Goal: Task Accomplishment & Management: Manage account settings

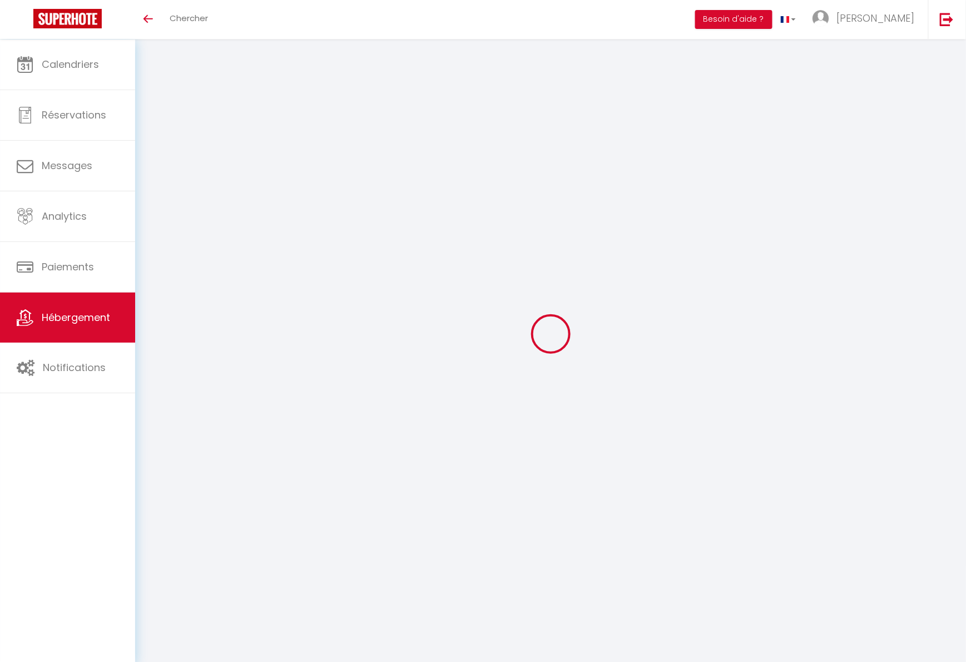
checkbox input "false"
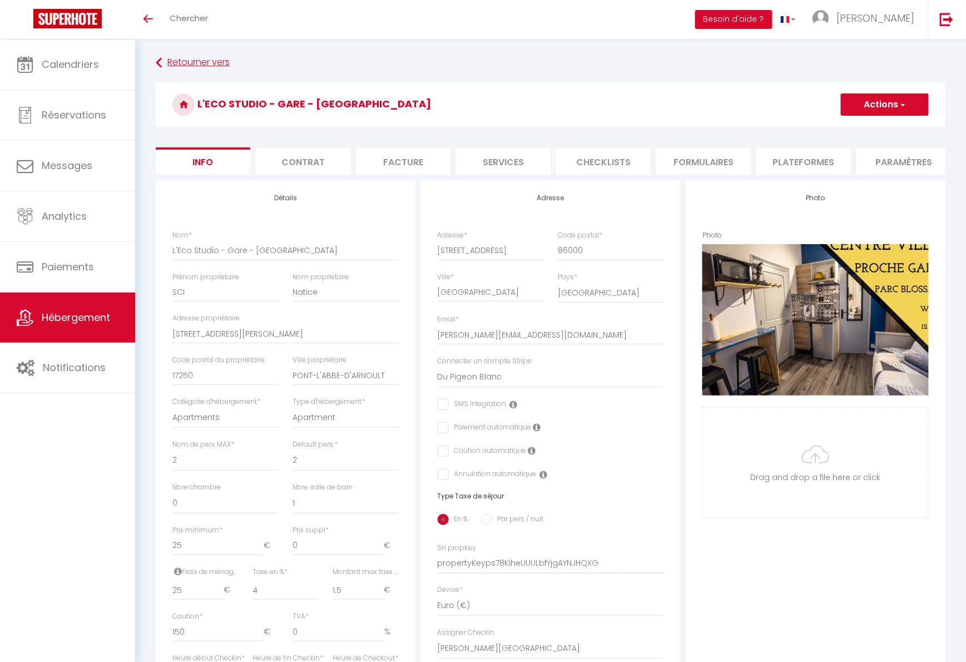
click at [179, 60] on link "Retourner vers" at bounding box center [551, 63] width 790 height 20
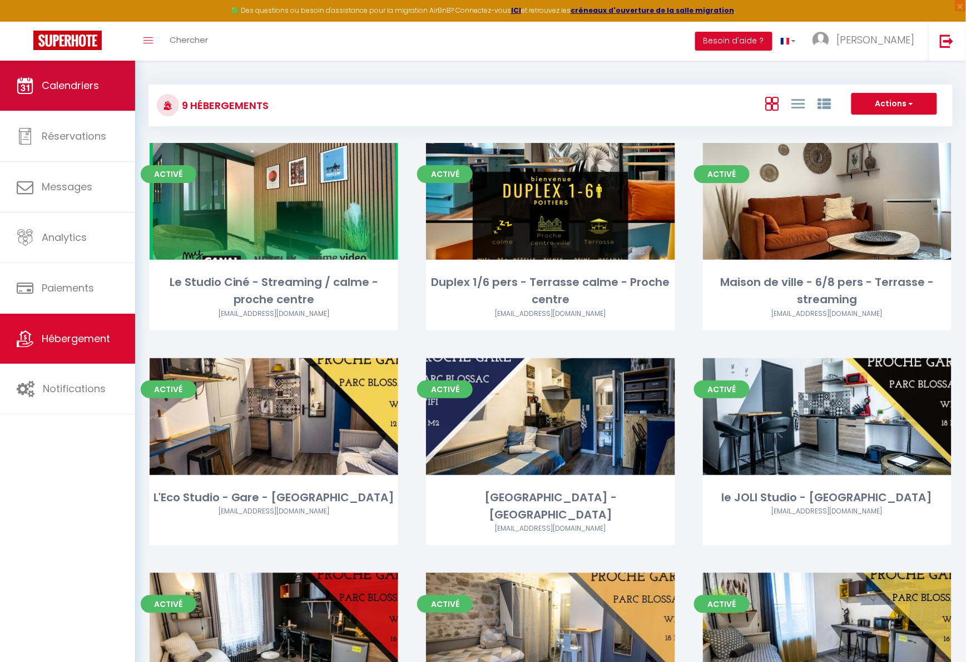
click at [77, 91] on span "Calendriers" at bounding box center [70, 85] width 57 height 14
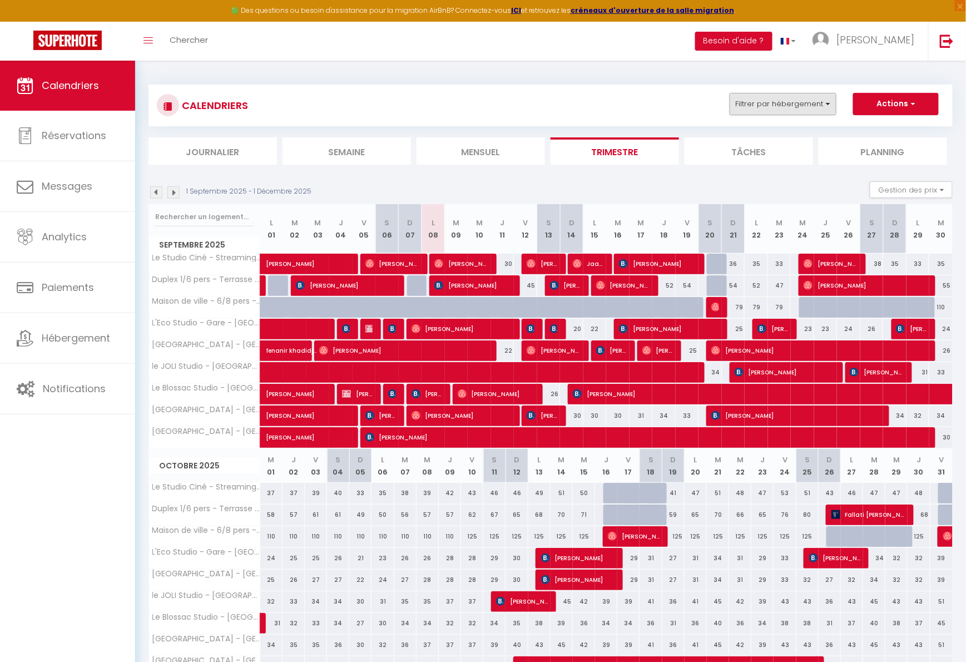
click at [779, 112] on button "Filtrer par hébergement" at bounding box center [783, 104] width 107 height 22
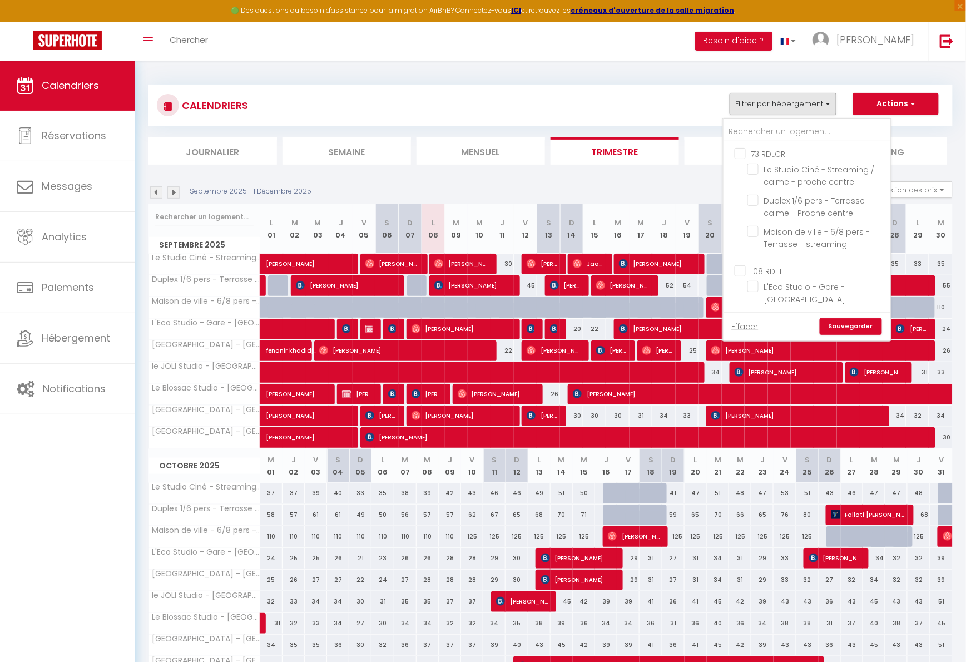
click at [780, 102] on button "Filtrer par hébergement" at bounding box center [783, 104] width 107 height 22
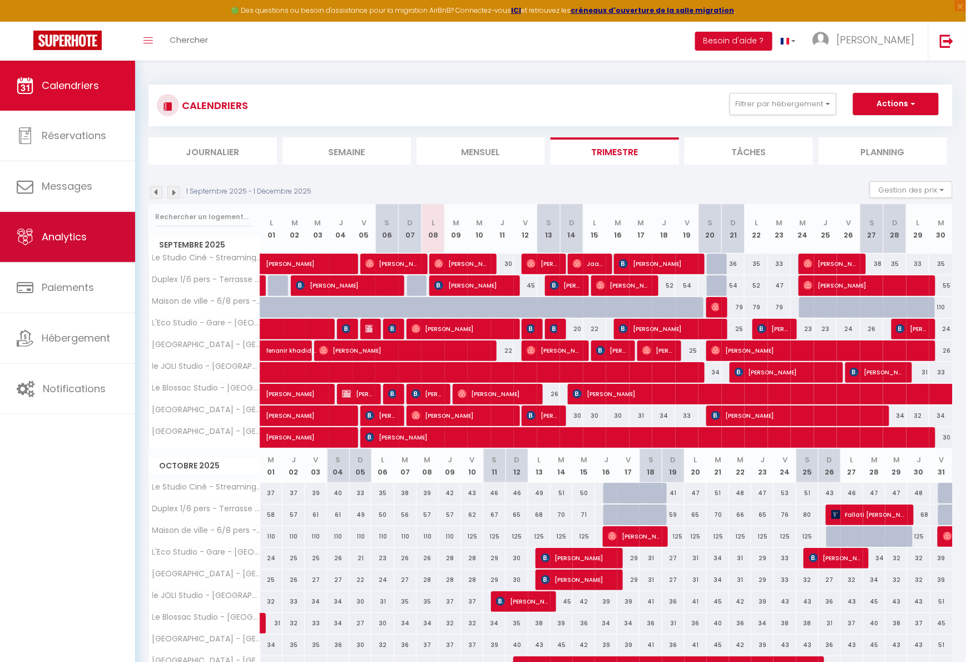
click at [65, 231] on span "Analytics" at bounding box center [64, 237] width 45 height 14
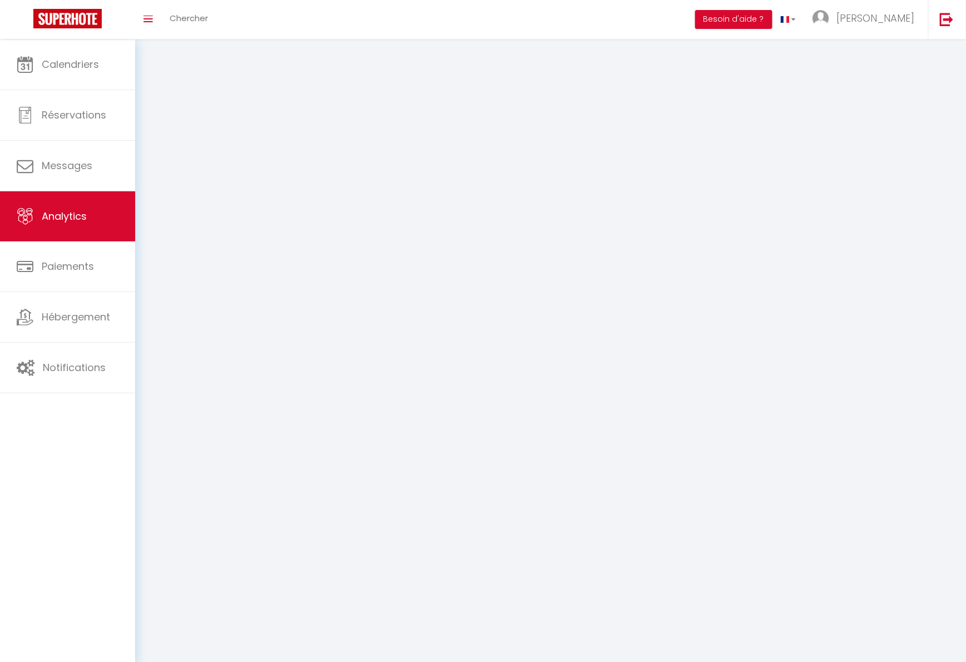
select select "2025"
select select "9"
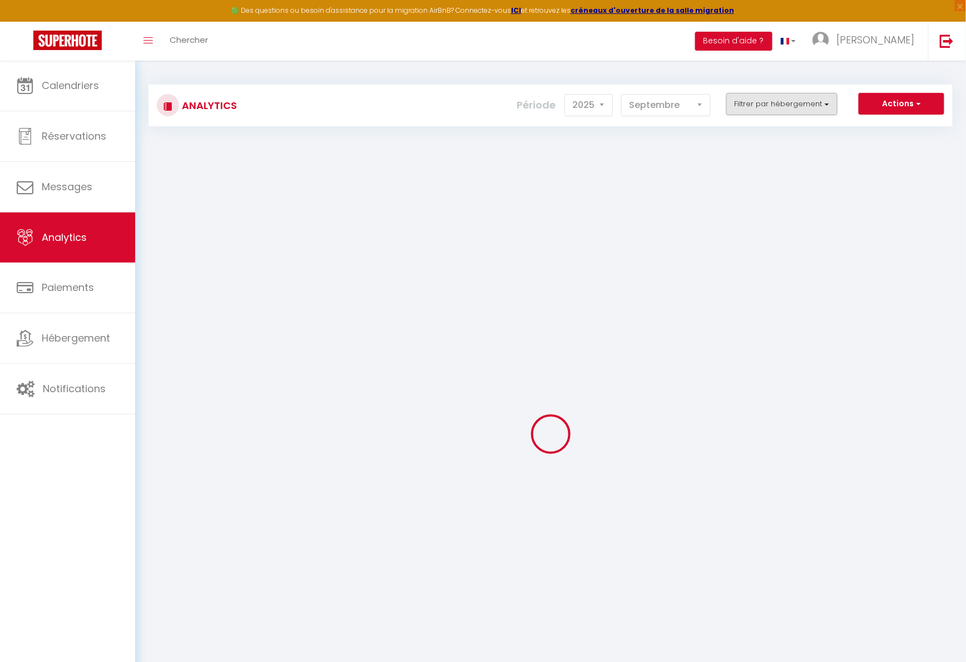
click at [750, 108] on button "Filtrer par hébergement" at bounding box center [781, 104] width 111 height 22
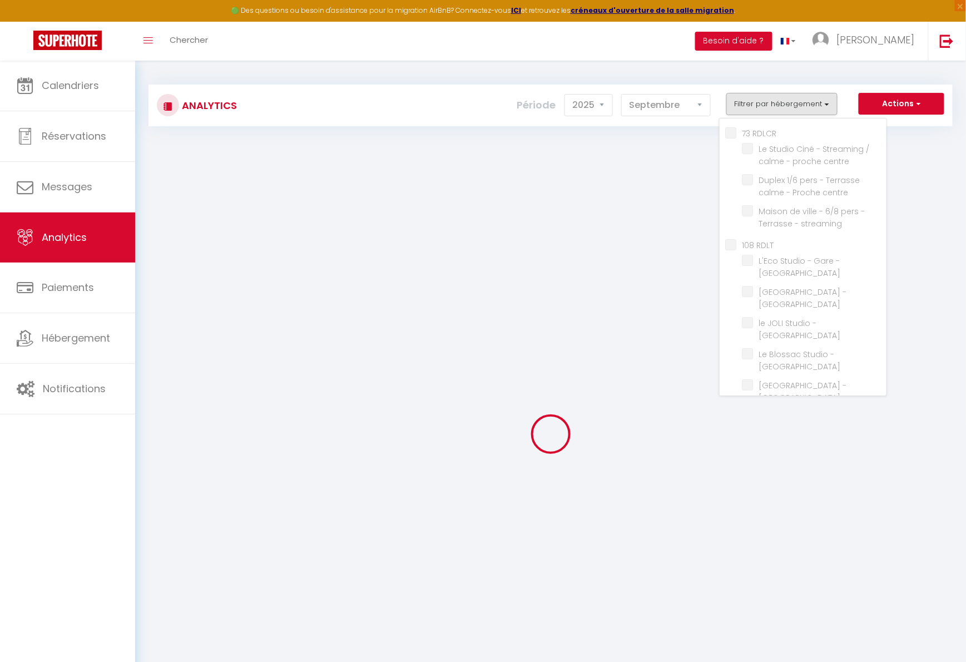
checkbox RDLCR "false"
checkbox centre "false"
checkbox streaming "false"
checkbox RDLT "false"
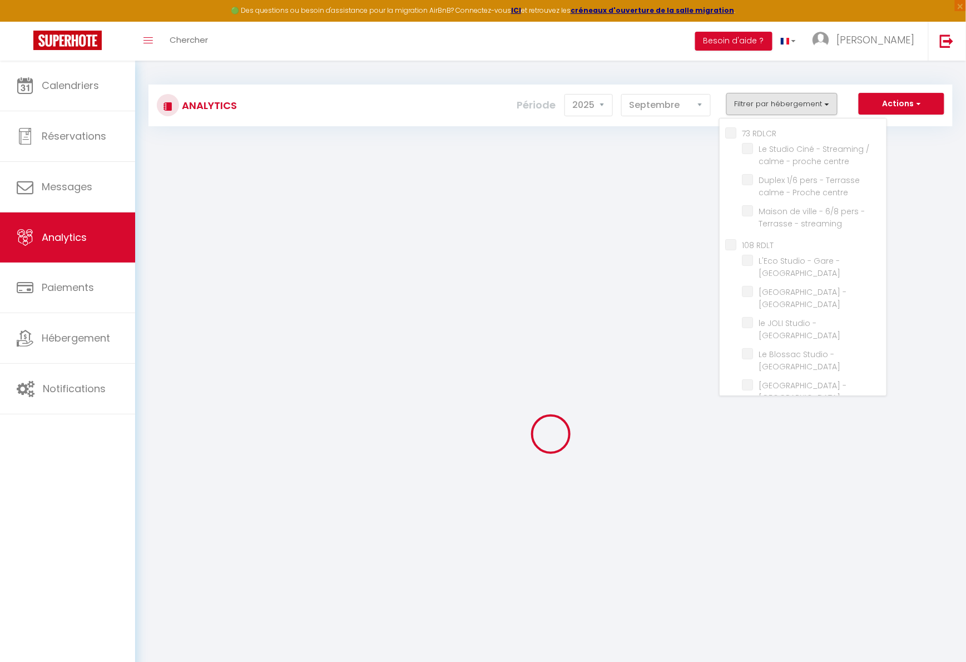
checkbox Blossac "false"
checkbox ville "false"
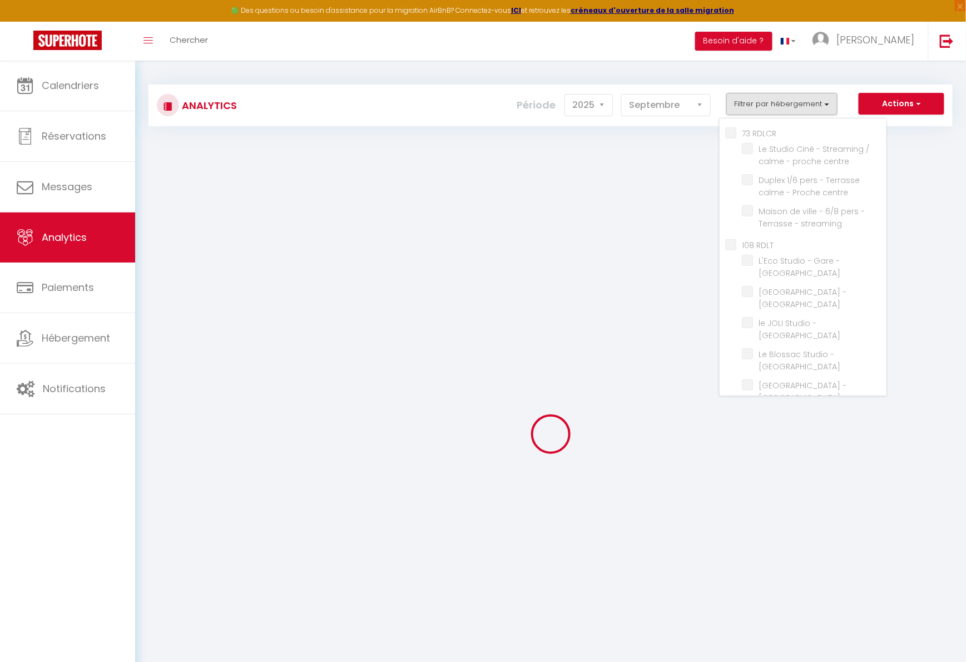
checkbox ville "false"
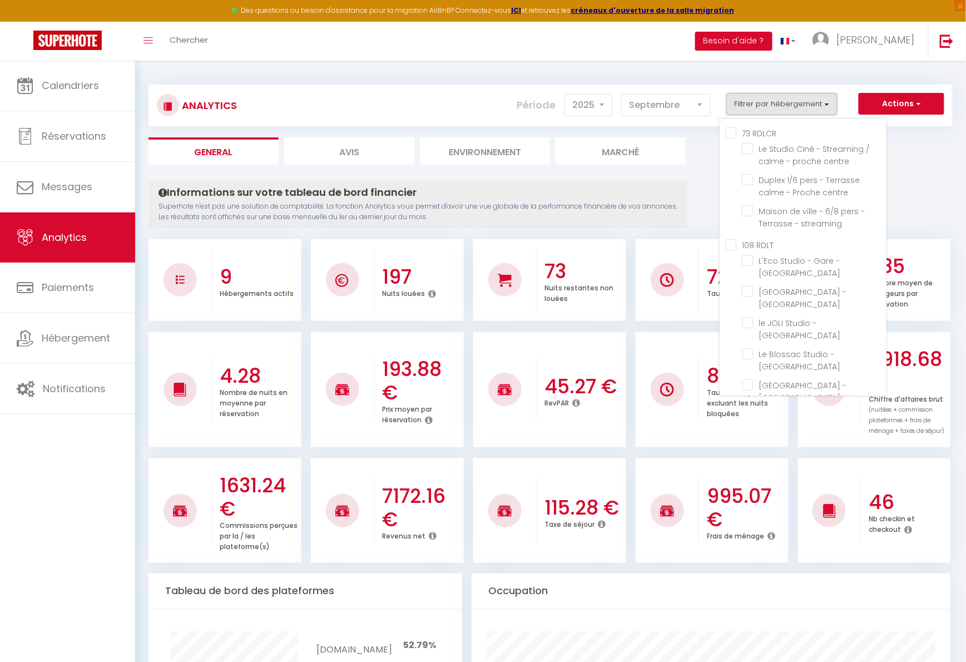
click at [732, 243] on RDLT "108 RDLT" at bounding box center [805, 244] width 161 height 11
checkbox RDLT "true"
checkbox centre "false"
checkbox streaming "false"
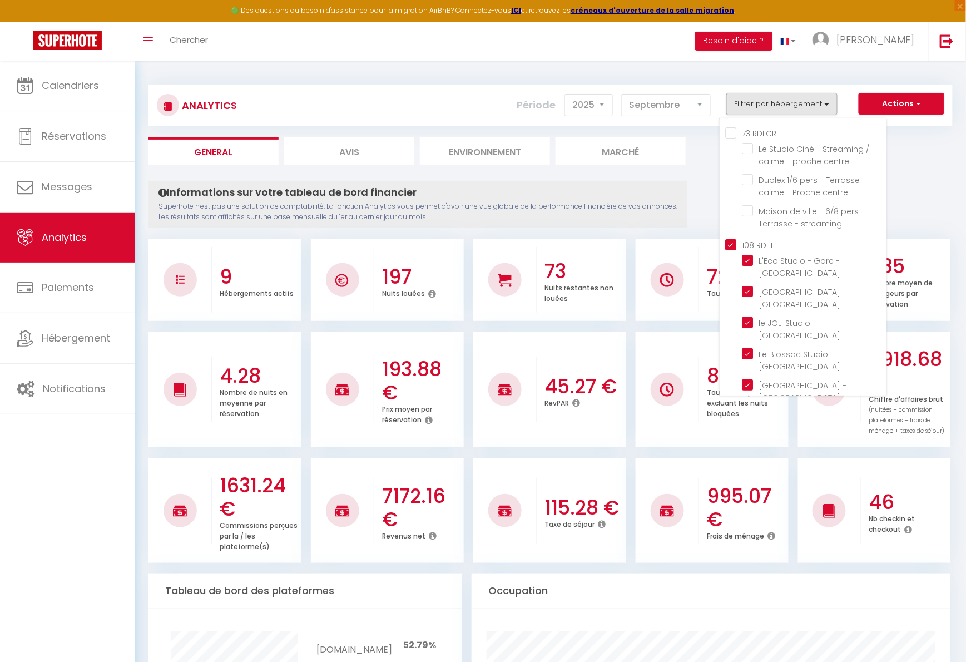
checkbox Blossac "true"
checkbox ville "true"
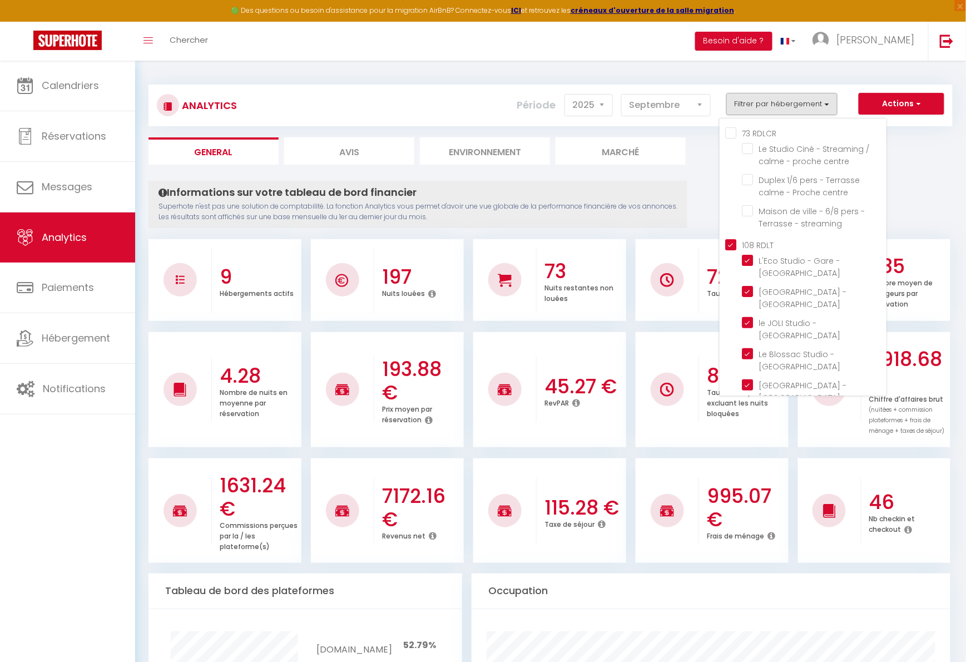
checkbox ville "true"
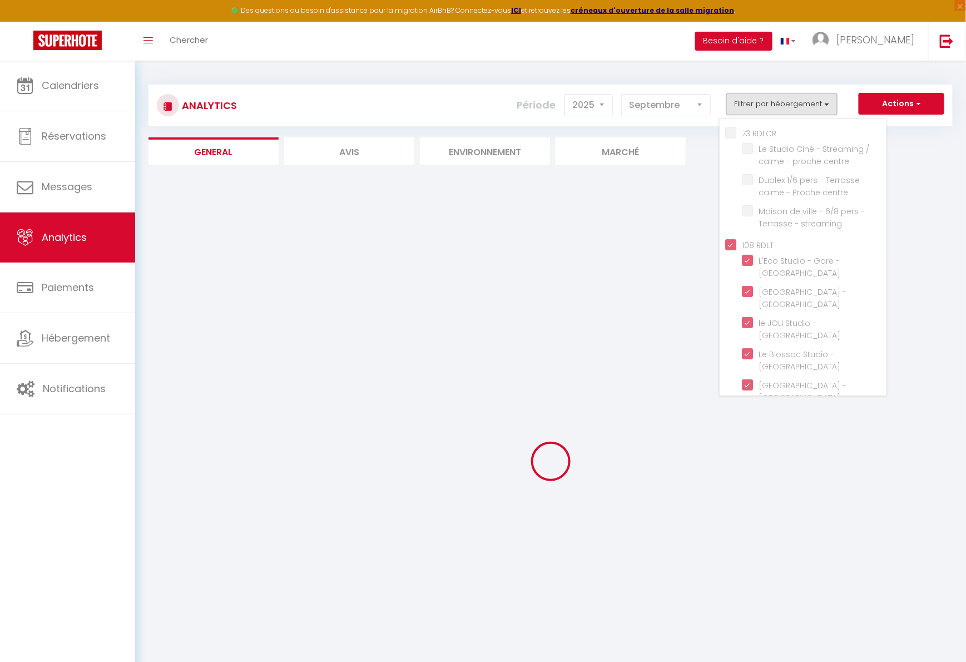
click at [678, 62] on div "Analytics Actions Génération SuperConciergerie Génération SuperAnalyzer Générat…" at bounding box center [550, 408] width 831 height 695
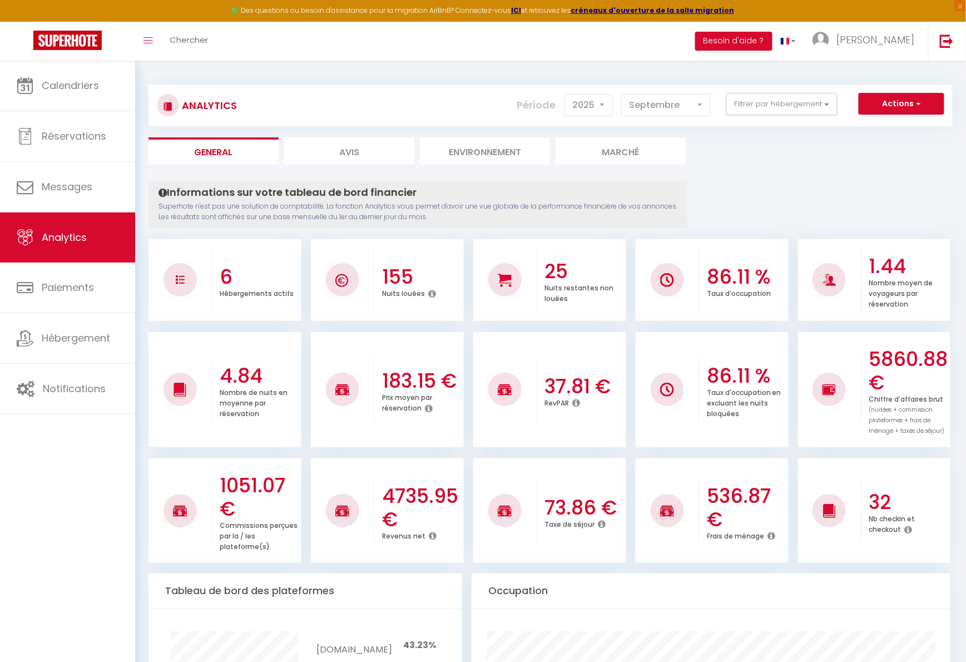
click at [431, 533] on icon at bounding box center [433, 535] width 8 height 9
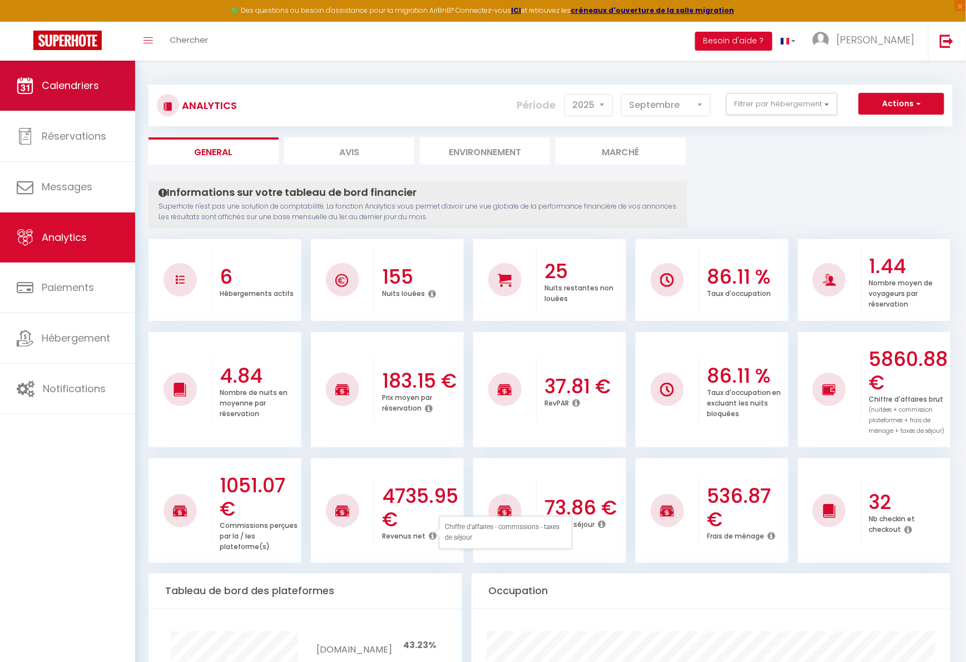
click at [70, 79] on span "Calendriers" at bounding box center [70, 85] width 57 height 14
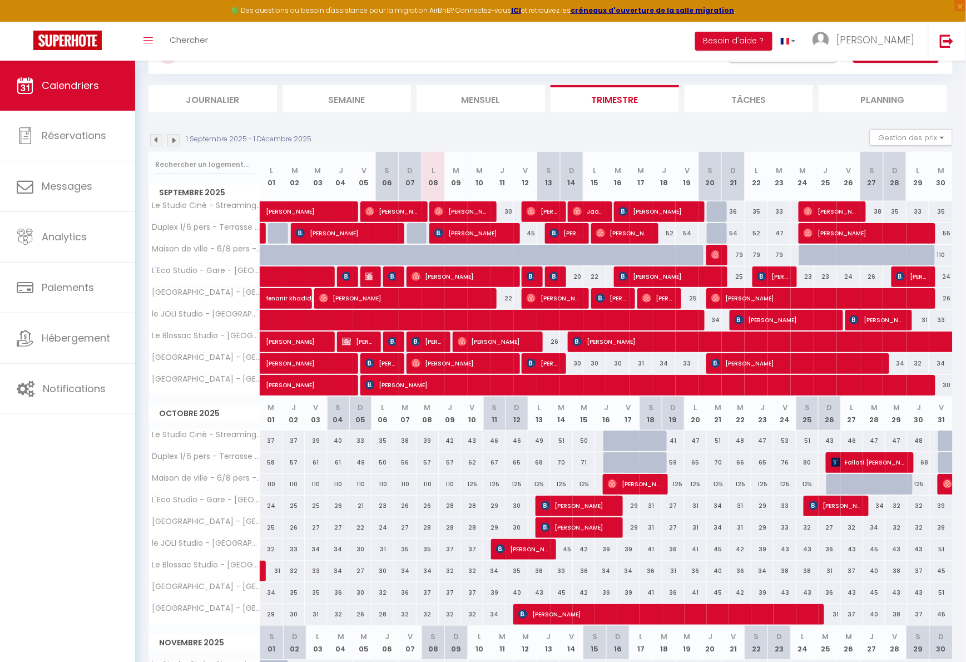
scroll to position [55, 0]
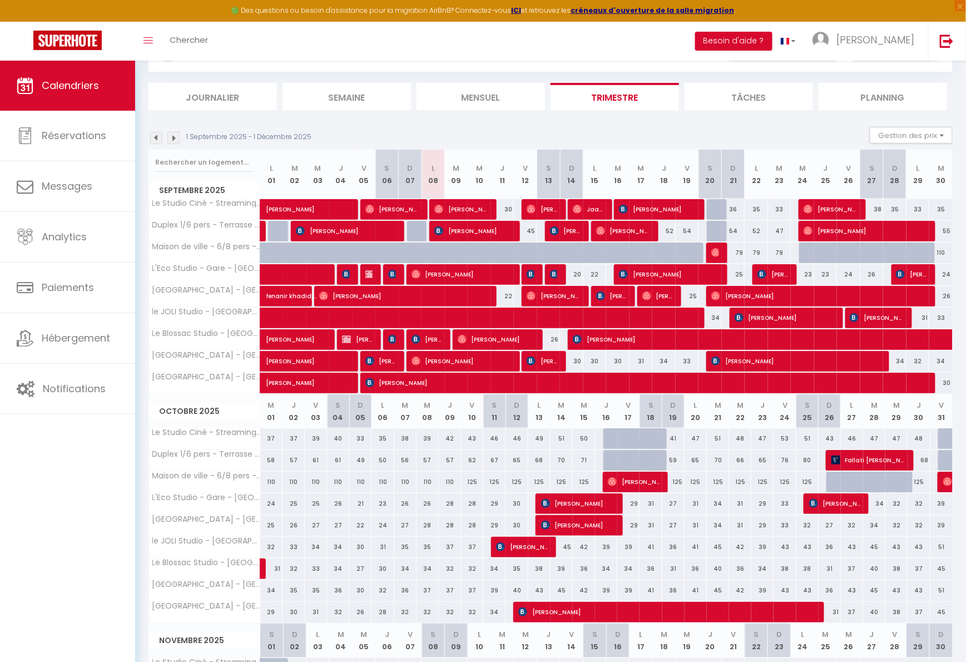
click at [159, 132] on img at bounding box center [156, 138] width 12 height 12
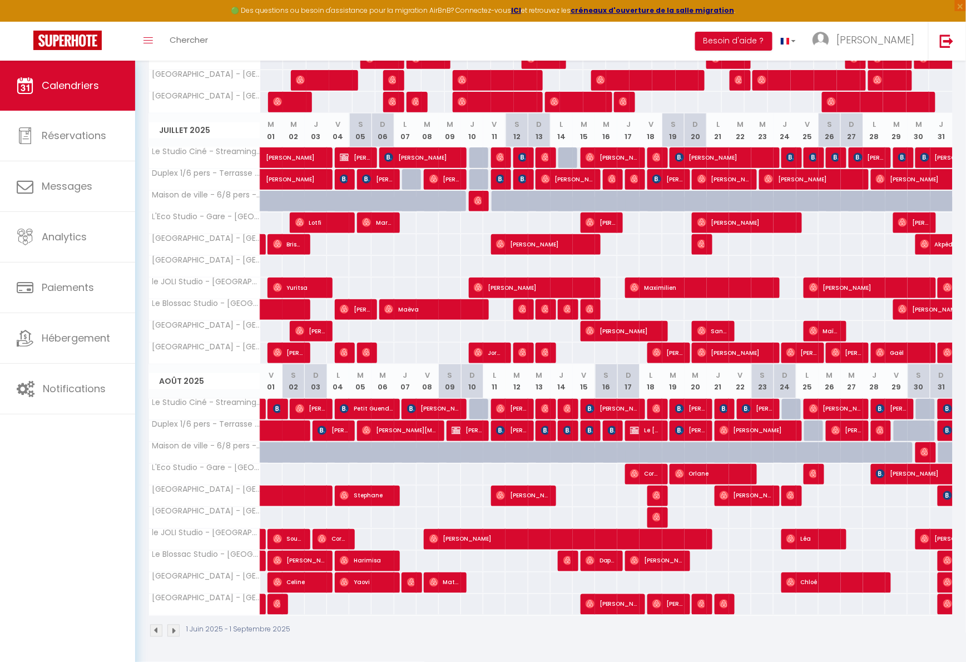
scroll to position [358, 0]
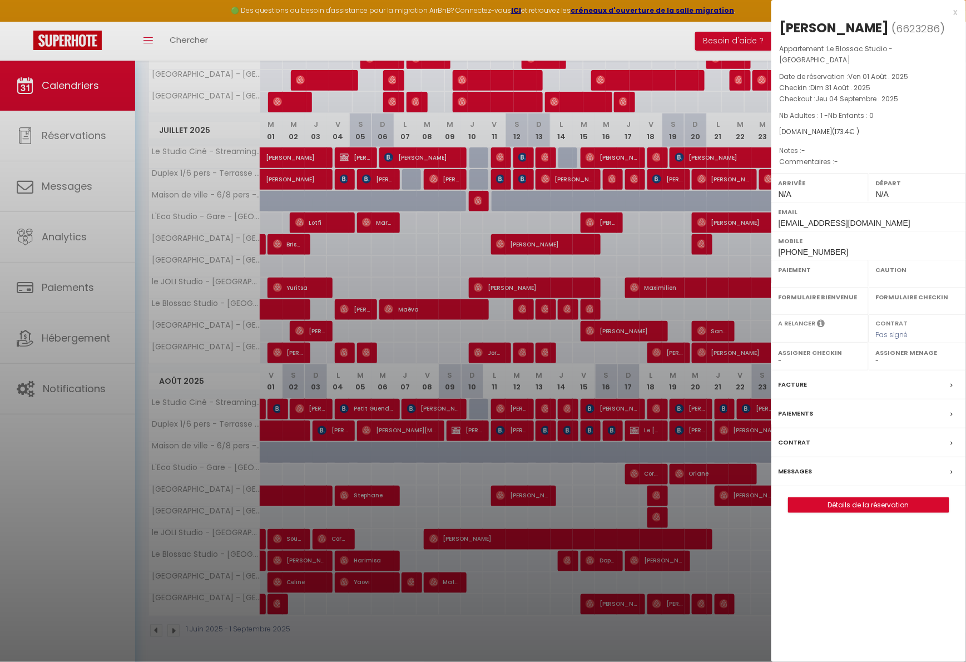
select select "OK"
select select "0"
select select "1"
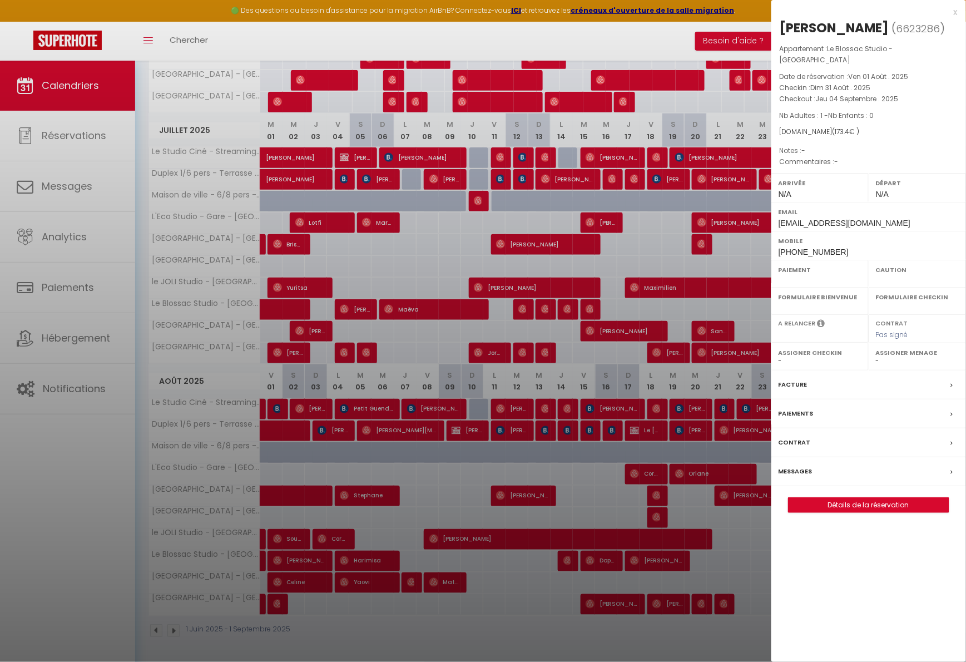
select select
click at [948, 561] on div "x Adidja Yassini ( 6623286 ) Appartement : Le Blossac Studio - Gare - Parc - Ce…" at bounding box center [868, 331] width 195 height 662
click at [955, 9] on div "x" at bounding box center [864, 12] width 186 height 13
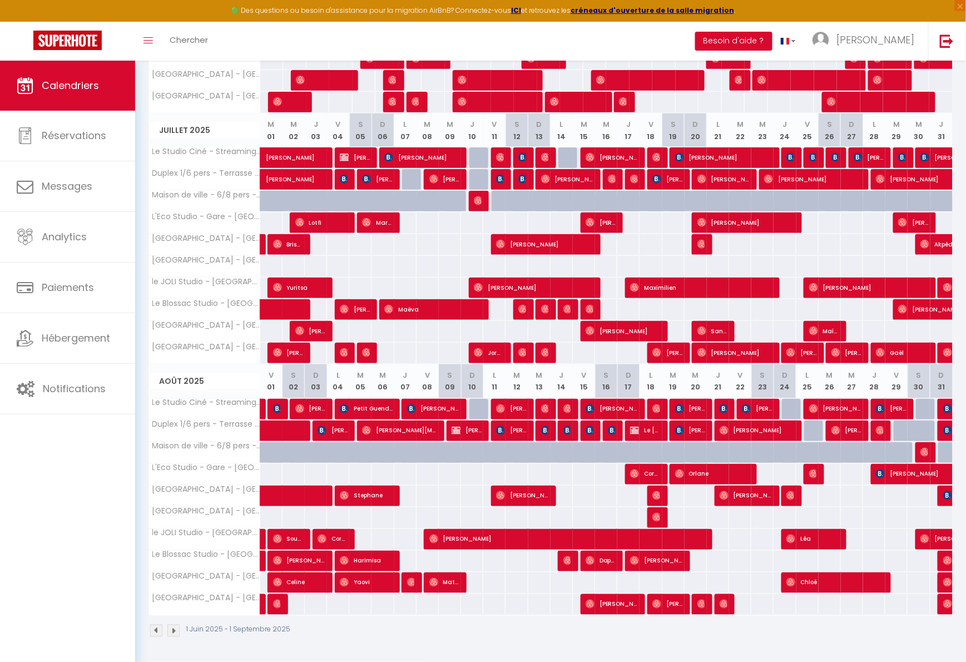
click at [932, 474] on span "Nouzha Harrati" at bounding box center [965, 473] width 179 height 21
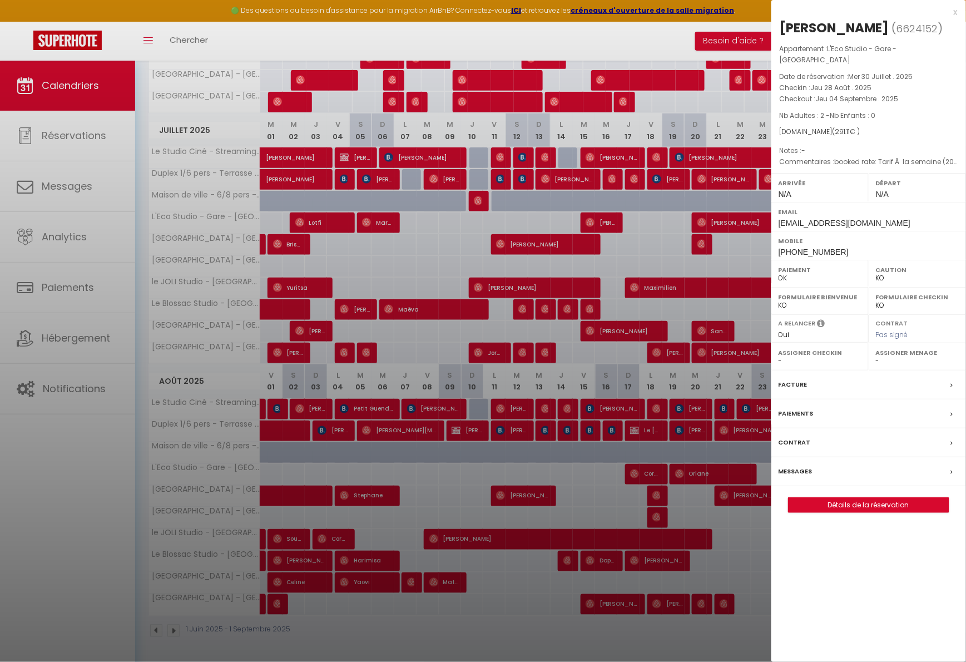
click at [736, 562] on div at bounding box center [483, 331] width 966 height 662
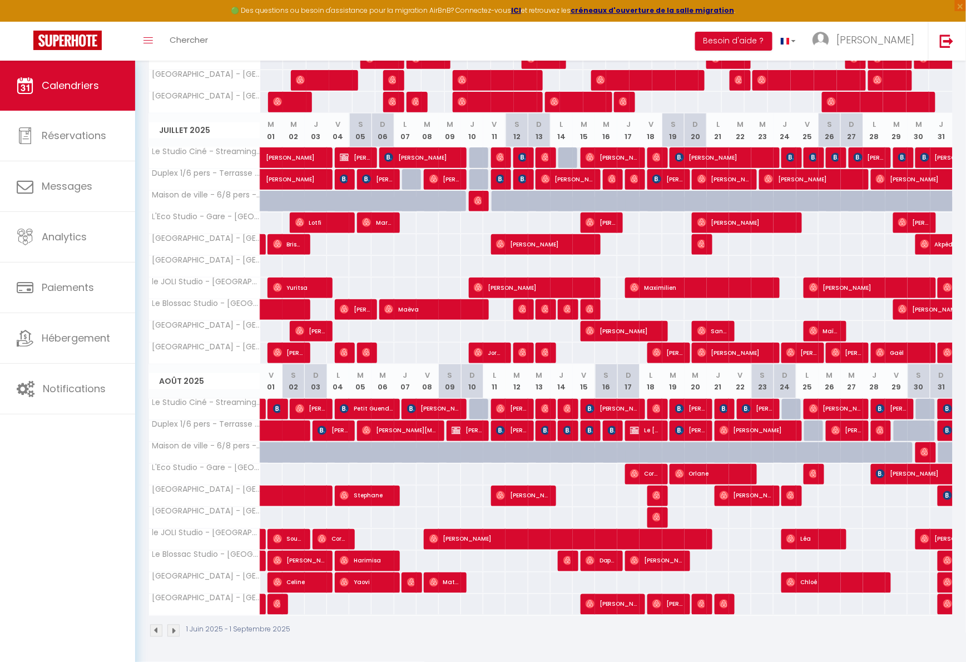
click at [949, 605] on img at bounding box center [947, 604] width 9 height 9
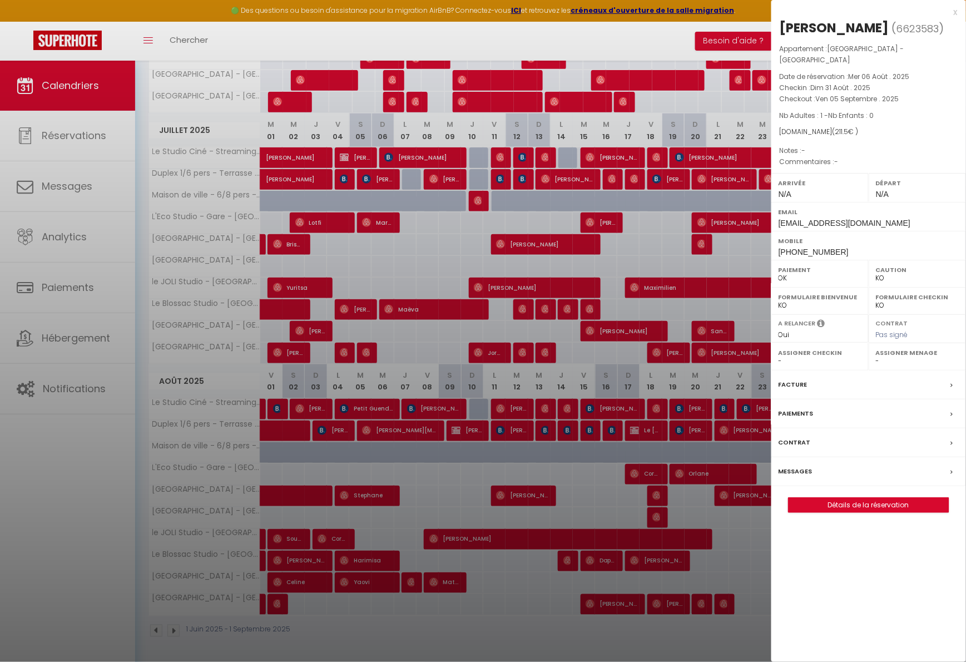
select select "OK"
click at [694, 595] on div at bounding box center [483, 331] width 966 height 662
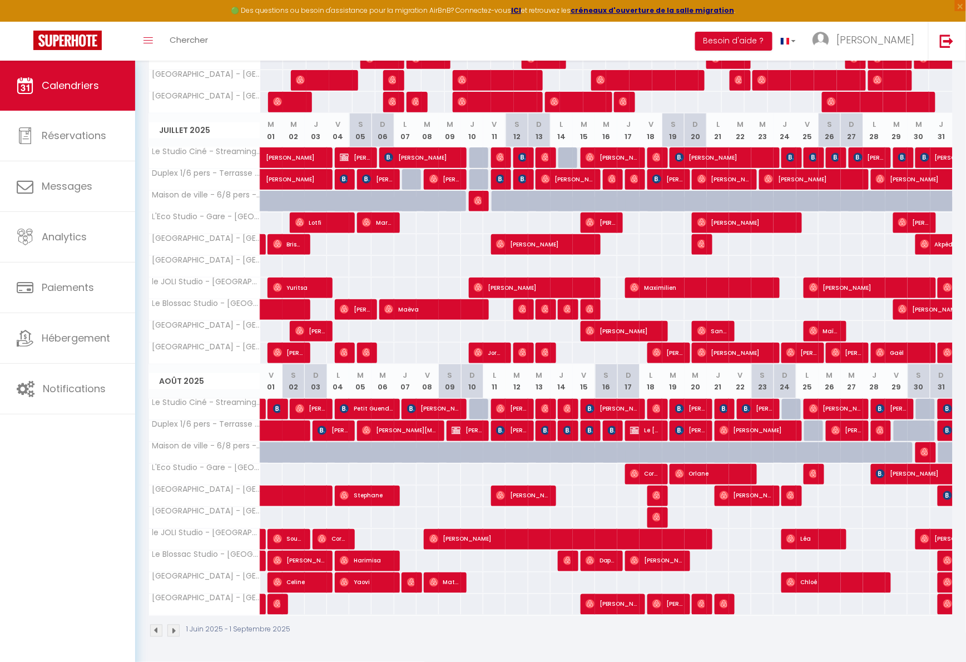
click at [172, 626] on img at bounding box center [173, 631] width 12 height 12
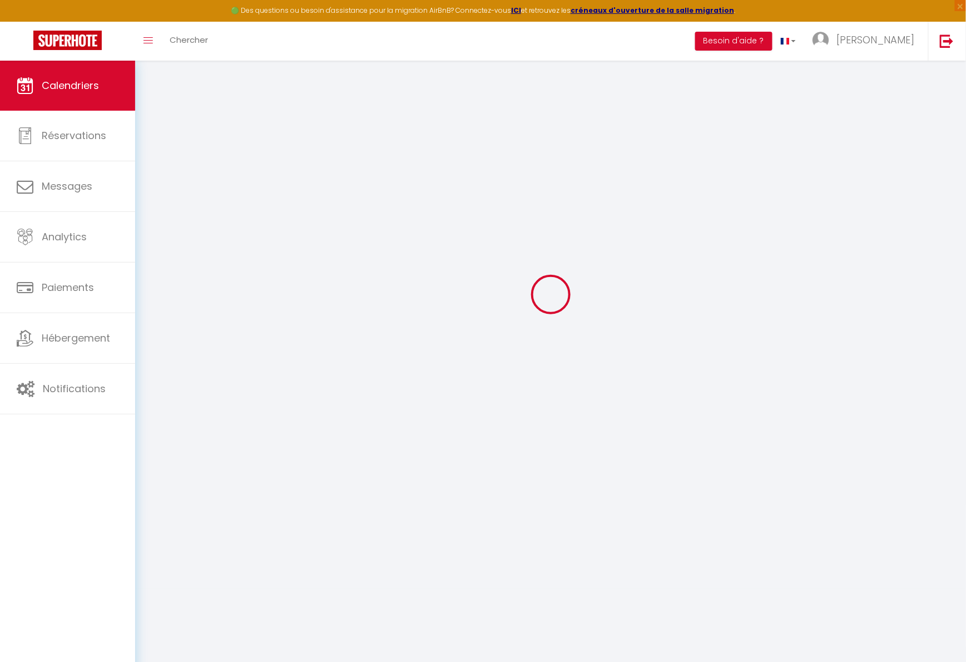
scroll to position [61, 0]
select select "0"
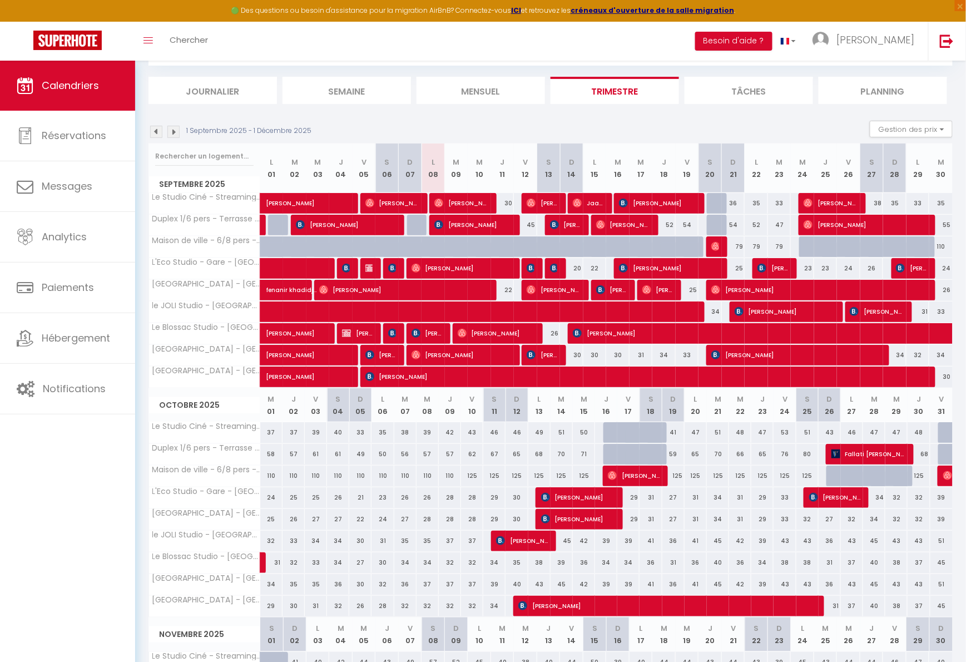
click at [301, 387] on span at bounding box center [324, 377] width 102 height 21
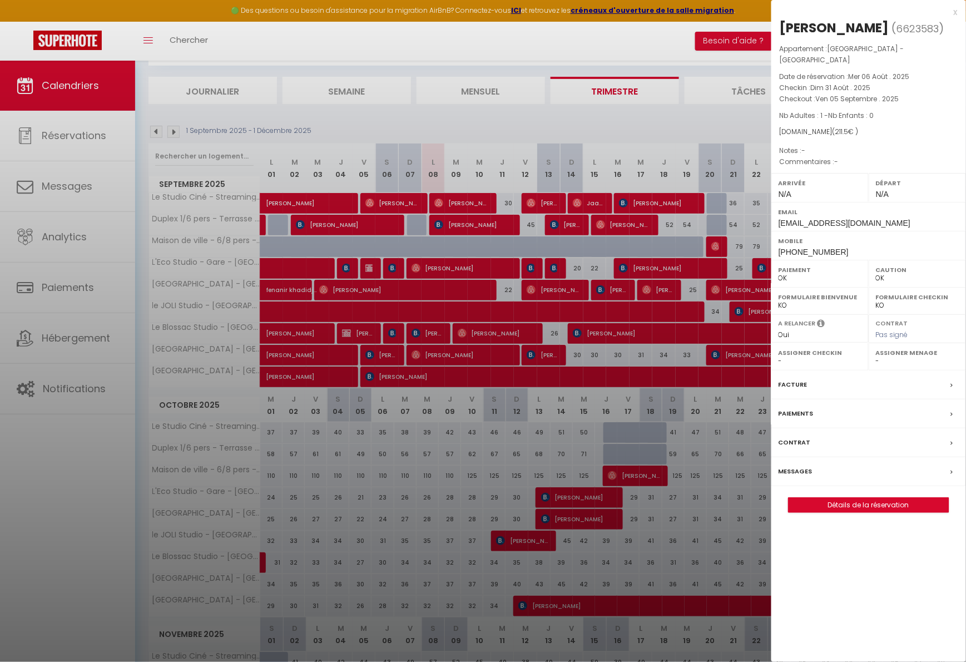
click at [324, 395] on div at bounding box center [483, 331] width 966 height 662
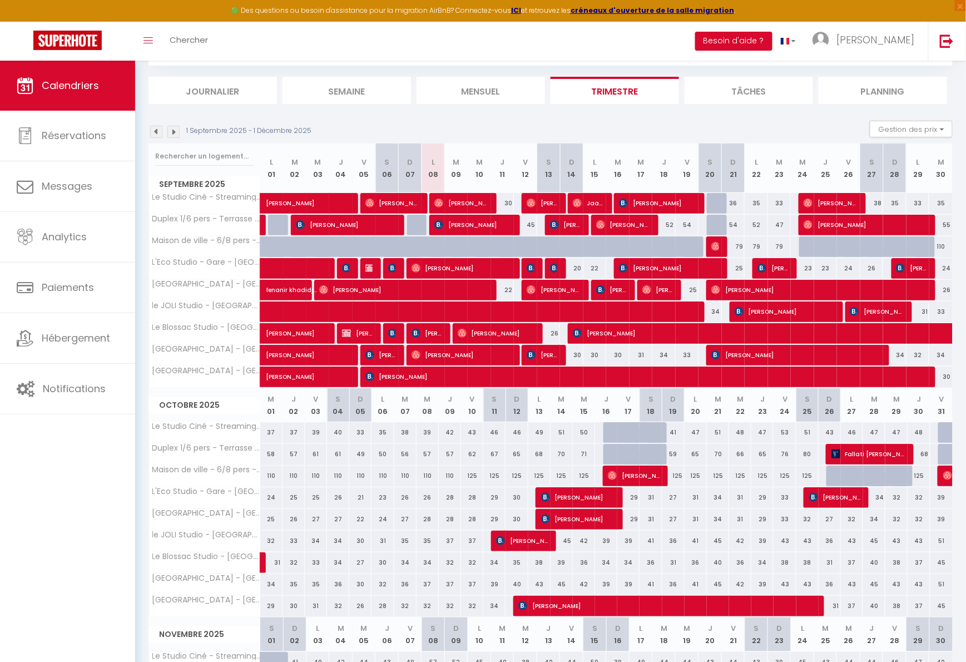
click at [314, 373] on span "[PERSON_NAME]" at bounding box center [317, 370] width 102 height 21
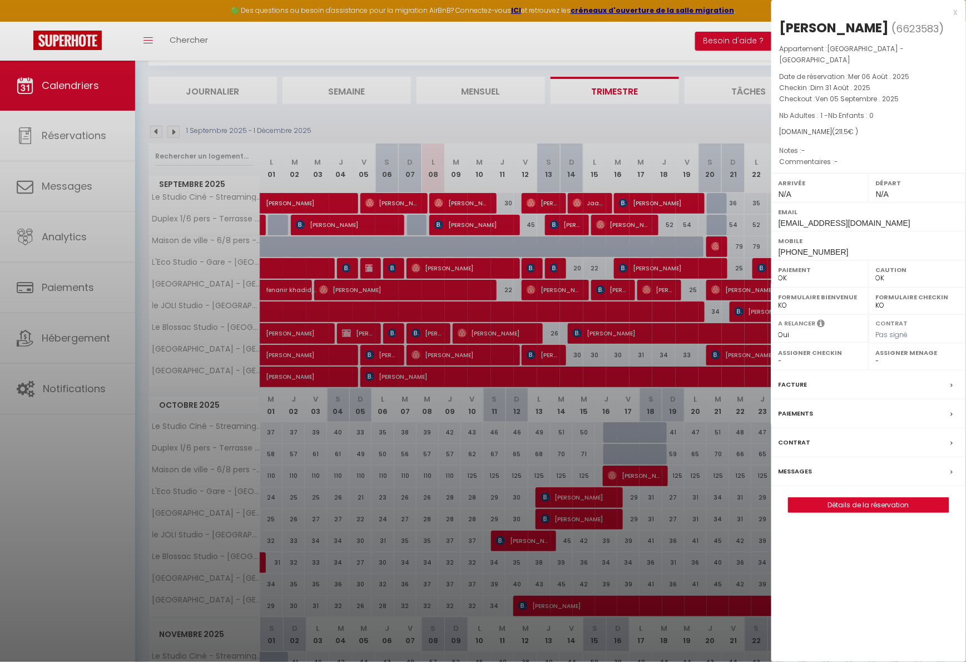
click at [954, 15] on div "x" at bounding box center [864, 12] width 186 height 13
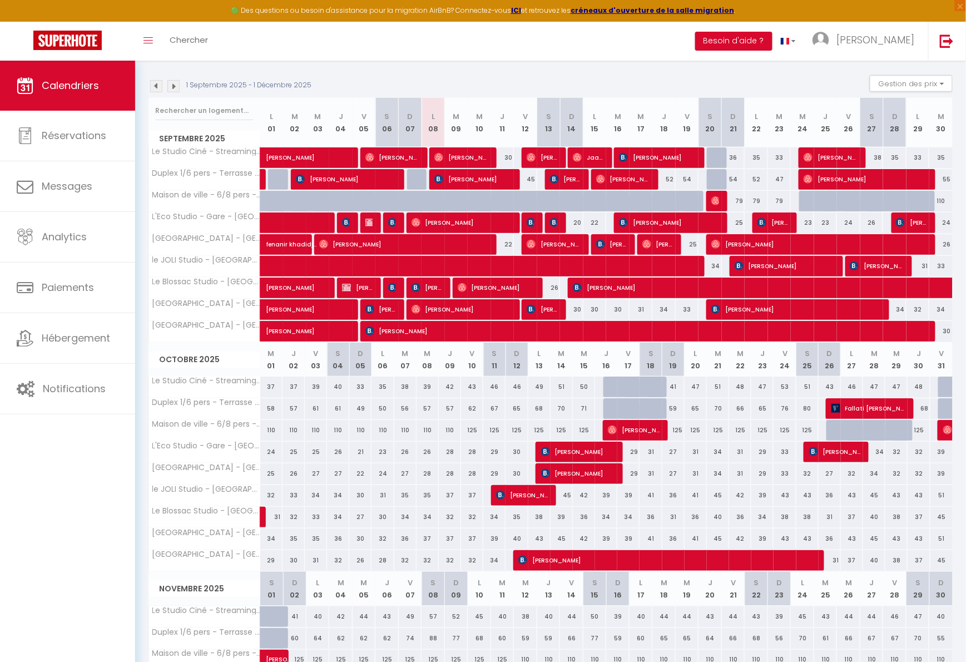
scroll to position [106, 0]
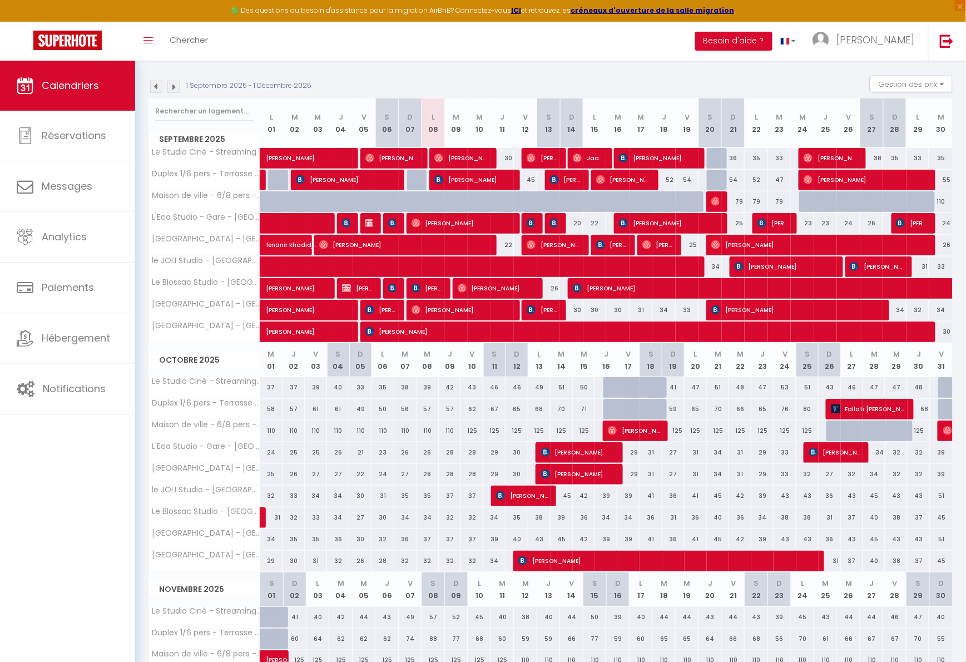
click at [361, 452] on div "21" at bounding box center [360, 452] width 22 height 21
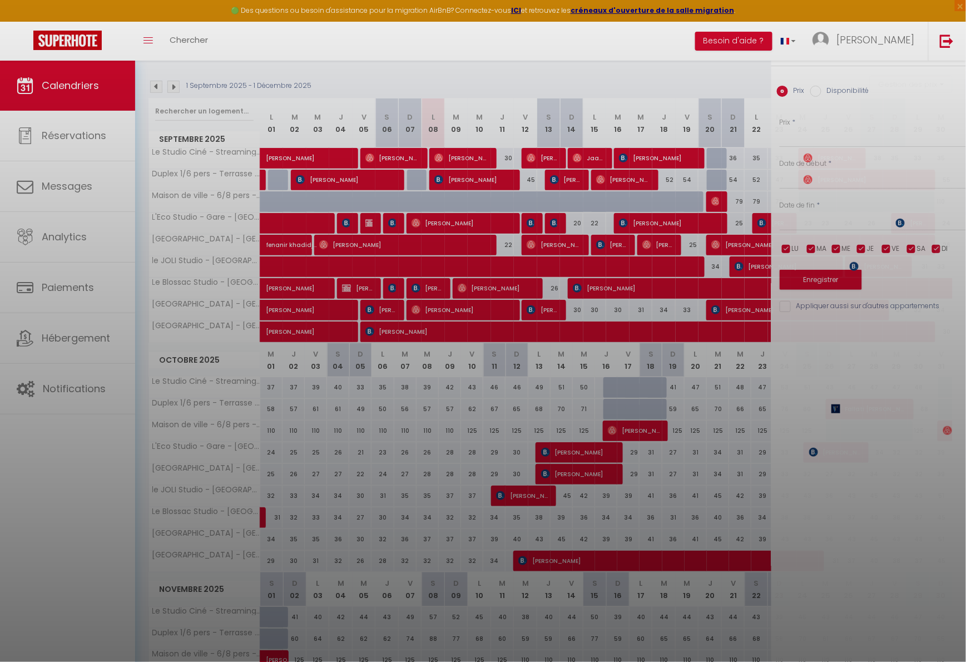
type input "21"
type input "Dim 05 Octobre 2025"
type input "Lun 06 Octobre 2025"
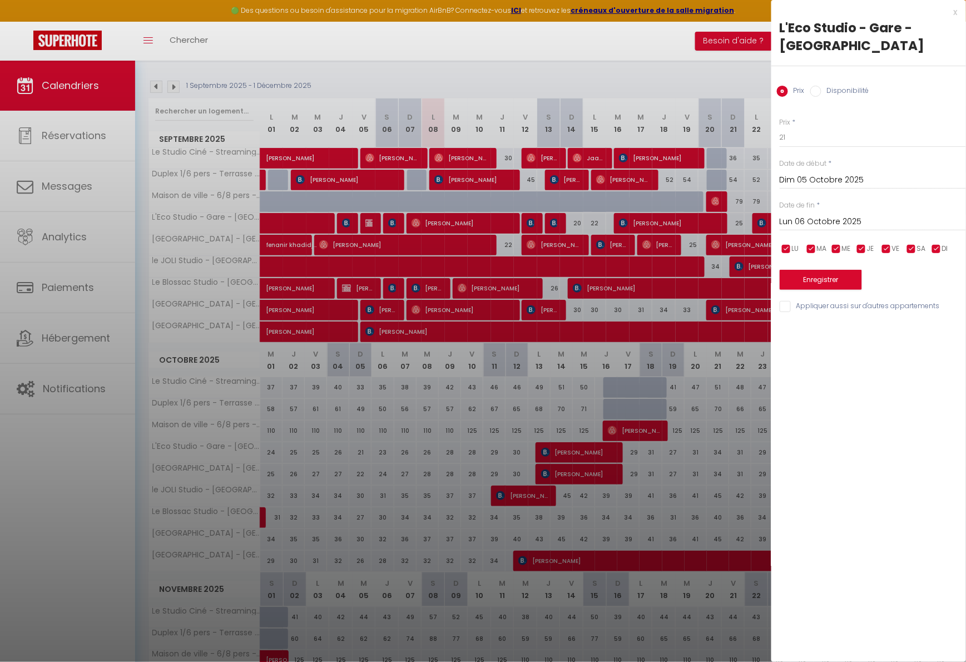
click at [847, 88] on label "Disponibilité" at bounding box center [846, 92] width 48 height 12
click at [822, 88] on input "Disponibilité" at bounding box center [815, 91] width 11 height 11
radio input "true"
radio input "false"
select select "0"
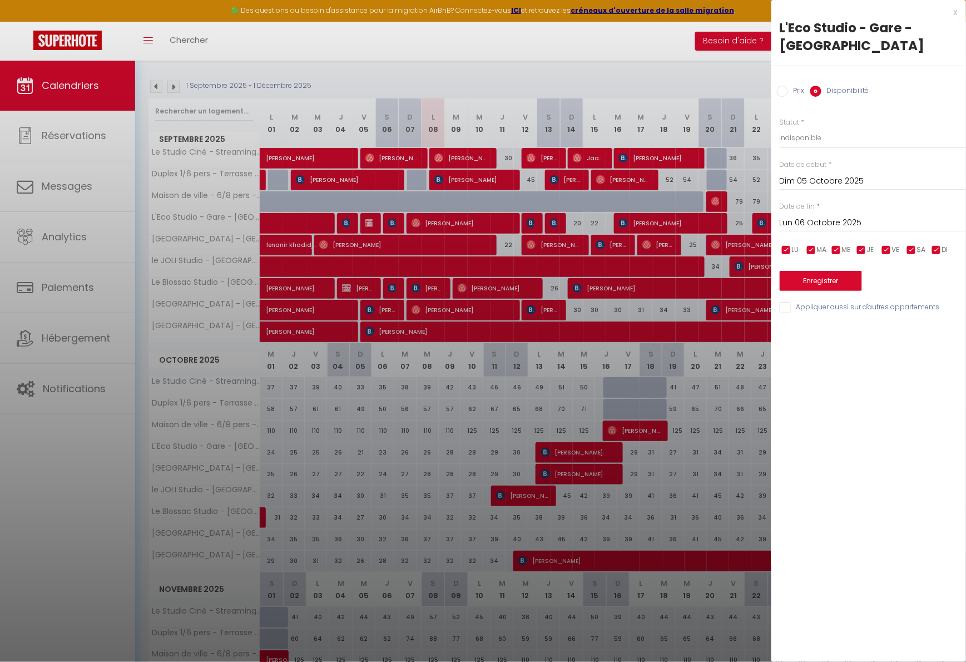
click at [817, 217] on input "Lun 06 Octobre 2025" at bounding box center [873, 223] width 186 height 14
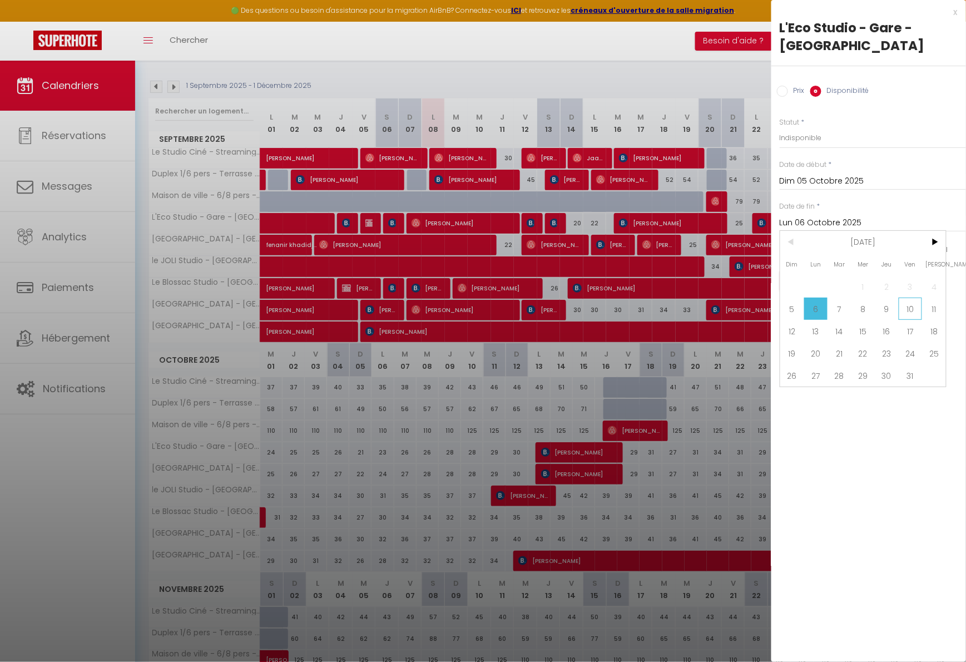
click at [911, 311] on span "10" at bounding box center [911, 309] width 24 height 22
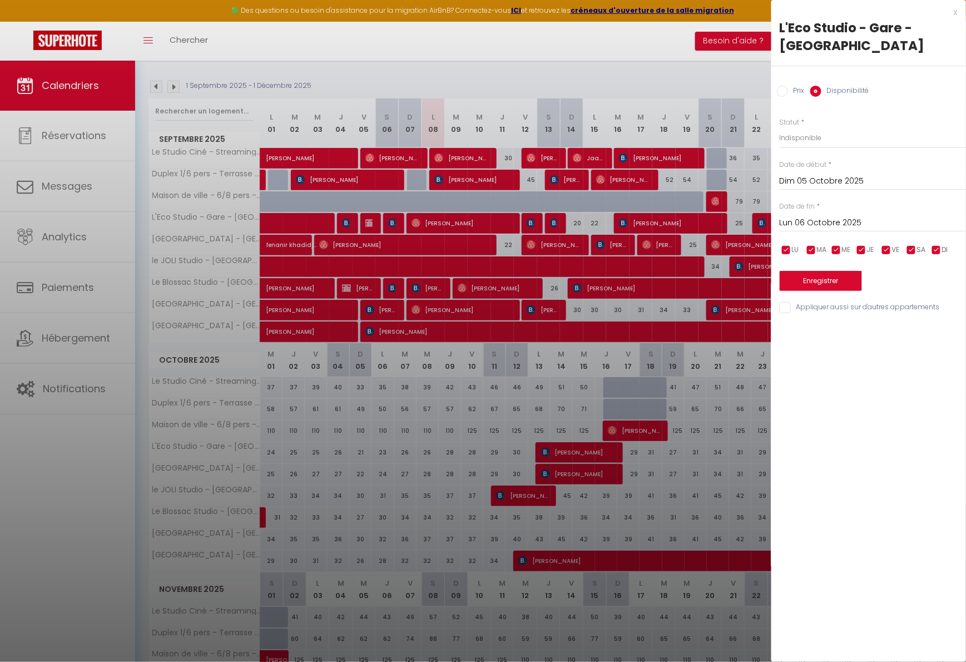
type input "Ven 10 Octobre 2025"
click at [836, 280] on button "Enregistrer" at bounding box center [821, 281] width 82 height 20
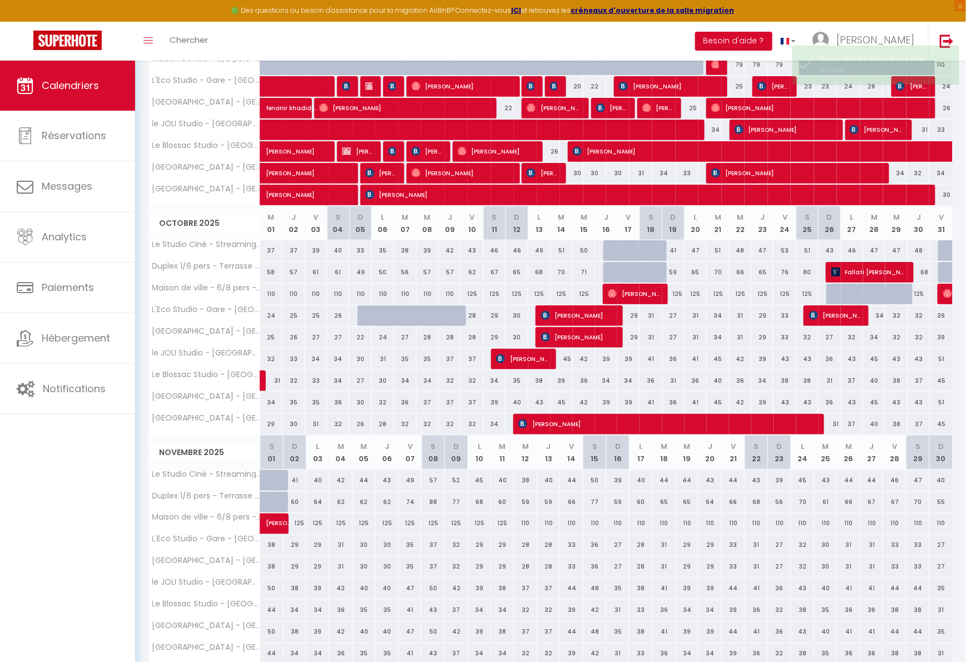
scroll to position [247, 0]
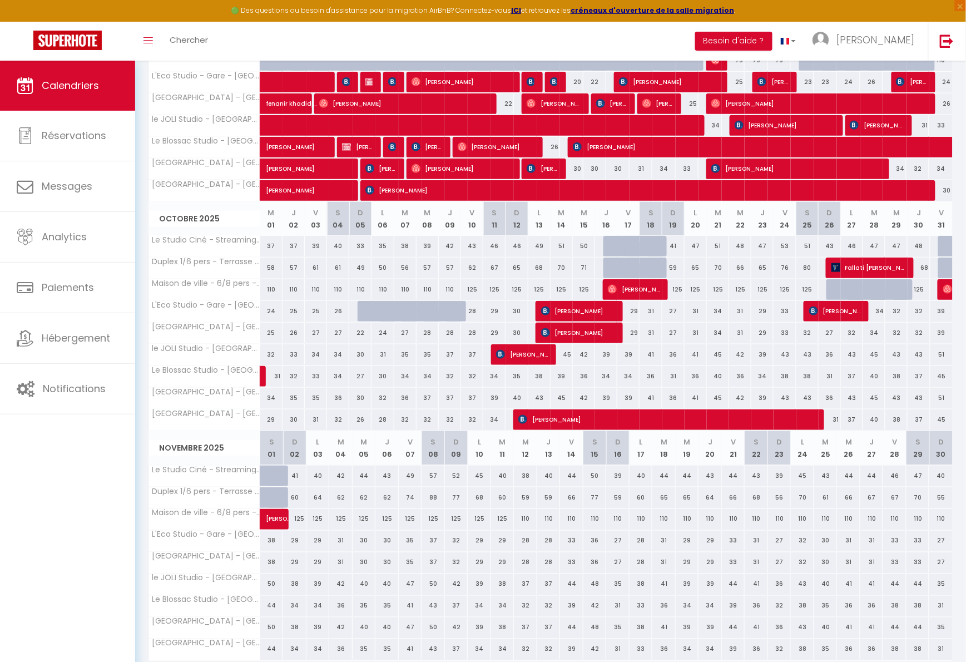
click at [297, 475] on div "41" at bounding box center [294, 476] width 23 height 21
select select "1"
type input "Dim 02 Novembre 2025"
type input "Lun 03 Novembre 2025"
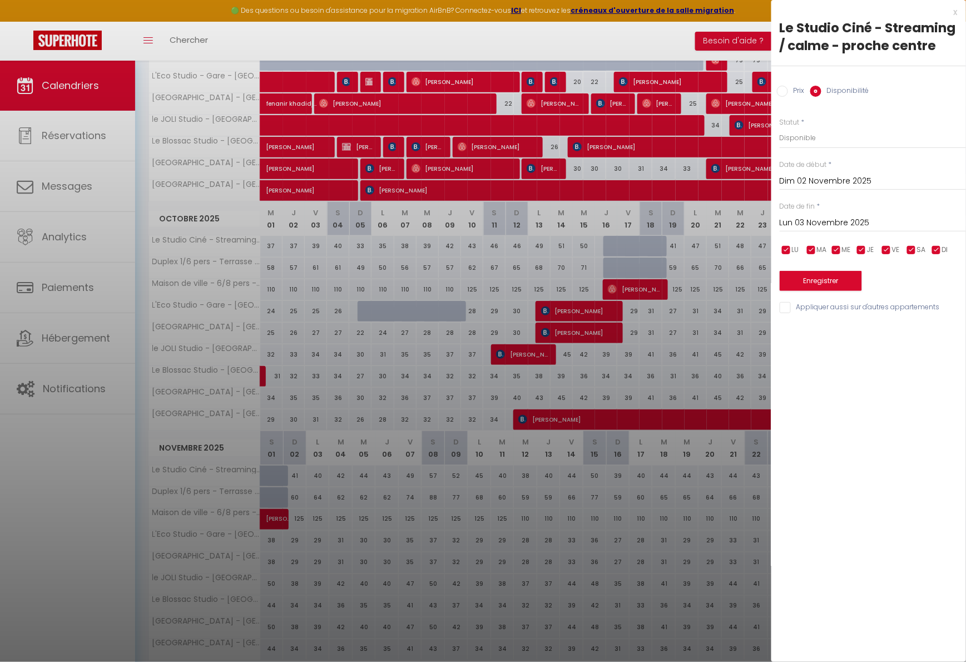
click at [302, 478] on div at bounding box center [483, 331] width 966 height 662
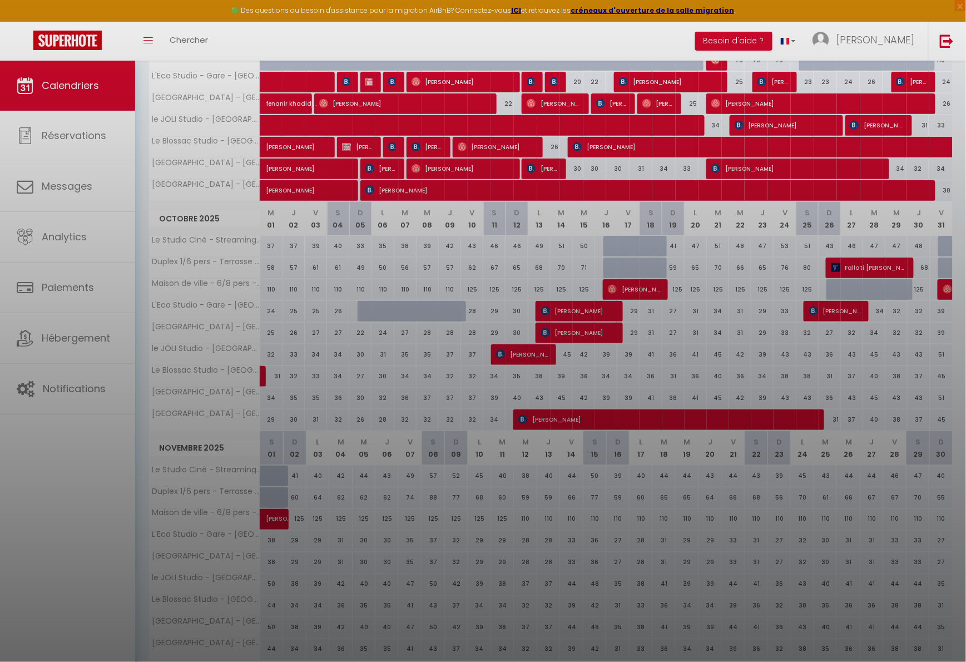
select select
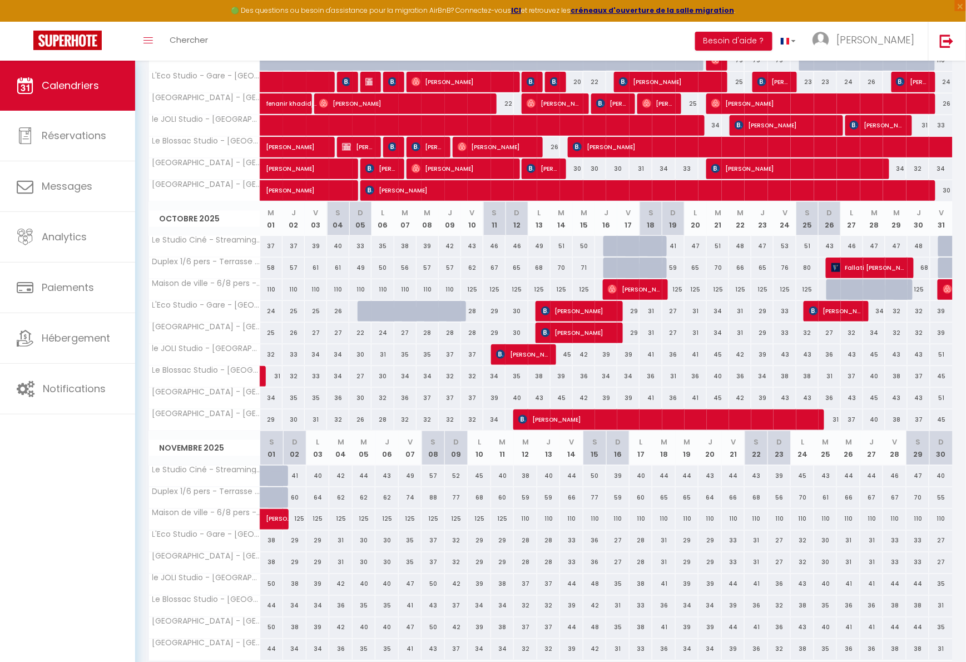
click at [298, 539] on div "29" at bounding box center [294, 541] width 23 height 21
select select "1"
type input "Dim 02 Novembre 2025"
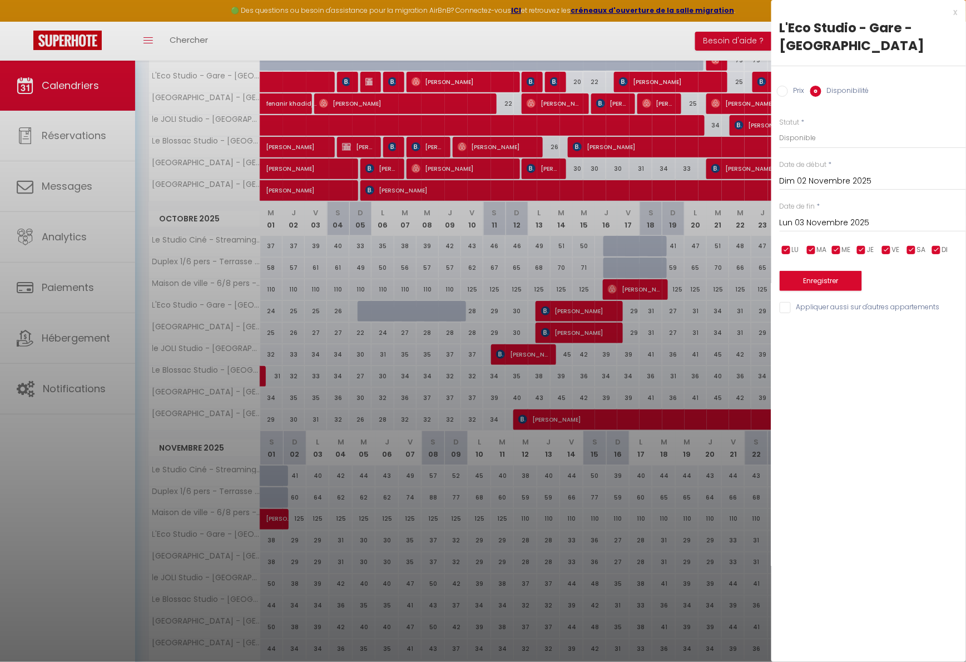
click at [839, 217] on input "Lun 03 Novembre 2025" at bounding box center [873, 223] width 186 height 14
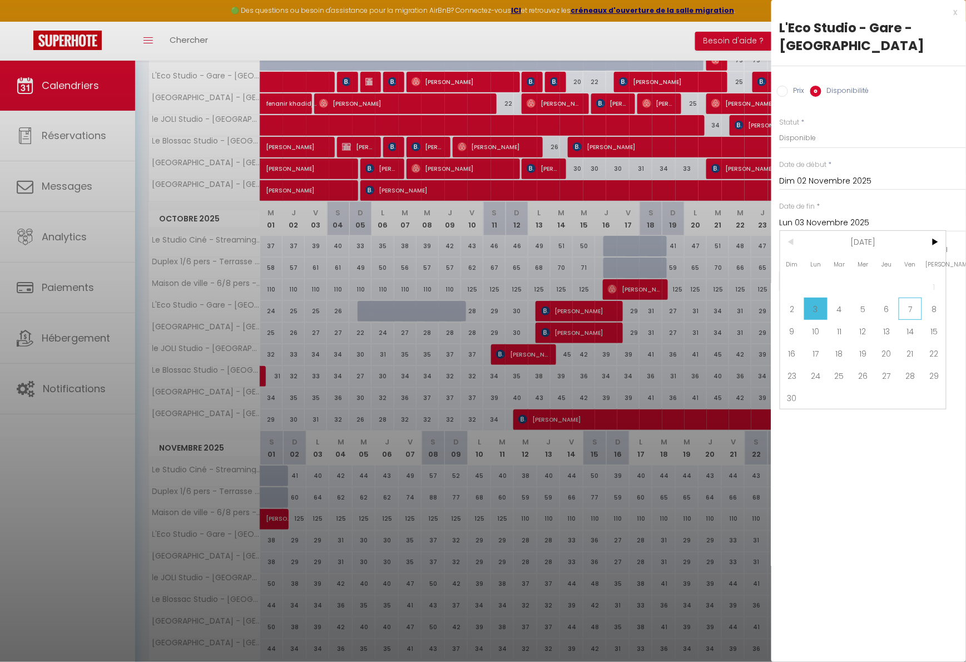
click at [918, 304] on span "7" at bounding box center [911, 309] width 24 height 22
type input "Ven 07 Novembre 2025"
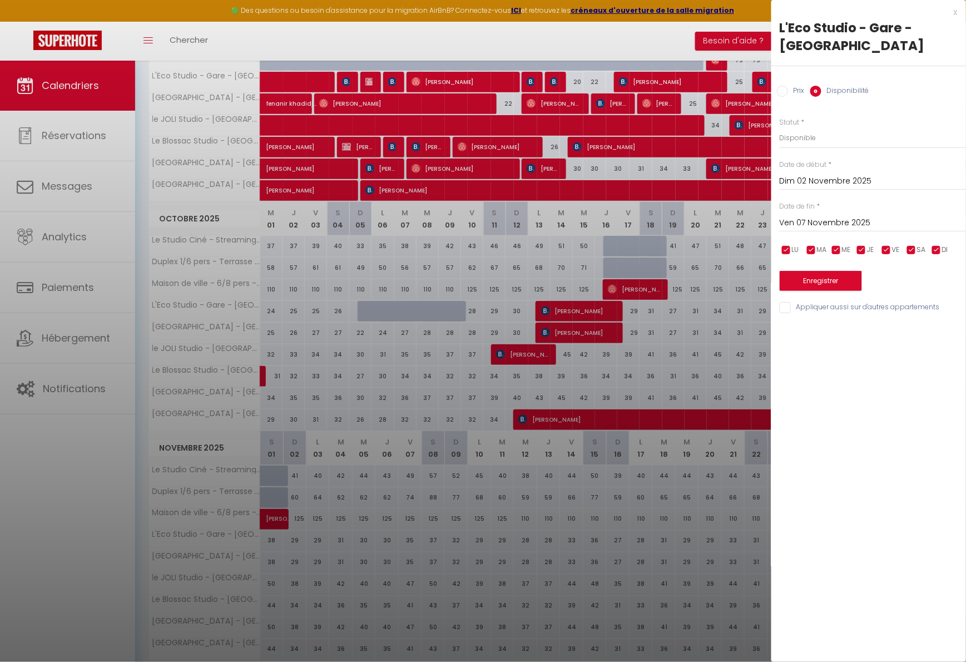
click at [918, 304] on input "Appliquer aussi sur d'autres appartements" at bounding box center [873, 307] width 186 height 11
checkbox input "true"
click at [813, 286] on button "Enregistrer" at bounding box center [821, 281] width 82 height 20
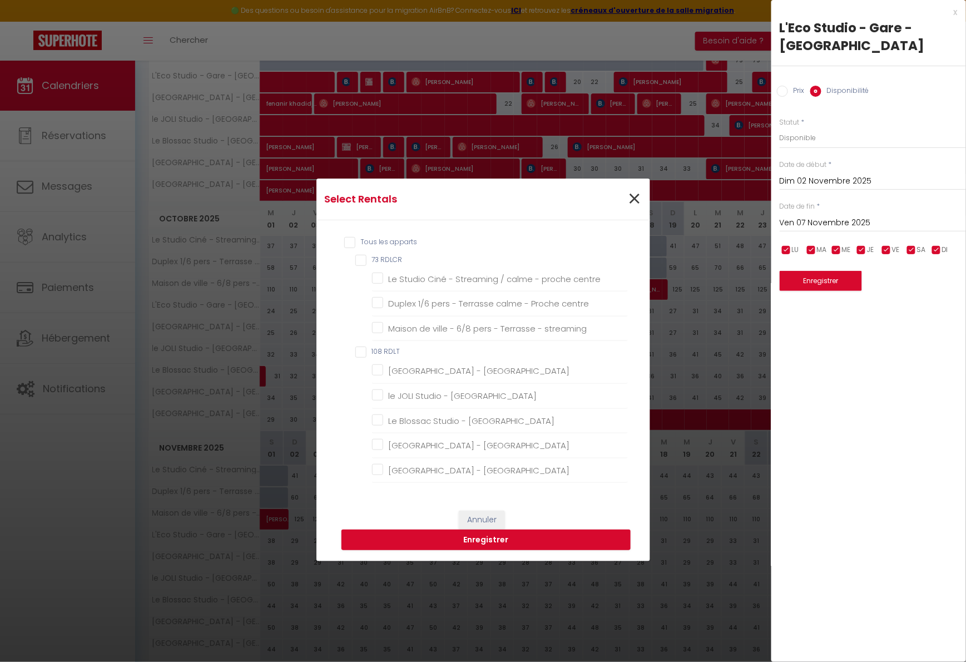
click at [631, 202] on span "×" at bounding box center [635, 198] width 14 height 33
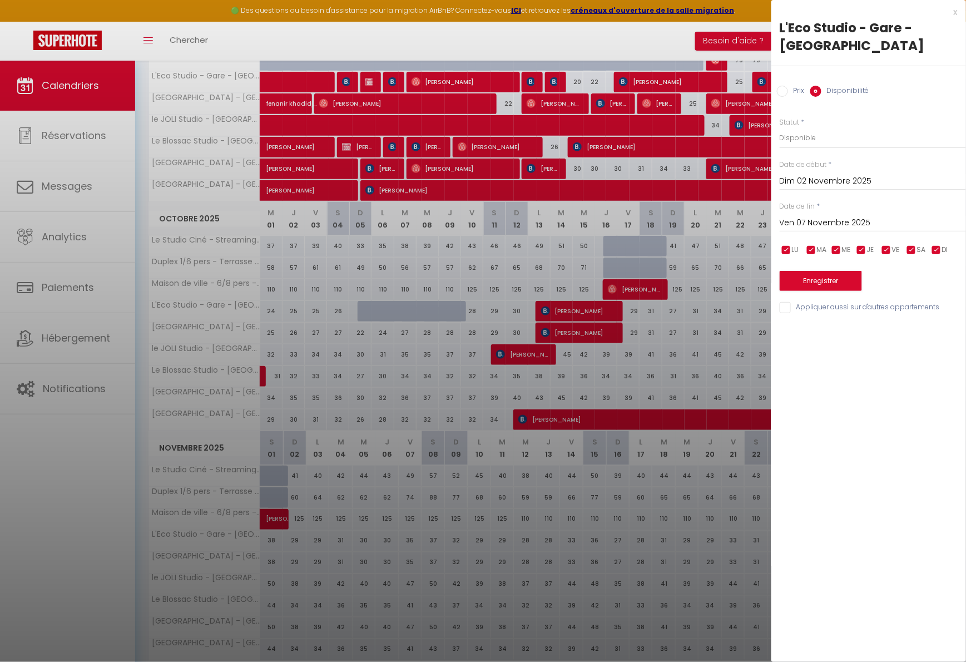
click at [819, 275] on button "Enregistrer" at bounding box center [821, 281] width 82 height 20
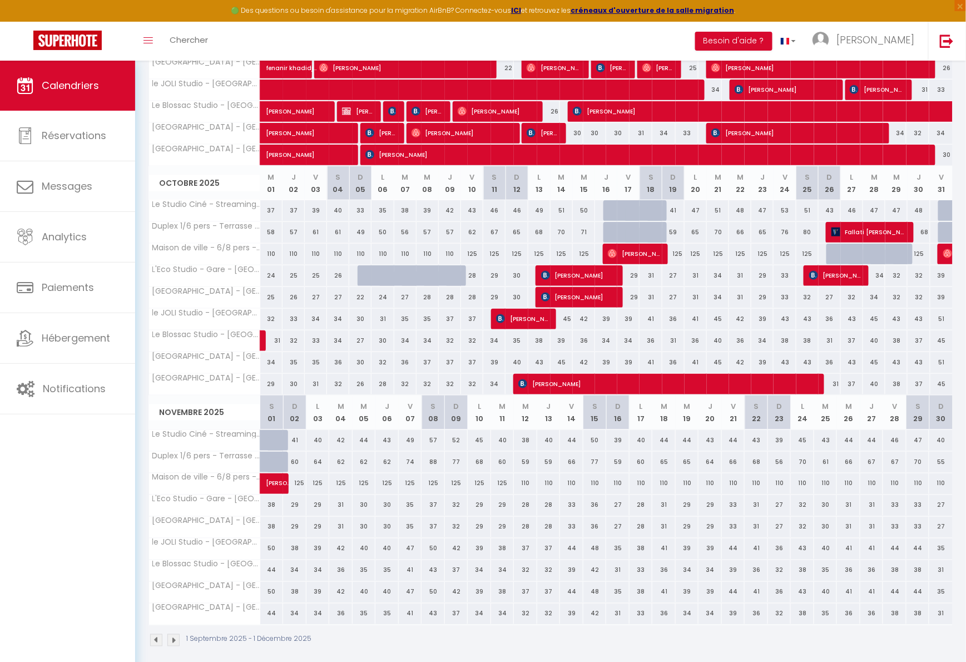
scroll to position [288, 0]
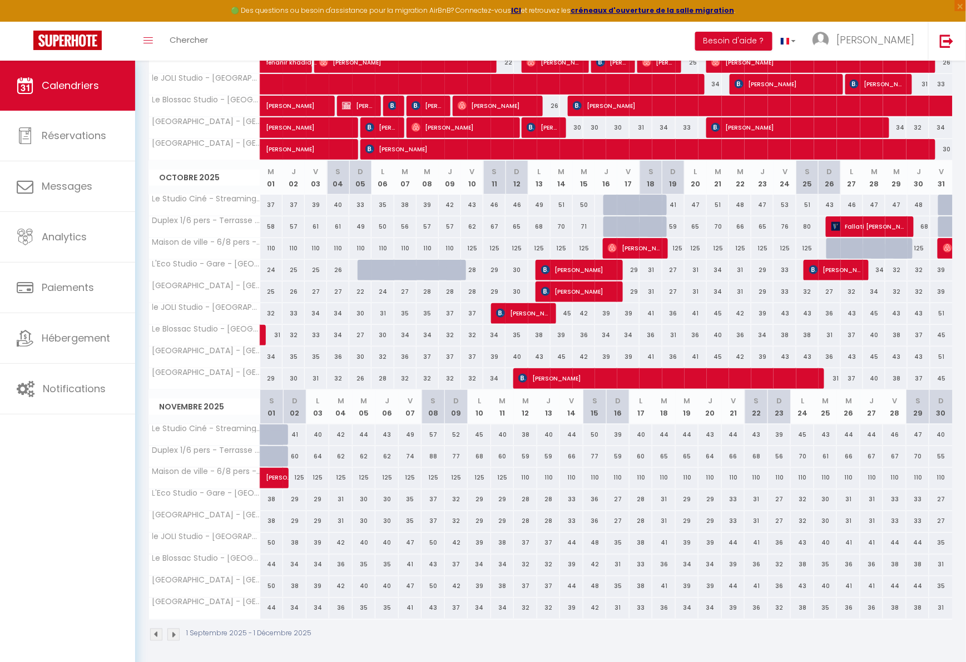
click at [295, 498] on div "29" at bounding box center [294, 499] width 23 height 21
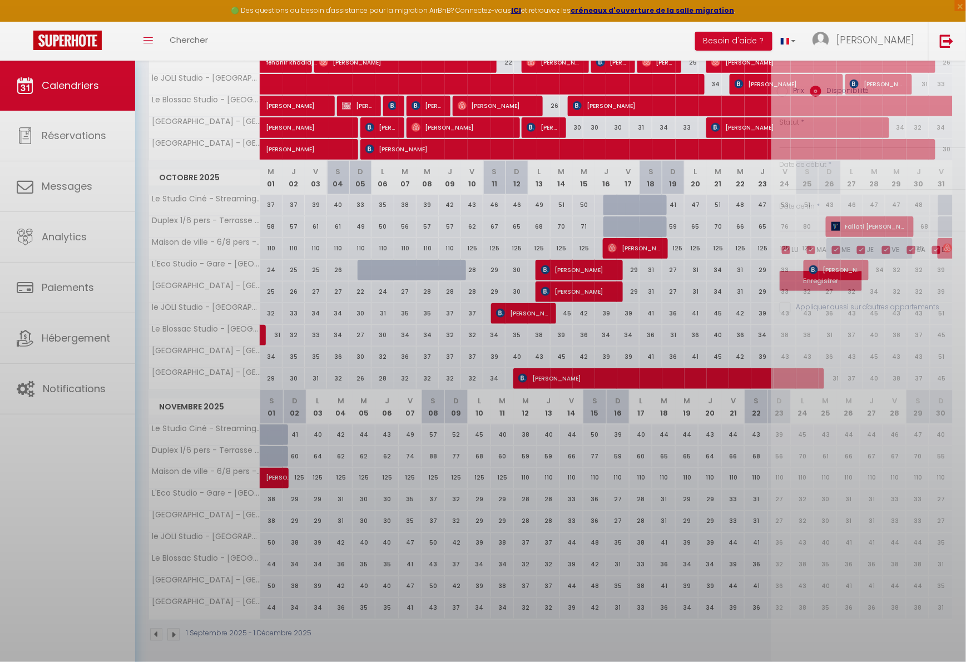
select select "1"
type input "Dim 02 Novembre 2025"
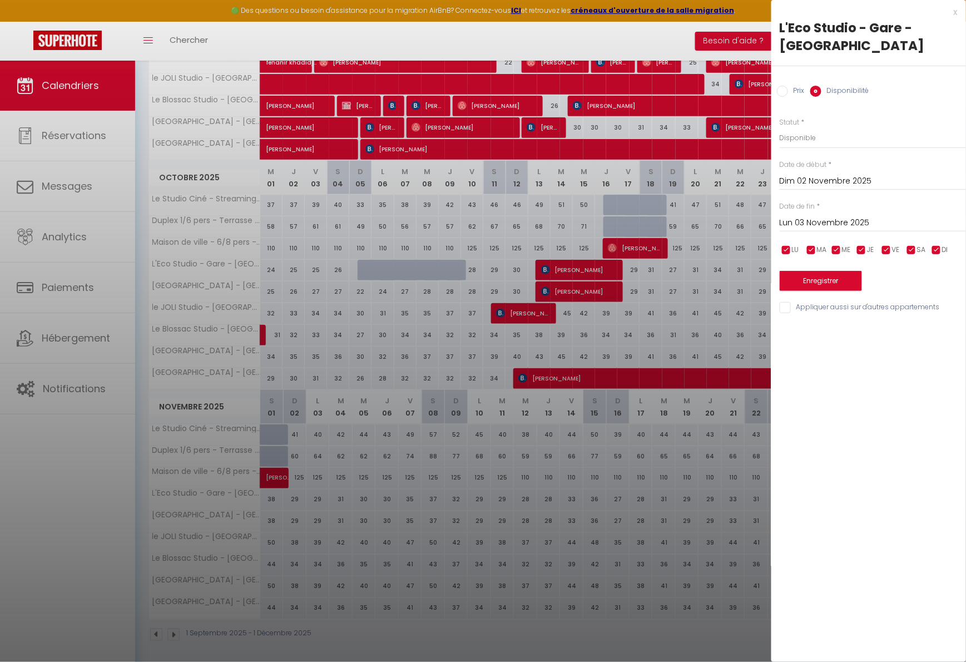
click at [857, 216] on input "Lun 03 Novembre 2025" at bounding box center [873, 223] width 186 height 14
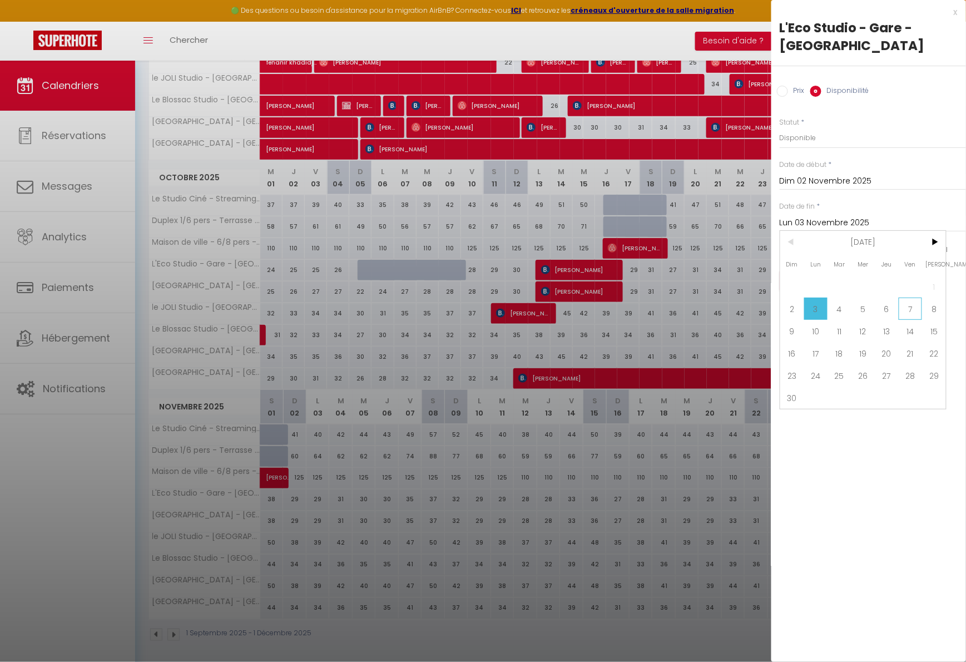
click at [908, 307] on span "7" at bounding box center [911, 309] width 24 height 22
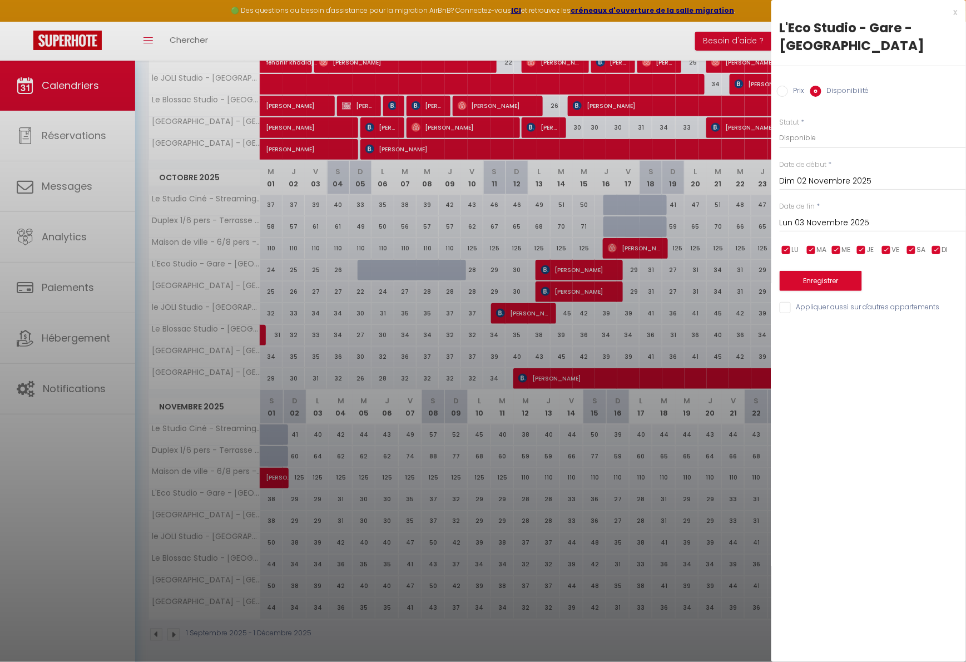
type input "Ven 07 Novembre 2025"
click at [802, 279] on button "Enregistrer" at bounding box center [821, 281] width 82 height 20
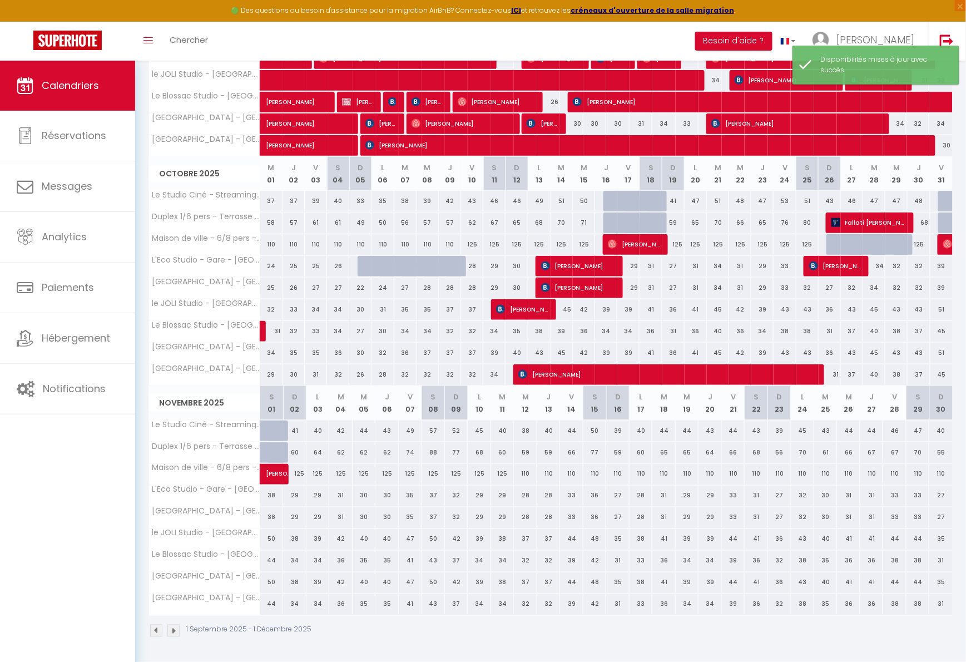
scroll to position [292, 0]
click at [294, 496] on div "29" at bounding box center [294, 496] width 23 height 21
select select "1"
type input "Dim 02 Novembre 2025"
type input "Lun 03 Novembre 2025"
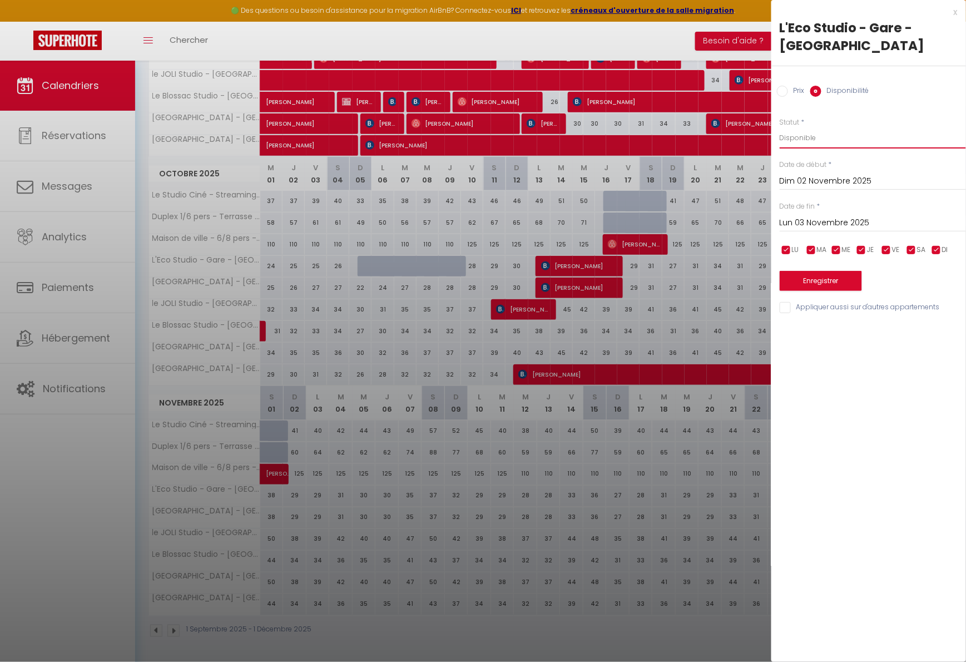
select select "0"
click at [807, 212] on div "Lun 03 Novembre 2025 < Nov 2025 > Dim Lun Mar Mer Jeu Ven Sam 1 2 3 4 5 6 7 8 9…" at bounding box center [873, 222] width 186 height 20
click at [806, 216] on input "Lun 03 Novembre 2025" at bounding box center [873, 223] width 186 height 14
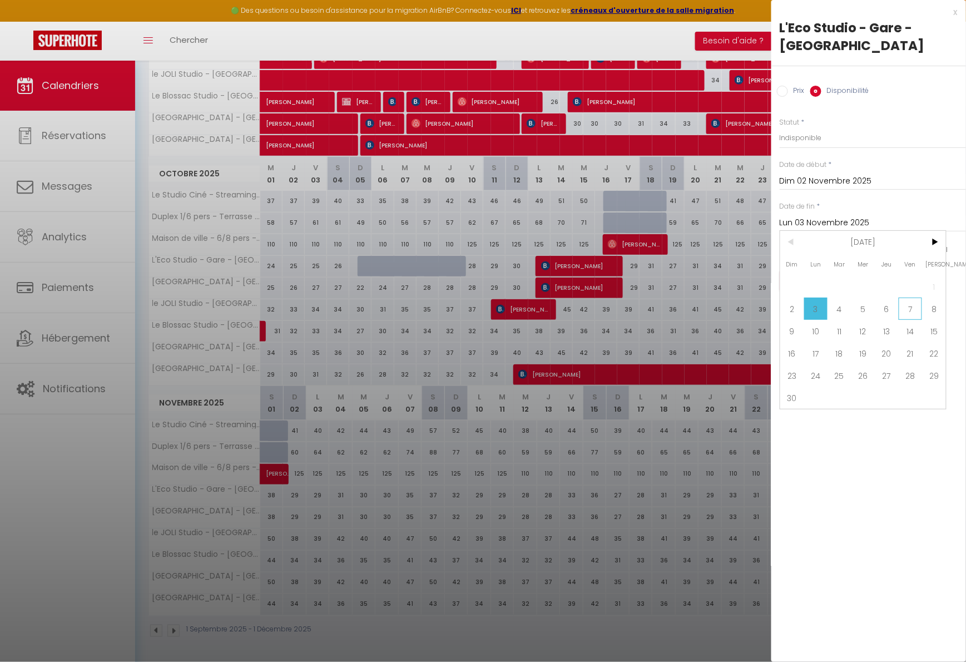
click at [907, 306] on span "7" at bounding box center [911, 309] width 24 height 22
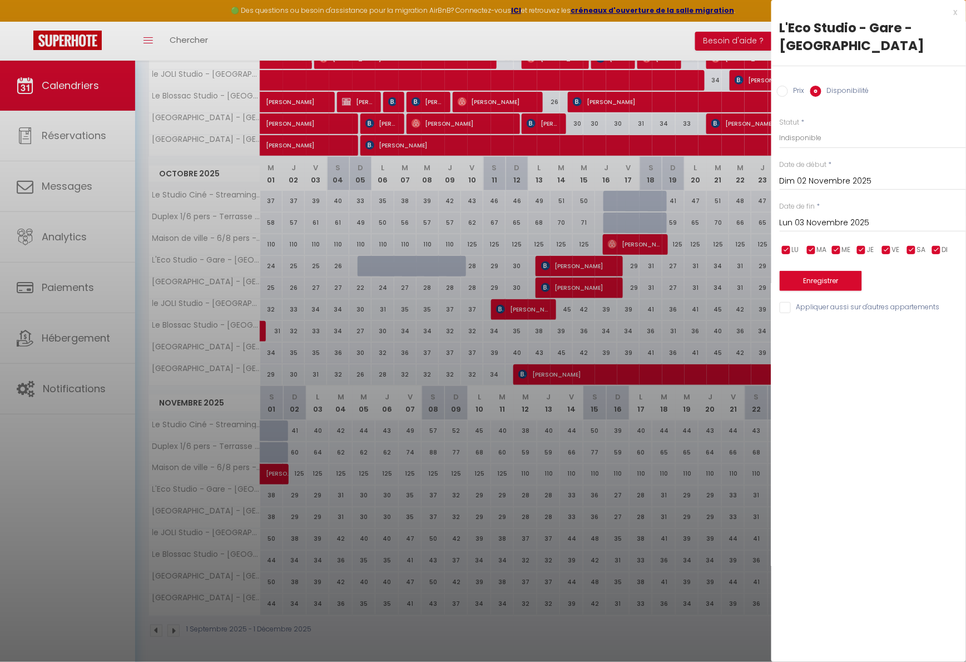
type input "Ven 07 Novembre 2025"
click at [825, 281] on button "Enregistrer" at bounding box center [821, 281] width 82 height 20
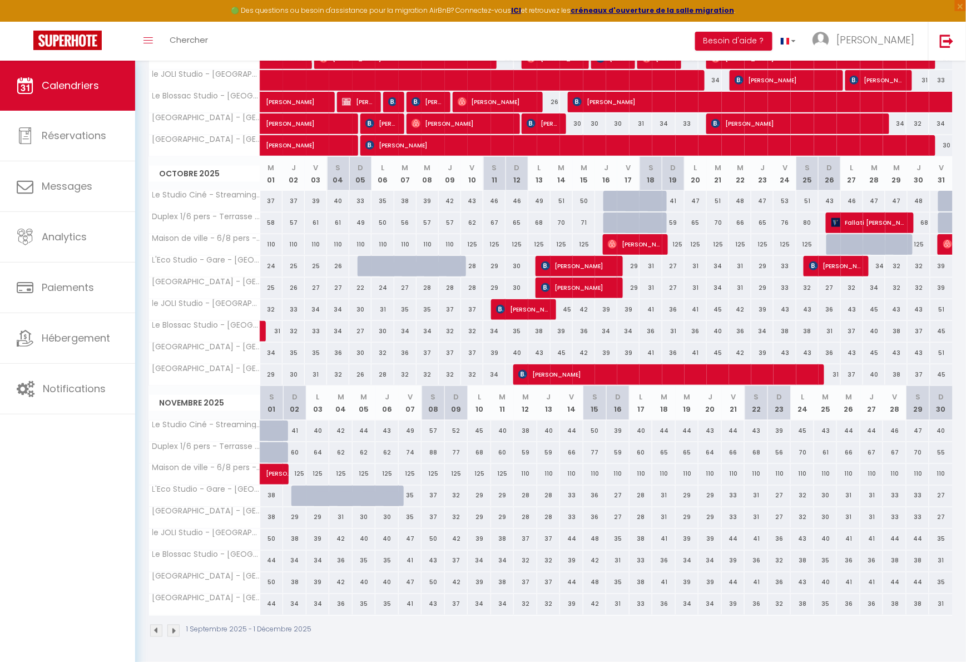
click at [167, 632] on img at bounding box center [173, 631] width 12 height 12
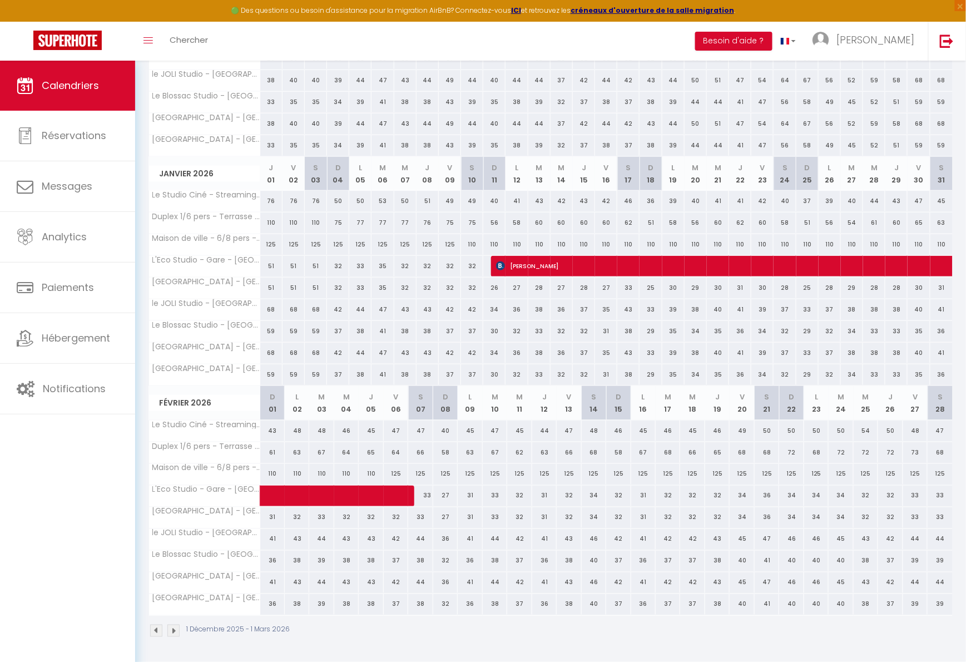
click at [154, 631] on img at bounding box center [156, 631] width 12 height 12
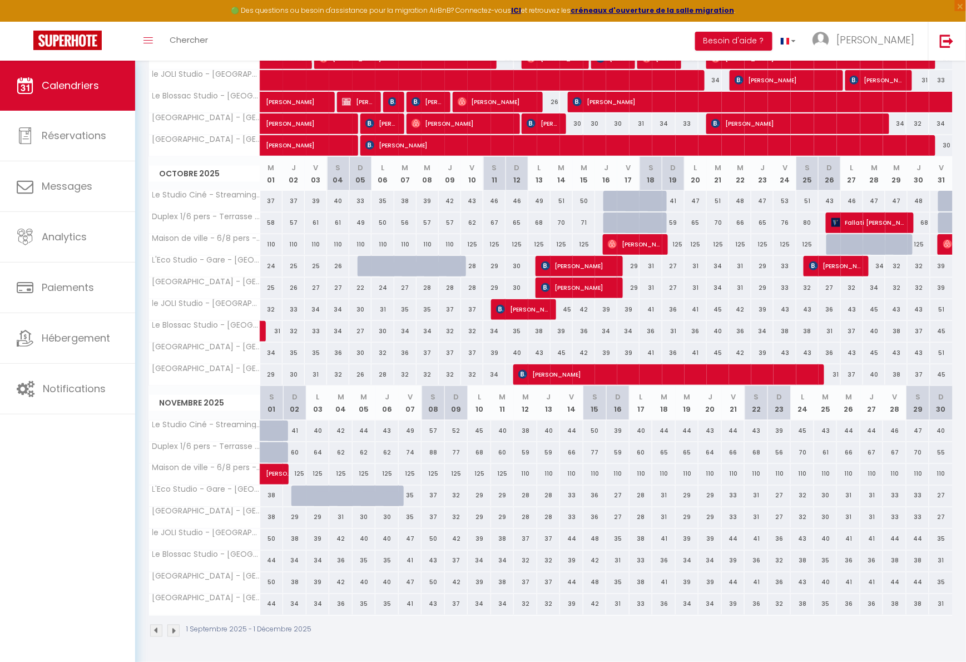
click at [172, 637] on div "1 Septembre 2025 - 1 Décembre 2025" at bounding box center [551, 632] width 804 height 33
click at [172, 632] on img at bounding box center [173, 631] width 12 height 12
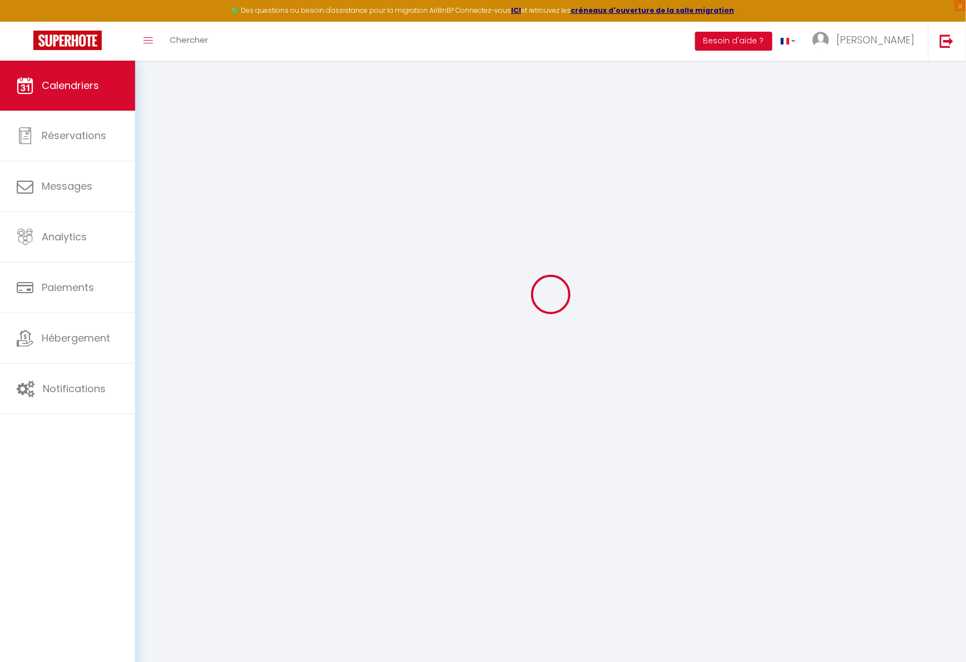
scroll to position [61, 0]
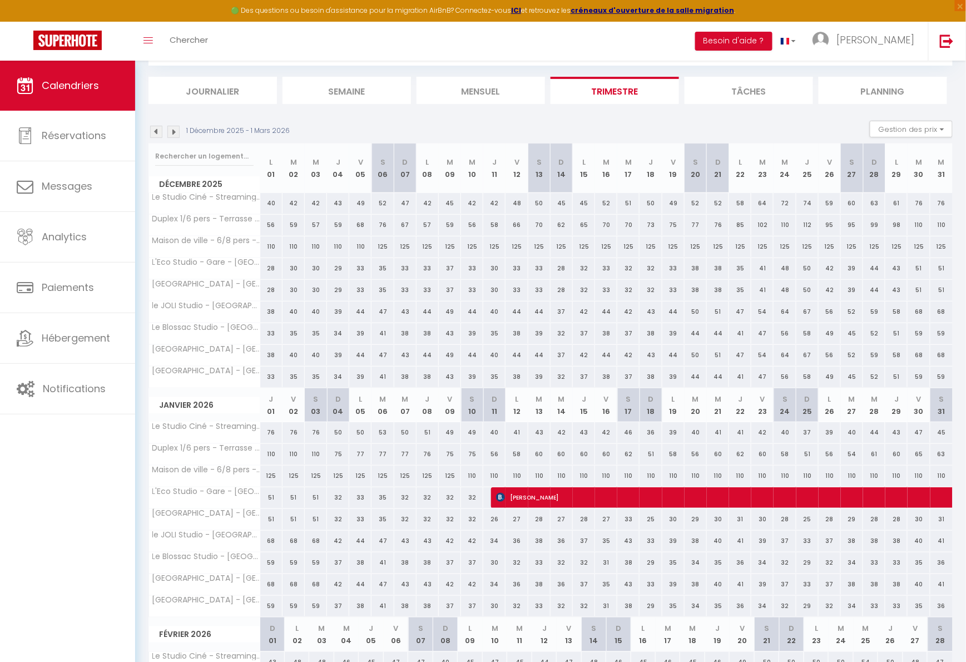
click at [562, 269] on div "28" at bounding box center [562, 268] width 22 height 21
select select "1"
type input "Dim 14 Décembre 2025"
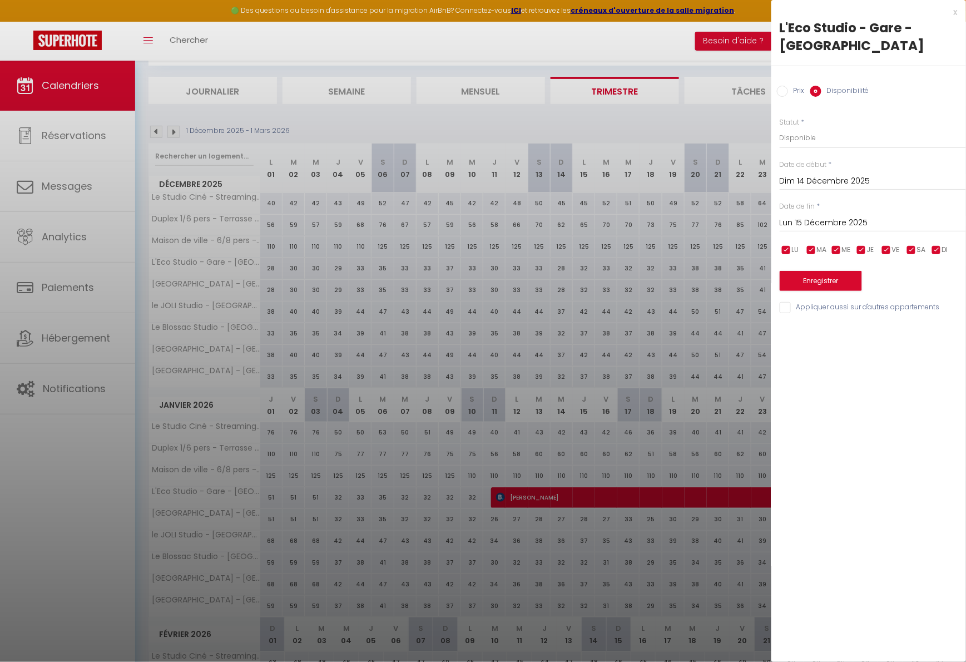
click at [831, 225] on input "Lun 15 Décembre 2025" at bounding box center [873, 223] width 186 height 14
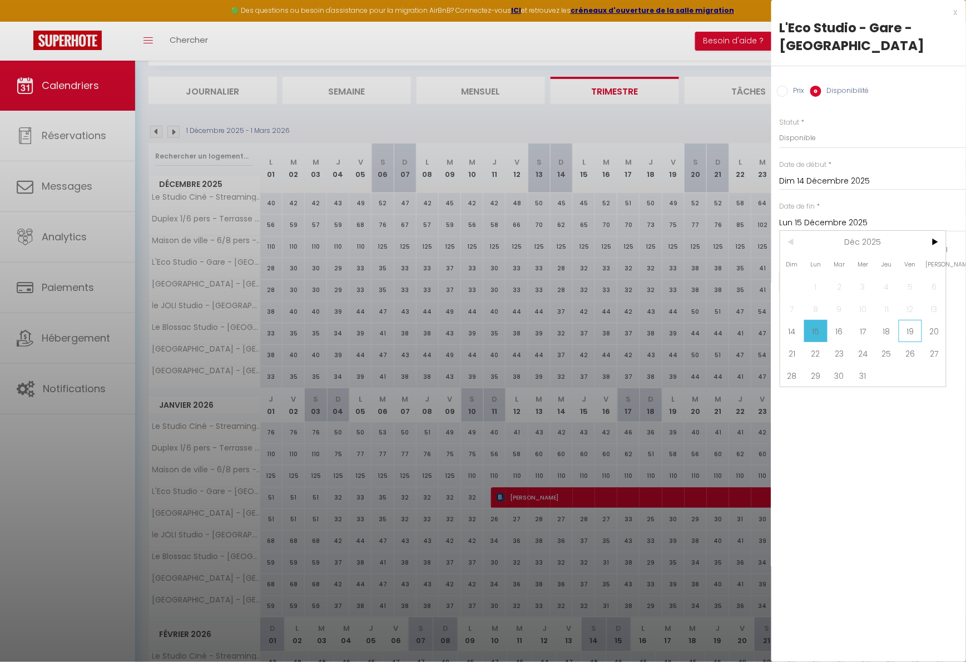
click at [908, 331] on span "19" at bounding box center [911, 331] width 24 height 22
type input "Ven 19 Décembre 2025"
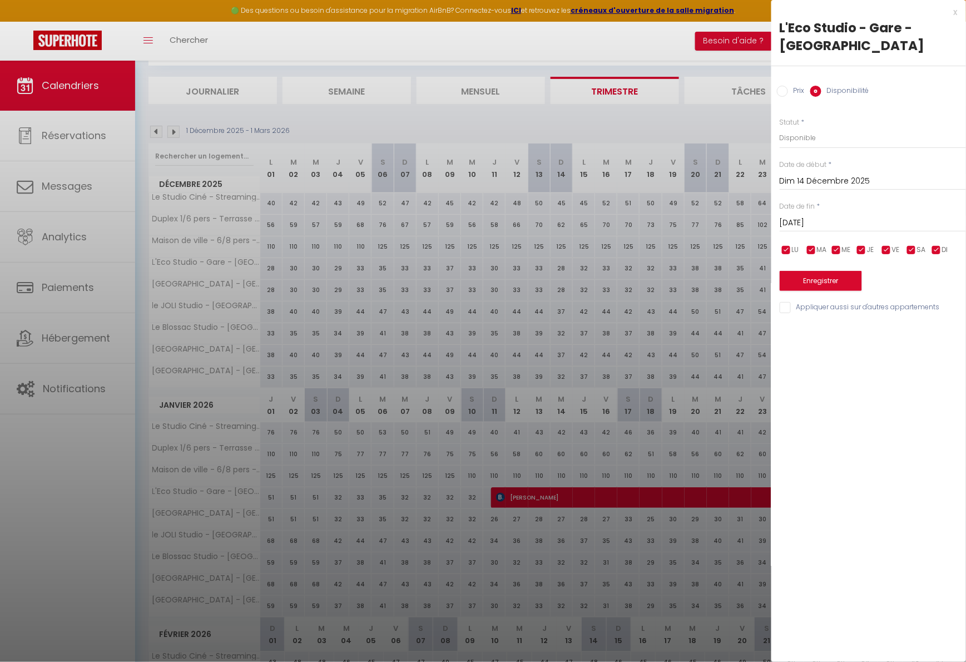
click at [839, 271] on button "Enregistrer" at bounding box center [821, 281] width 82 height 20
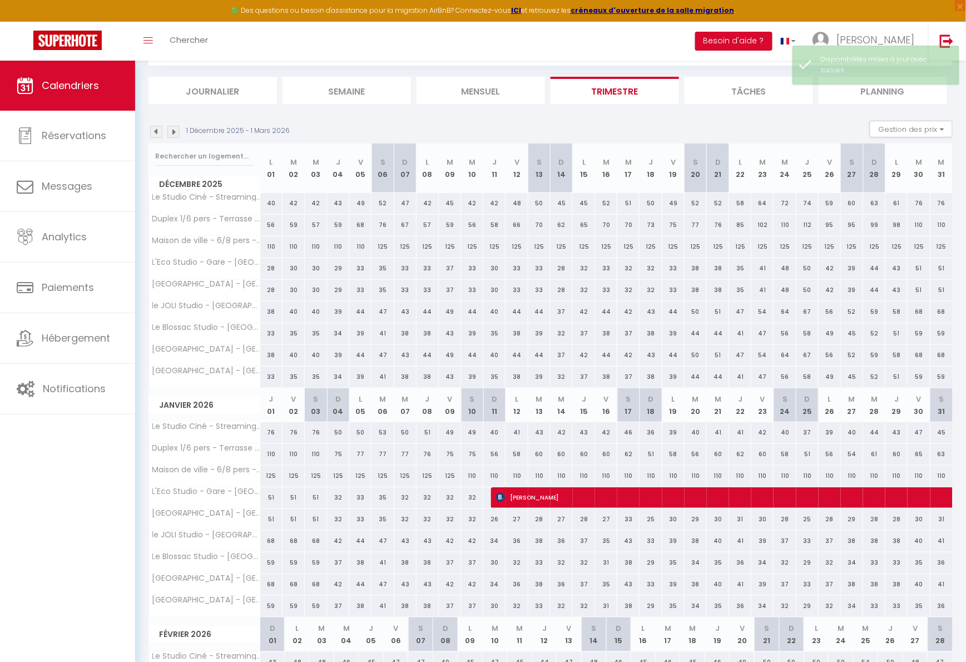
click at [562, 269] on div "28" at bounding box center [562, 268] width 22 height 21
select select "1"
type input "Dim 14 Décembre 2025"
type input "Lun 15 Décembre 2025"
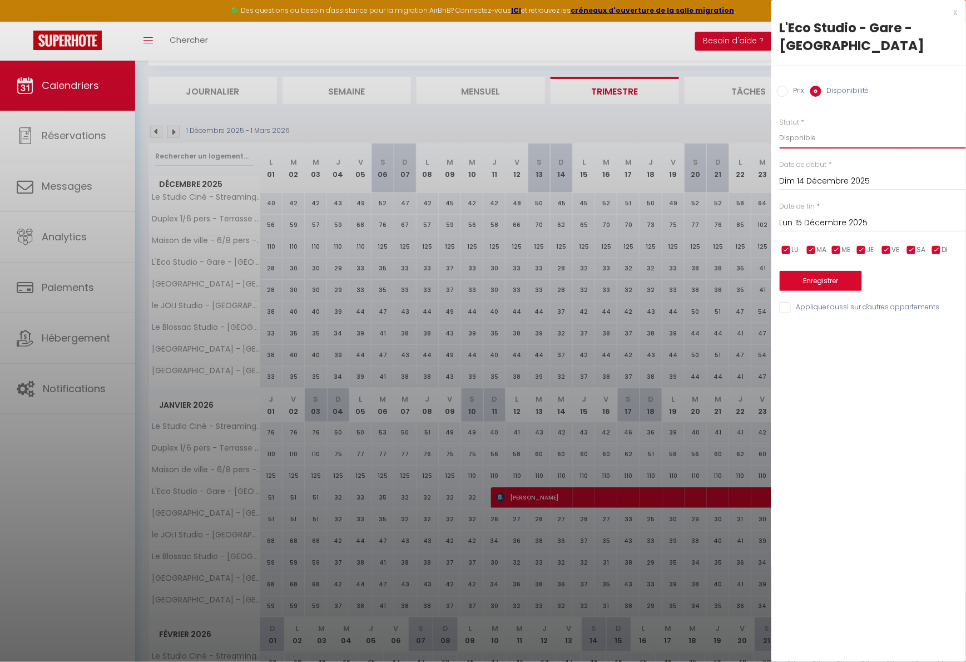
select select "0"
click at [834, 227] on input "Lun 15 Décembre 2025" at bounding box center [873, 223] width 186 height 14
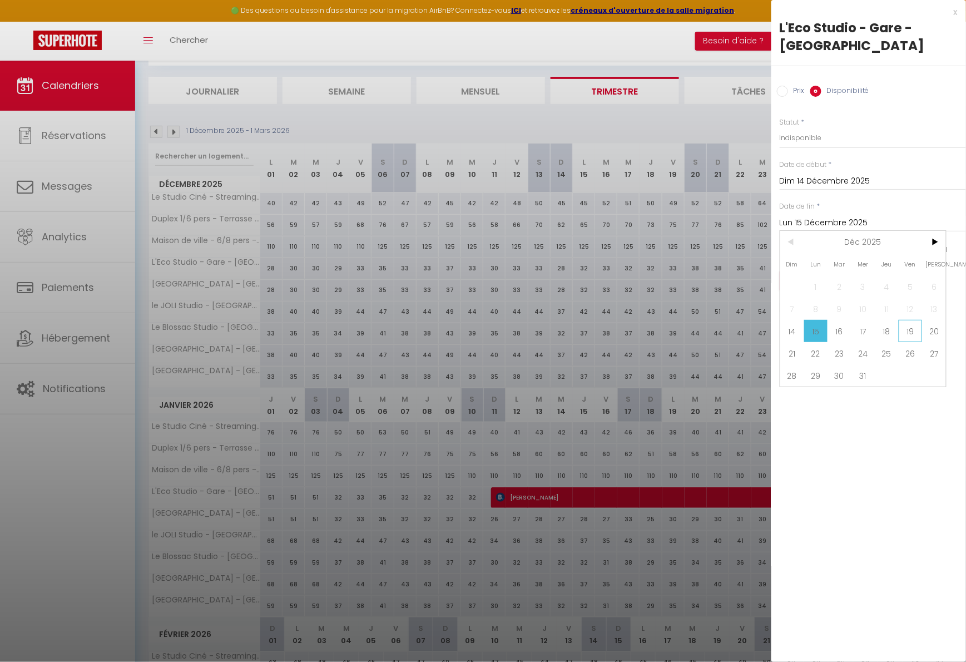
click at [911, 332] on span "19" at bounding box center [911, 331] width 24 height 22
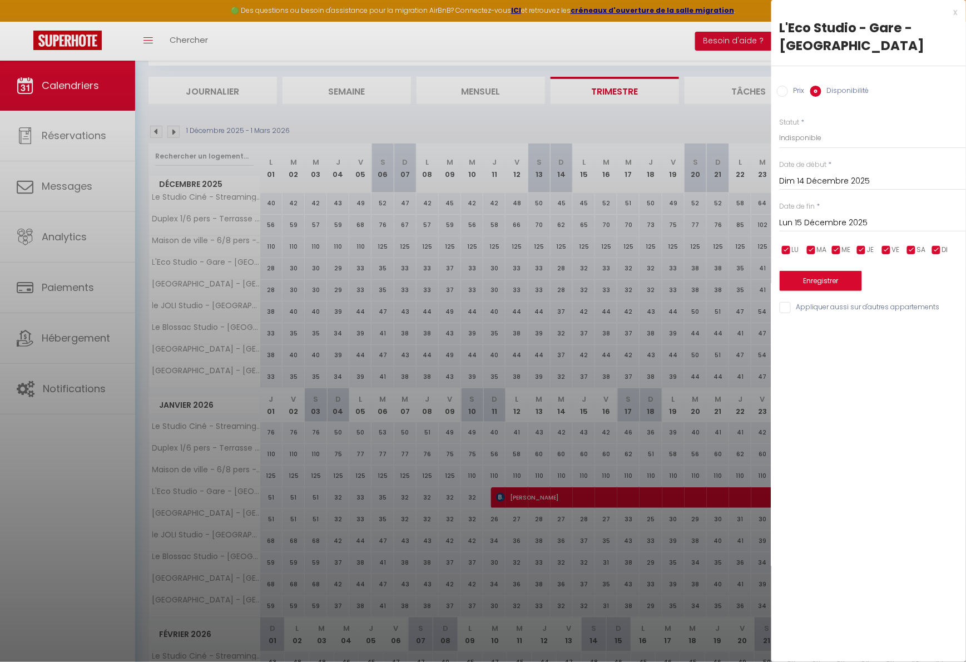
type input "Ven 19 Décembre 2025"
click at [833, 281] on button "Enregistrer" at bounding box center [821, 281] width 82 height 20
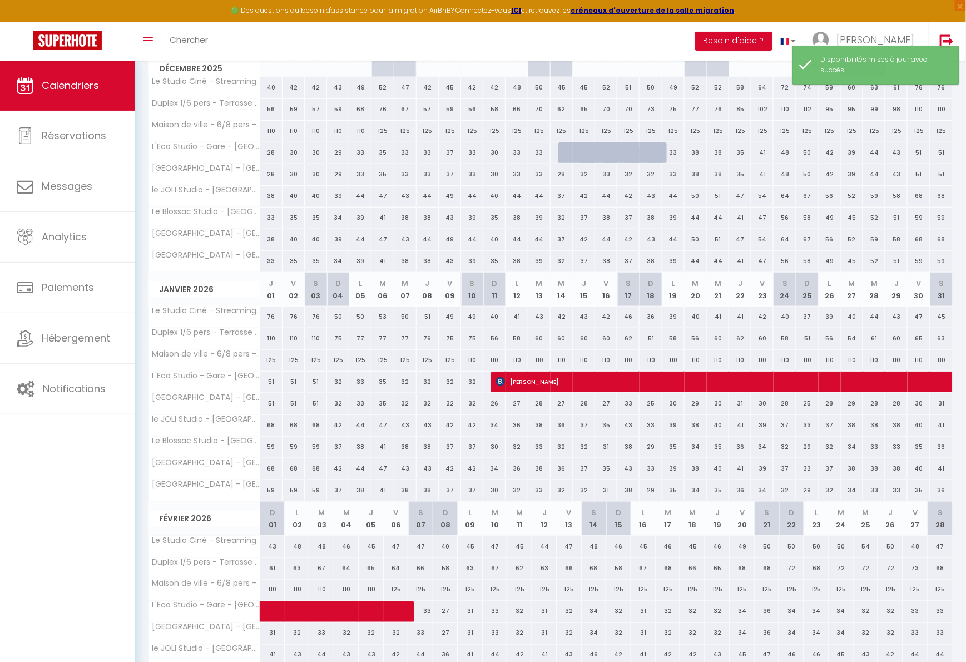
scroll to position [179, 0]
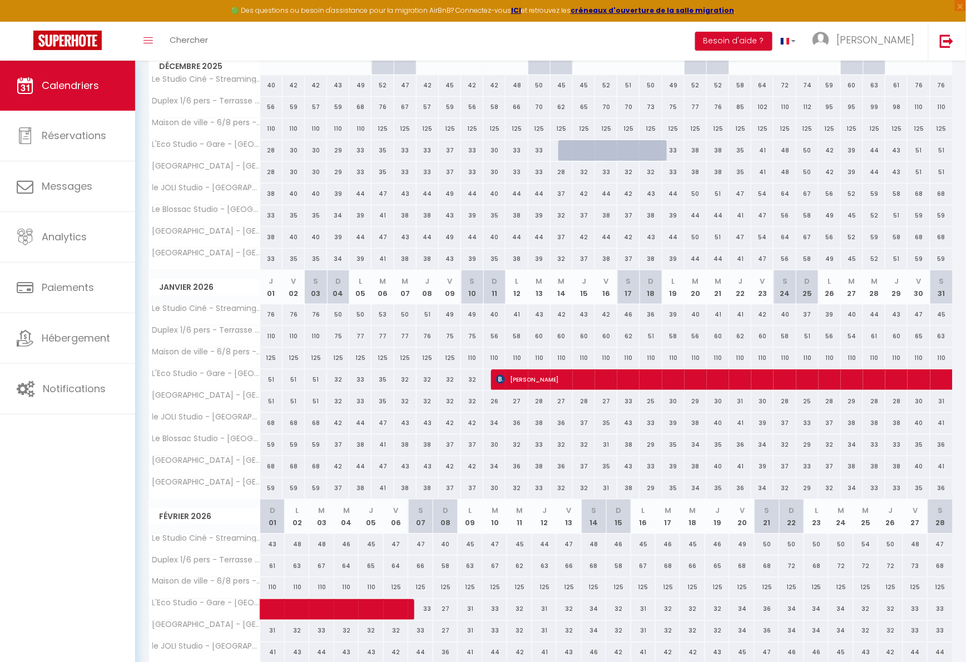
click at [808, 401] on div "25" at bounding box center [807, 401] width 22 height 21
select select "1"
type input "Dim 25 Janvier 2026"
type input "Lun 26 Janvier 2026"
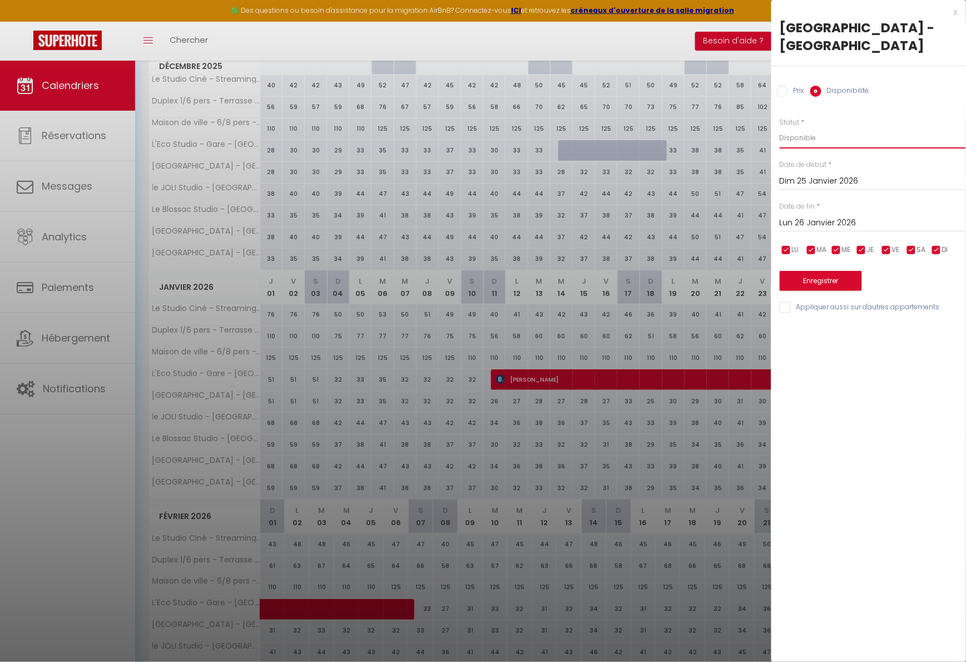
select select "0"
click at [823, 223] on input "Lun 26 Janvier 2026" at bounding box center [873, 223] width 186 height 14
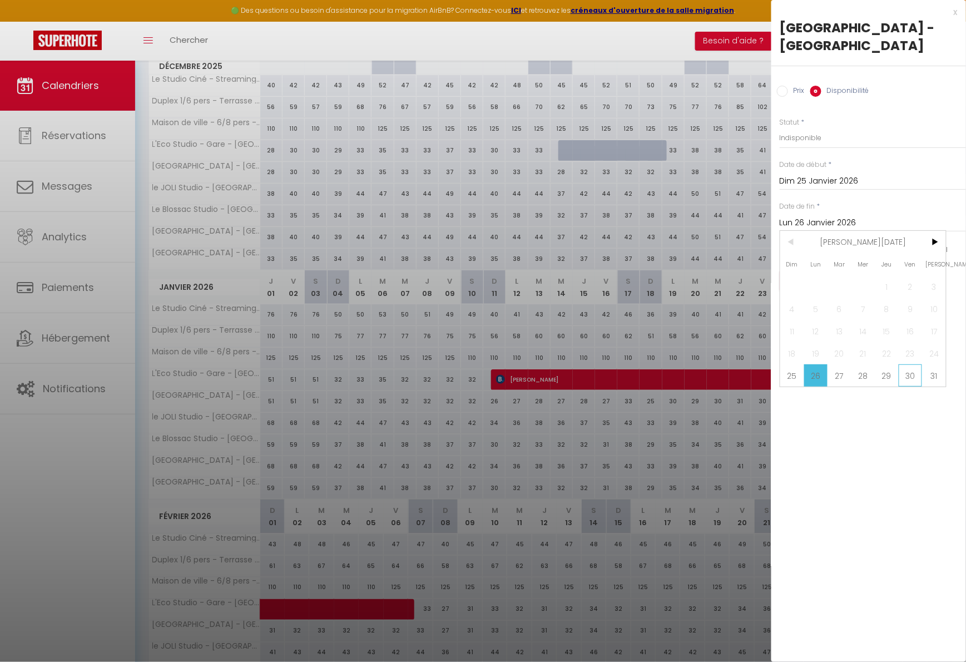
click at [914, 378] on span "30" at bounding box center [911, 375] width 24 height 22
type input "Ven 30 Janvier 2026"
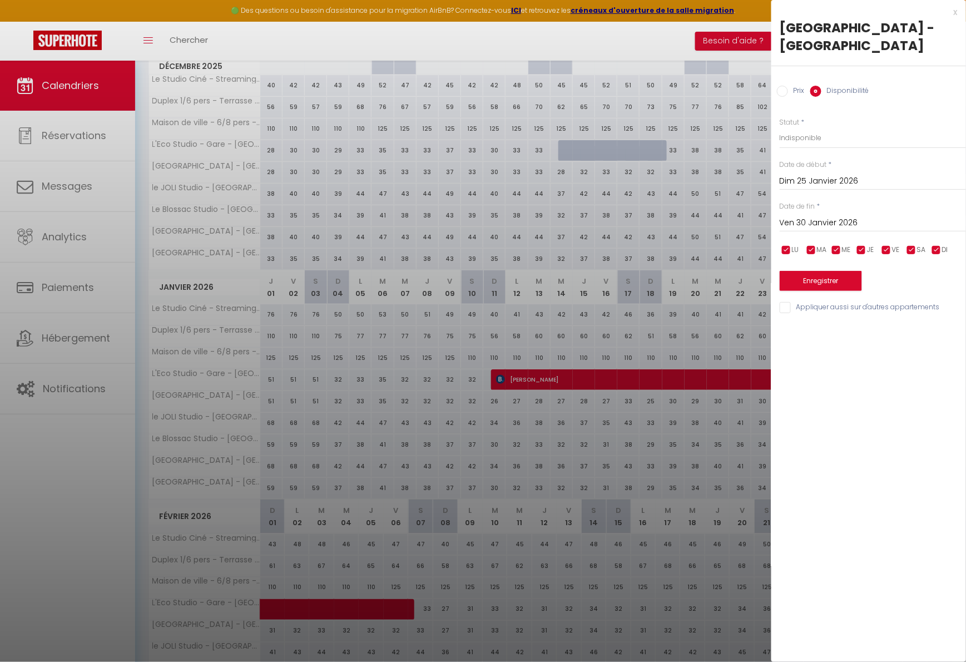
click at [817, 279] on button "Enregistrer" at bounding box center [821, 281] width 82 height 20
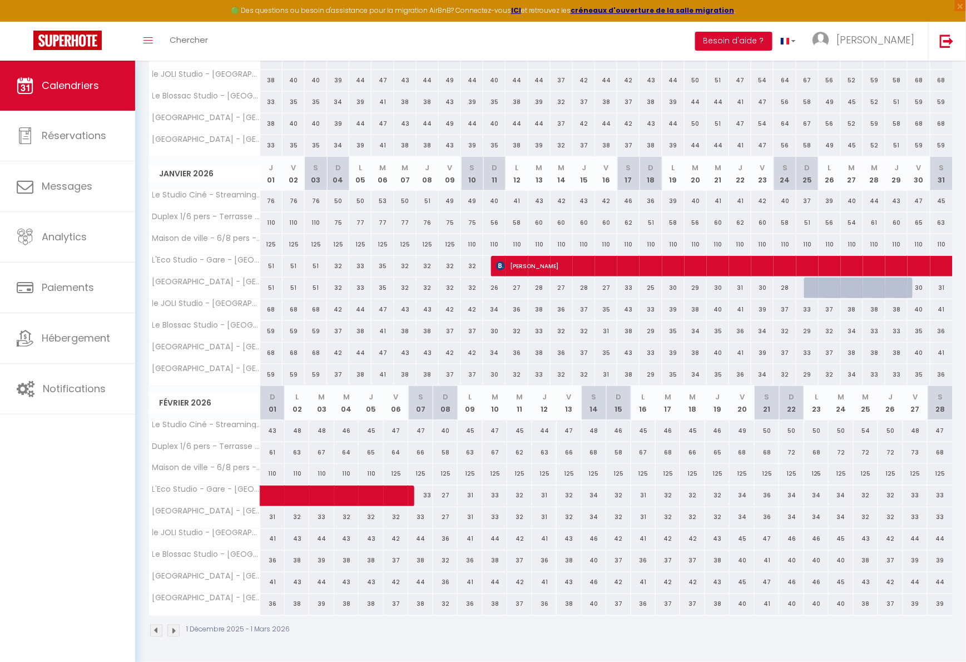
scroll to position [292, 0]
click at [179, 631] on img at bounding box center [173, 631] width 12 height 12
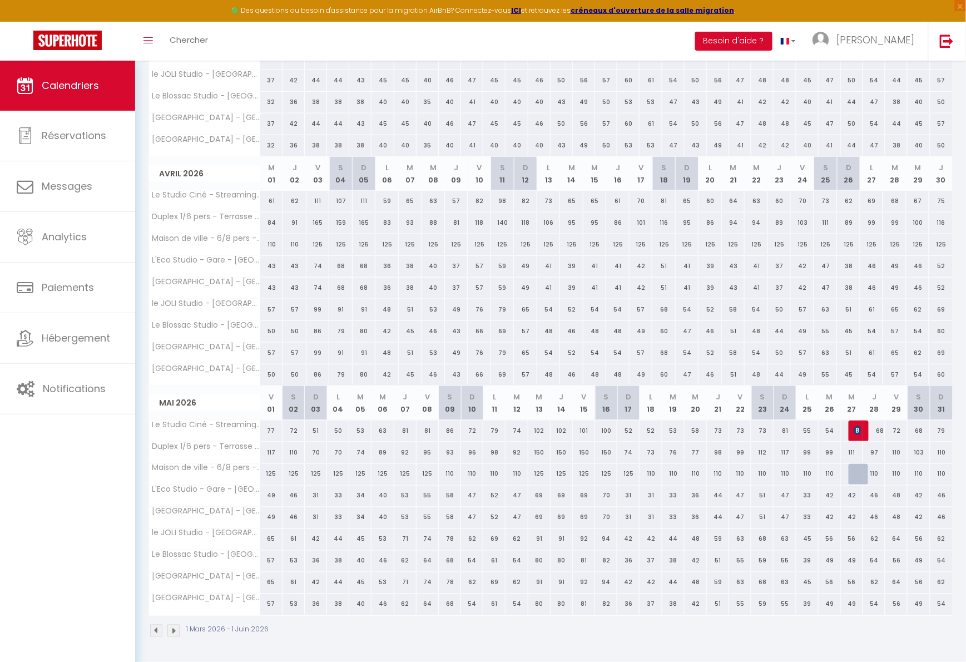
scroll to position [61, 0]
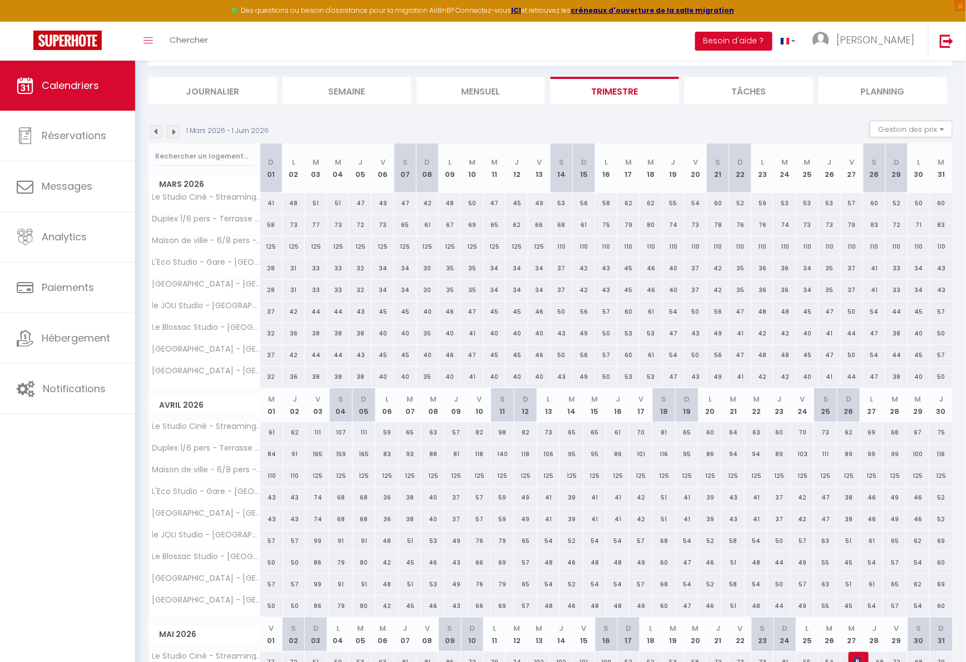
click at [425, 246] on div "125" at bounding box center [428, 246] width 22 height 21
select select "1"
type input "Dim 08 Mars 2026"
type input "Lun 09 Mars 2026"
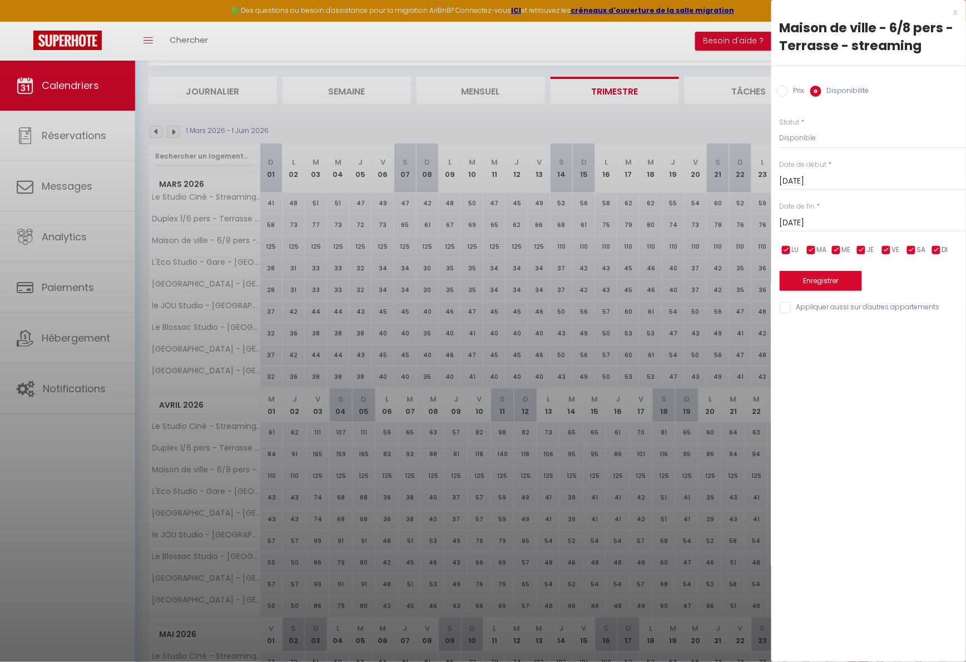
click at [428, 268] on div at bounding box center [483, 331] width 966 height 662
select select
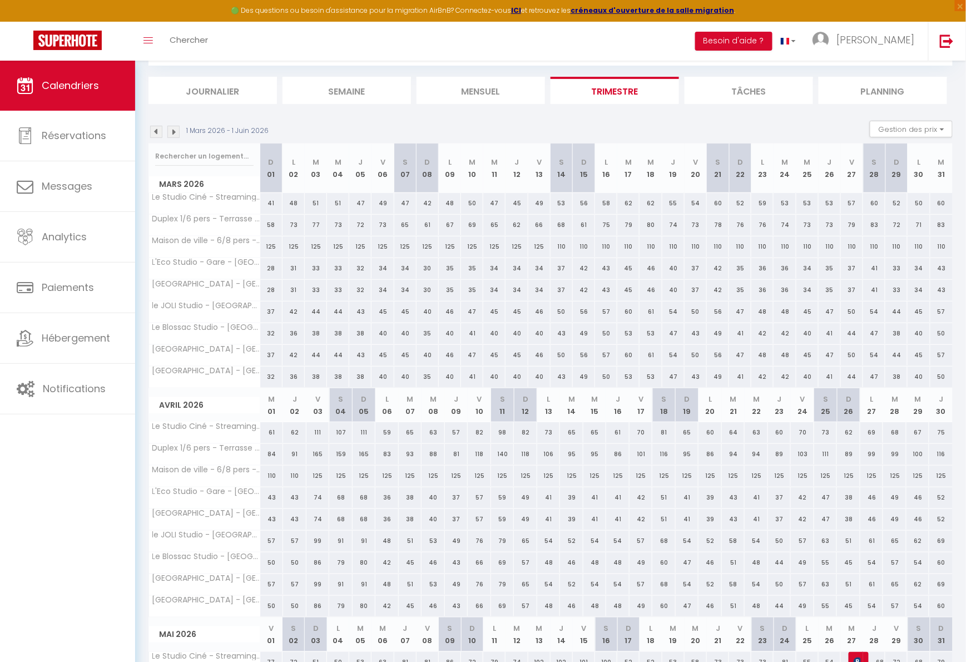
click at [428, 266] on div "30" at bounding box center [428, 268] width 22 height 21
select select "1"
type input "Dim 08 Mars 2026"
type input "Lun 09 Mars 2026"
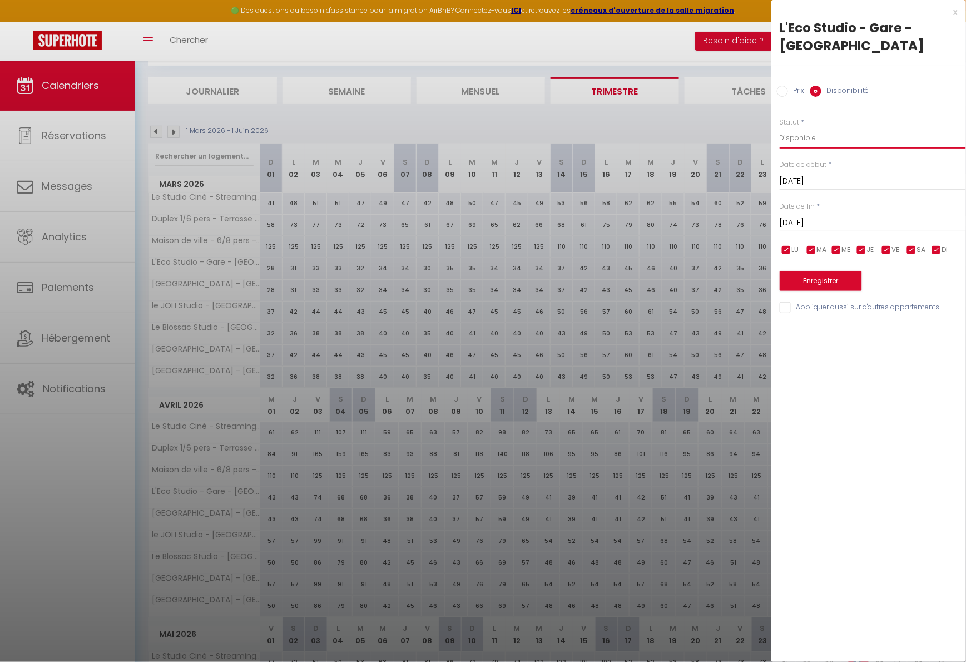
select select "0"
click at [807, 227] on input "Lun 09 Mars 2026" at bounding box center [873, 223] width 186 height 14
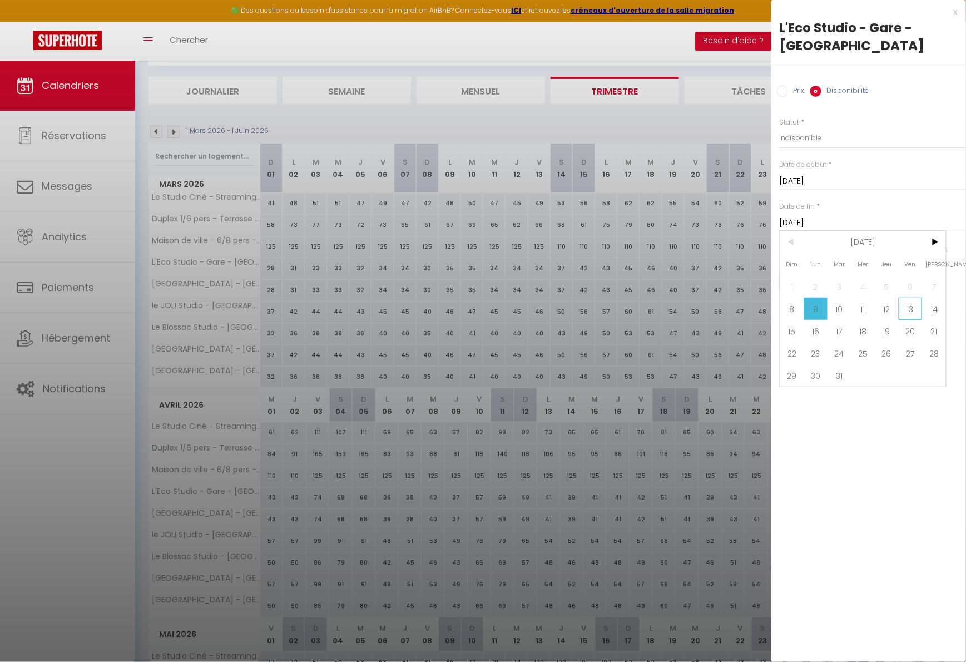
click at [914, 309] on span "13" at bounding box center [911, 309] width 24 height 22
type input "Ven 13 Mars 2026"
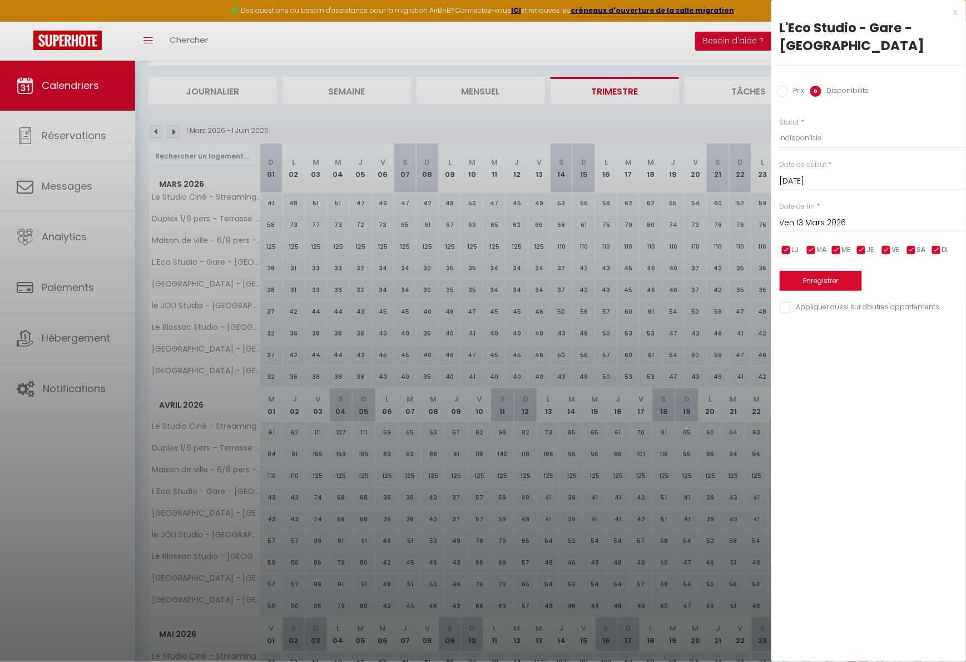
click at [836, 269] on div "Enregistrer" at bounding box center [873, 274] width 186 height 34
click at [829, 272] on button "Enregistrer" at bounding box center [821, 281] width 82 height 20
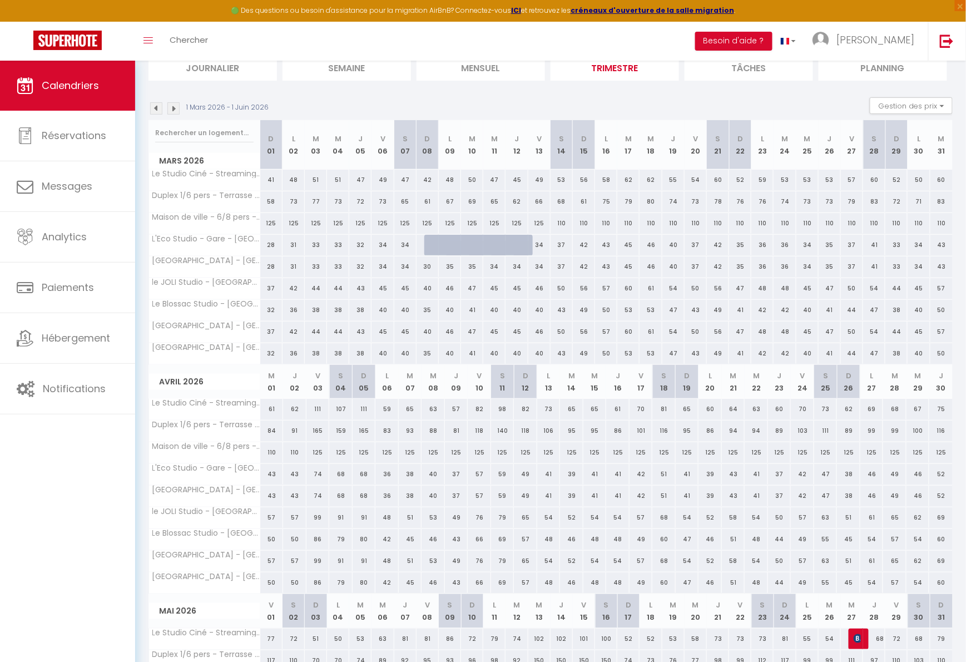
scroll to position [86, 0]
click at [687, 470] on div "41" at bounding box center [687, 472] width 23 height 21
select select "1"
type input "Dim 19 Avril 2026"
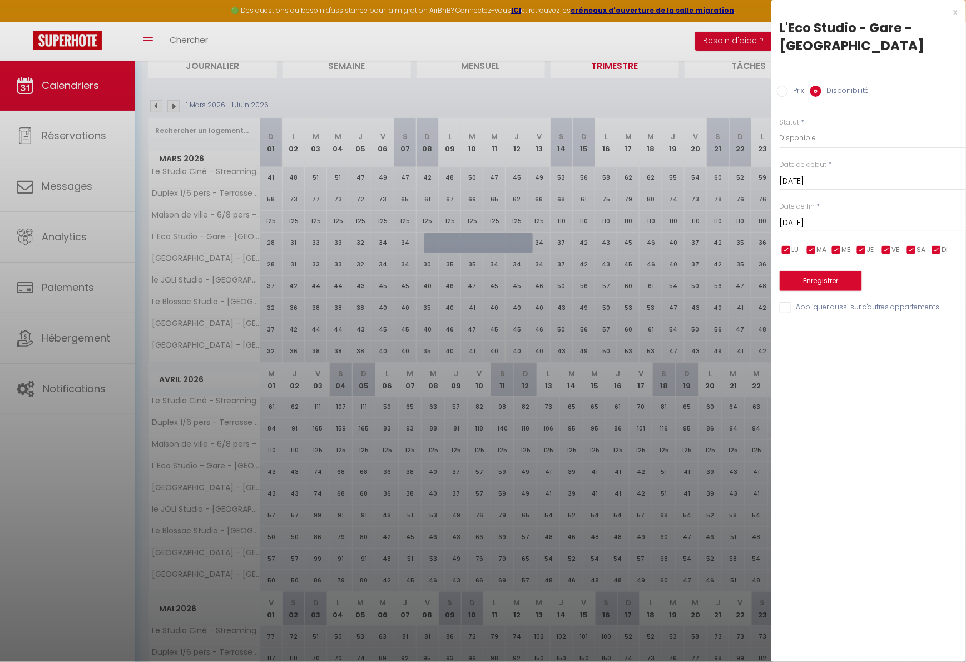
click at [813, 224] on input "Lun 20 Avril 2026" at bounding box center [873, 223] width 186 height 14
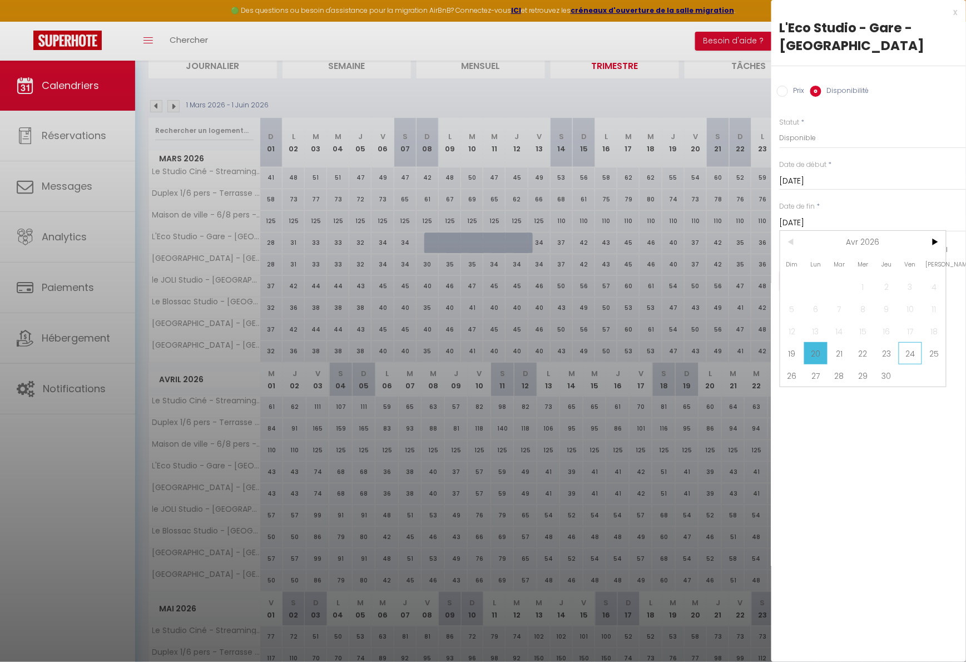
click at [910, 351] on span "24" at bounding box center [911, 353] width 24 height 22
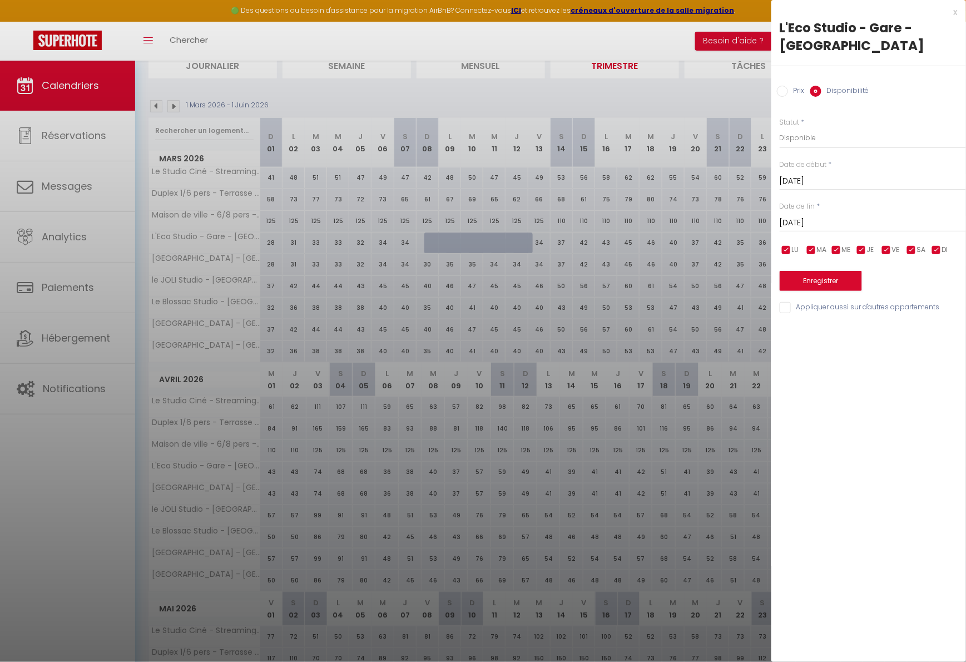
type input "Ven 24 Avril 2026"
click at [832, 282] on button "Enregistrer" at bounding box center [821, 281] width 82 height 20
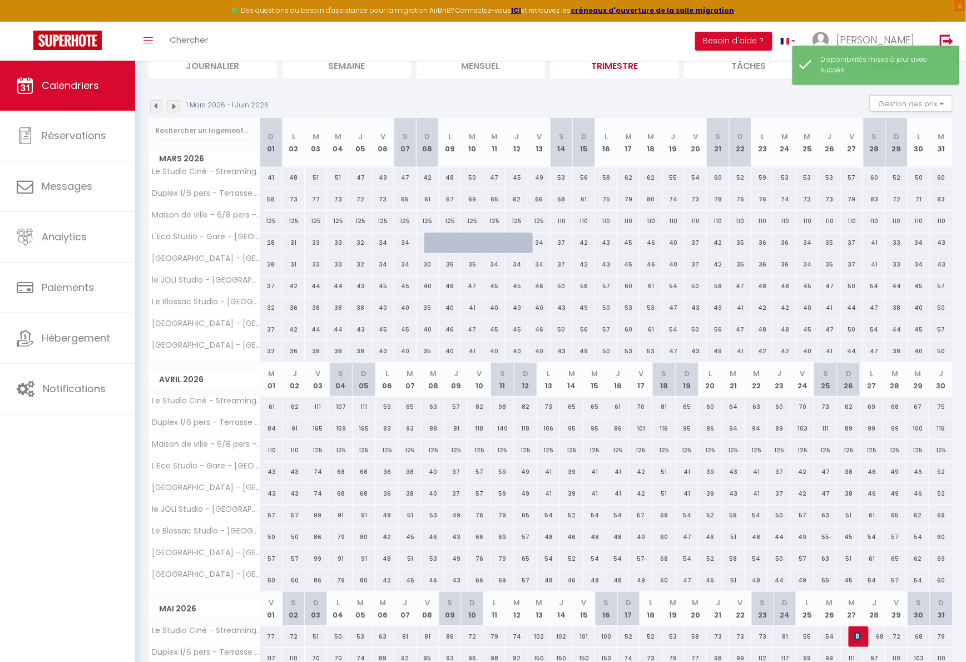
scroll to position [61, 0]
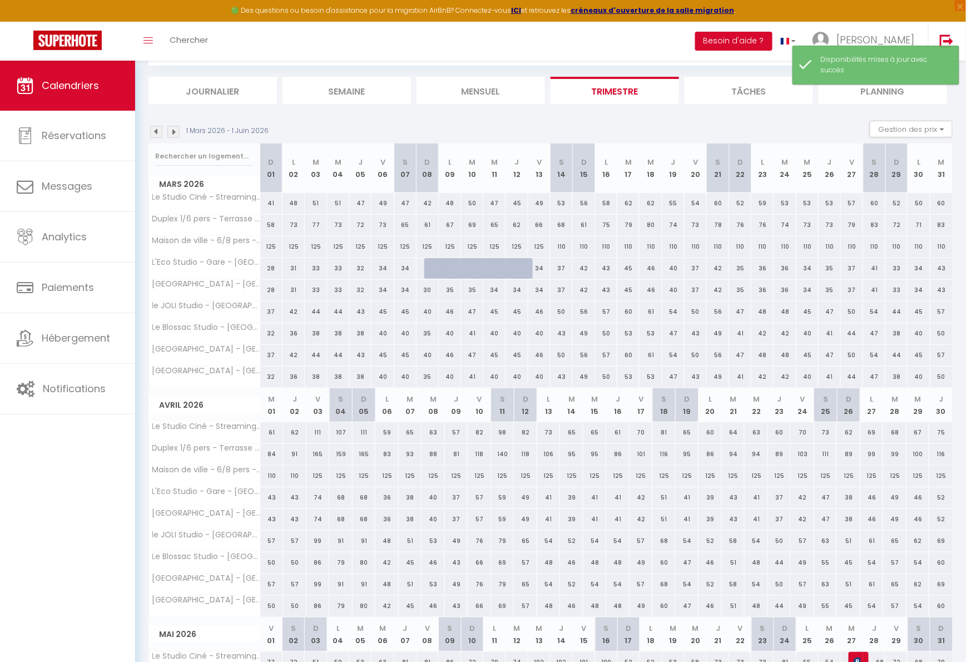
click at [687, 496] on div "41" at bounding box center [687, 497] width 23 height 21
select select "1"
type input "Dim 19 Avril 2026"
type input "Lun 20 Avril 2026"
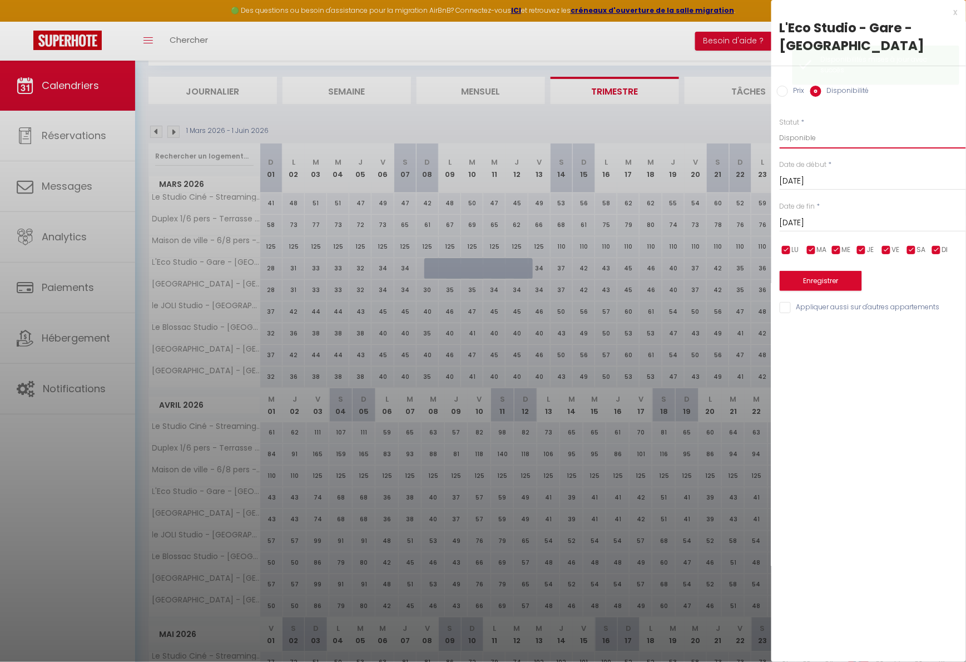
select select "0"
click at [820, 191] on div "Prix * 41 Statut * Disponible Indisponible Date de début * Dim 19 Avril 2026 < …" at bounding box center [868, 208] width 195 height 211
click at [822, 185] on input "Dim 19 Avril 2026" at bounding box center [873, 181] width 186 height 14
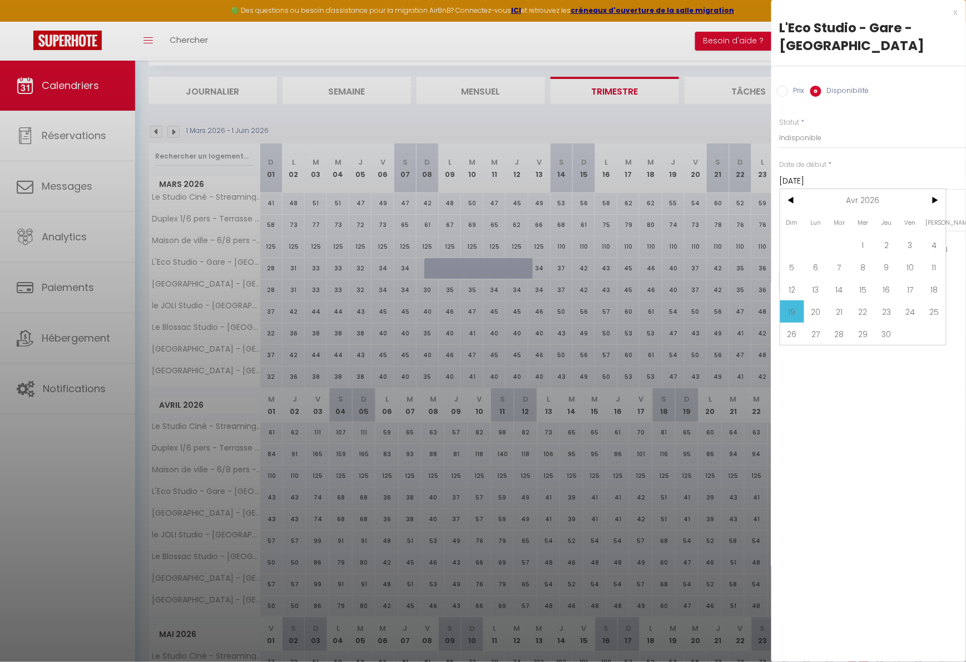
click at [822, 185] on input "Dim 19 Avril 2026" at bounding box center [873, 181] width 186 height 14
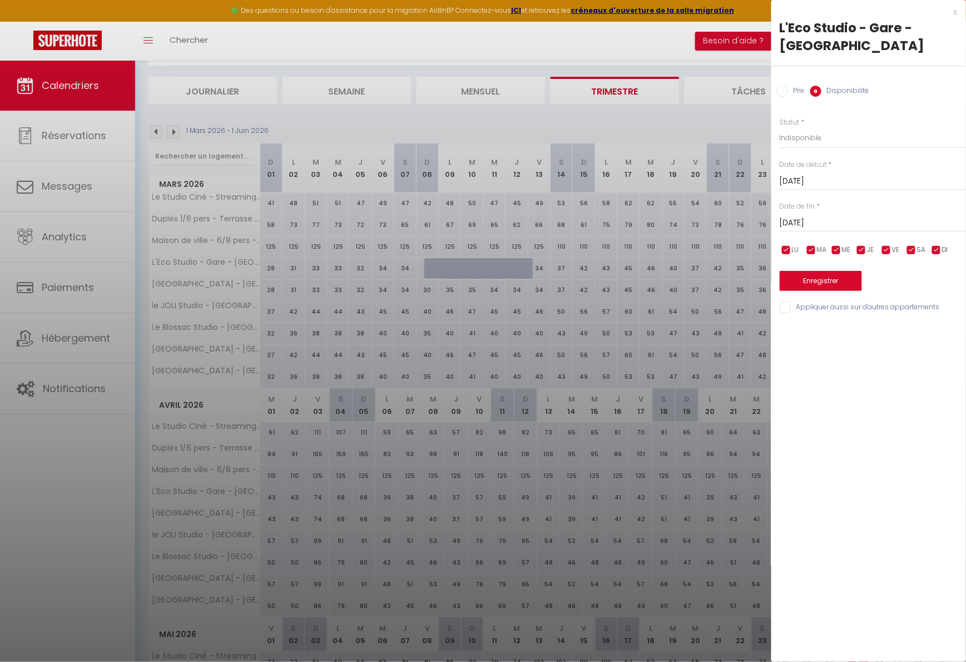
click at [823, 217] on input "Lun 20 Avril 2026" at bounding box center [873, 223] width 186 height 14
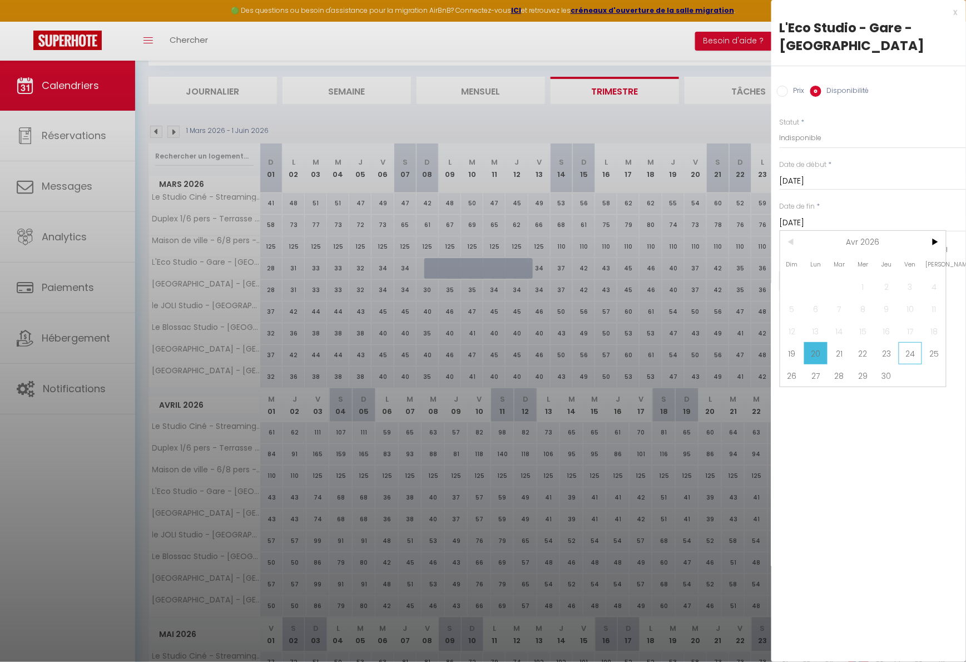
click at [913, 350] on span "24" at bounding box center [911, 353] width 24 height 22
type input "Ven 24 Avril 2026"
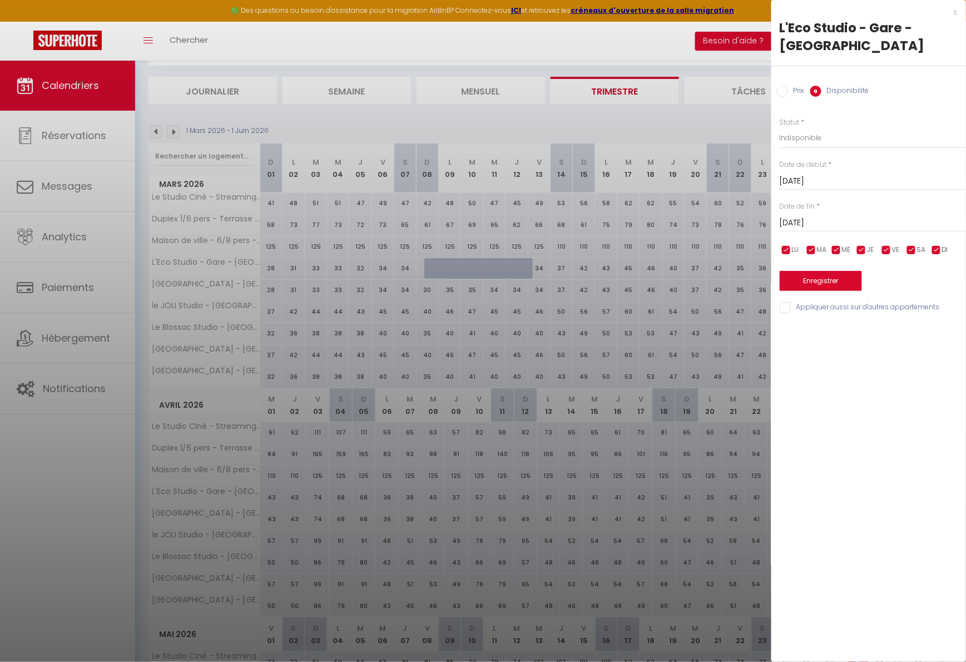
click at [833, 286] on button "Enregistrer" at bounding box center [821, 281] width 82 height 20
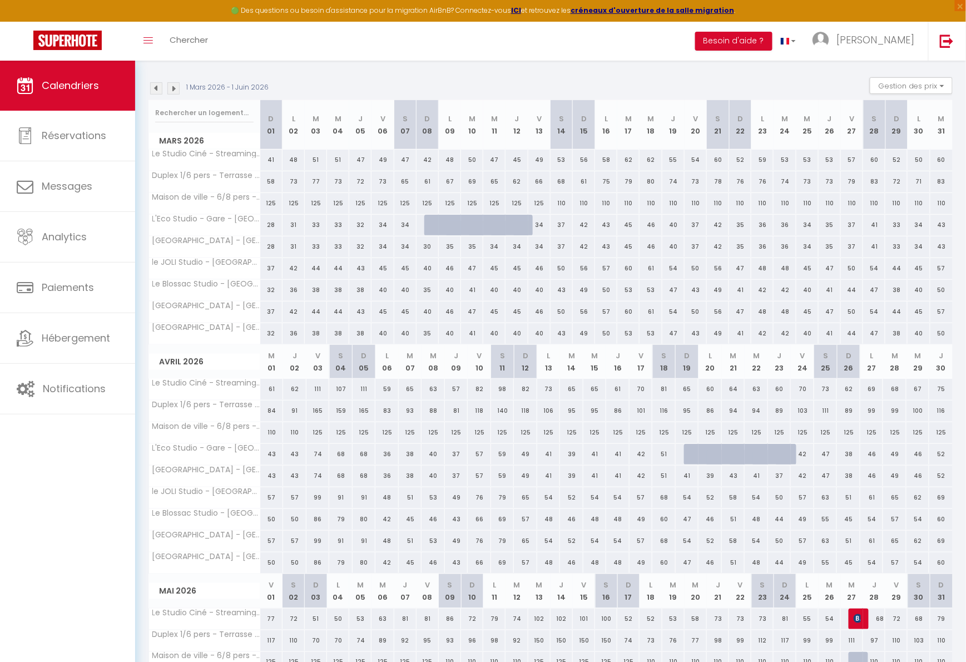
scroll to position [114, 0]
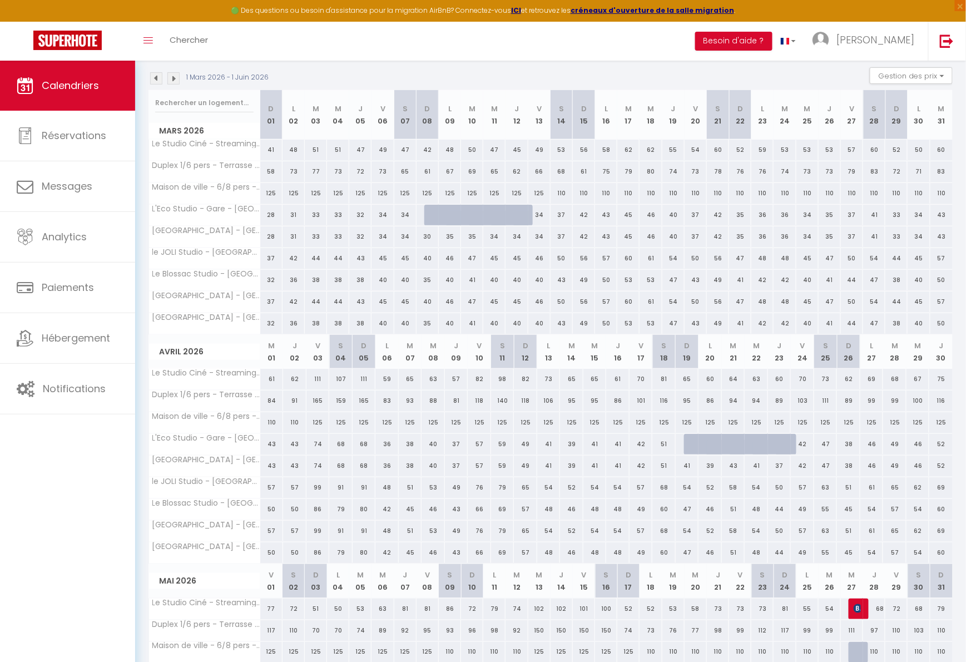
click at [850, 444] on div "38" at bounding box center [848, 444] width 23 height 21
select select "1"
type input "Dim 26 Avril 2026"
type input "Lun 27 Avril 2026"
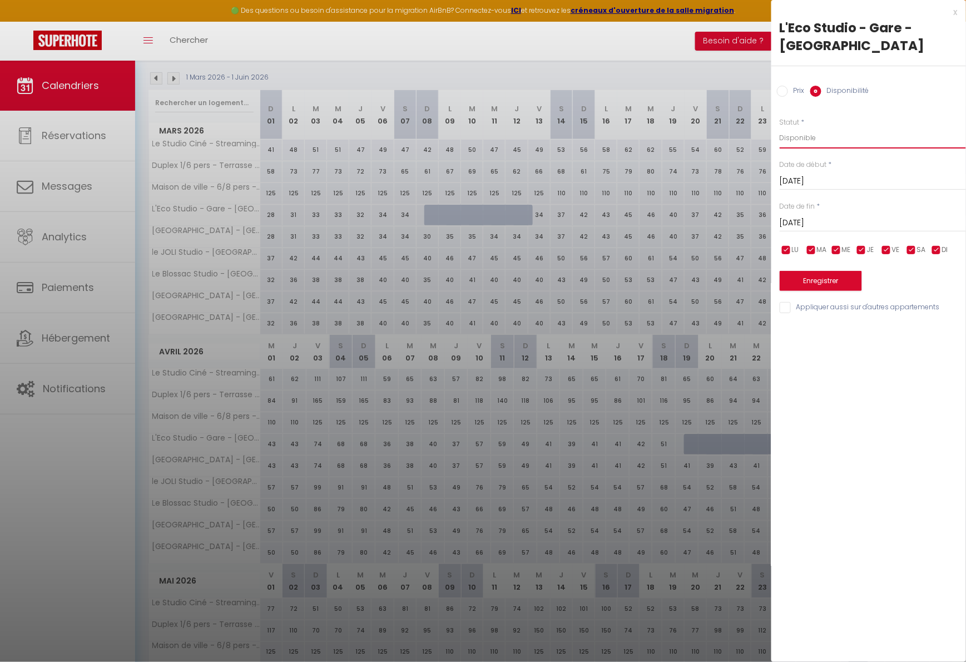
select select "0"
click at [817, 220] on input "Lun 27 Avril 2026" at bounding box center [873, 223] width 186 height 14
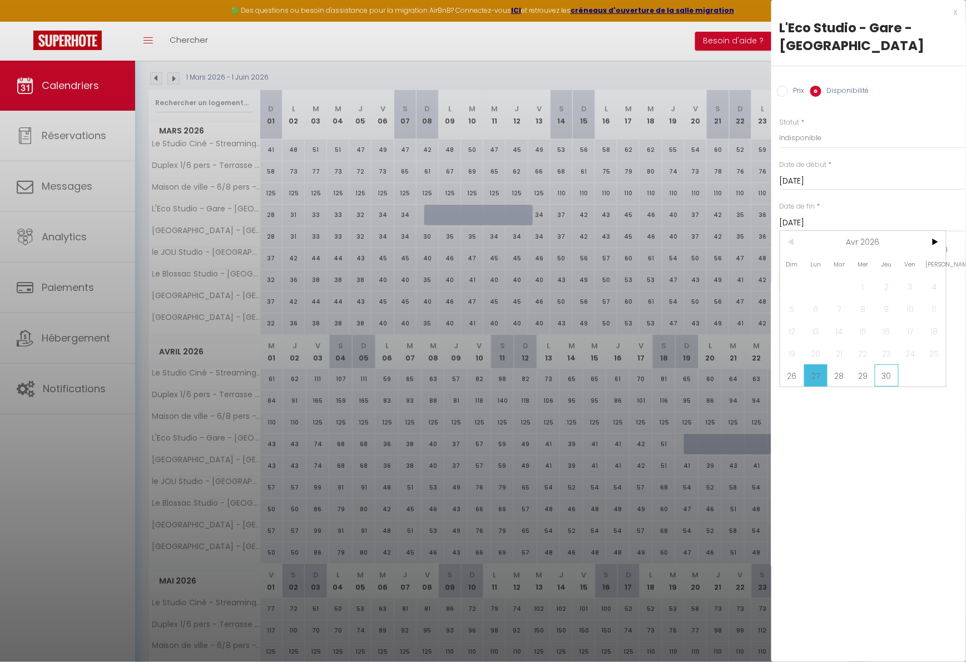
click at [884, 380] on span "30" at bounding box center [887, 375] width 24 height 22
type input "Jeu 30 Avril 2026"
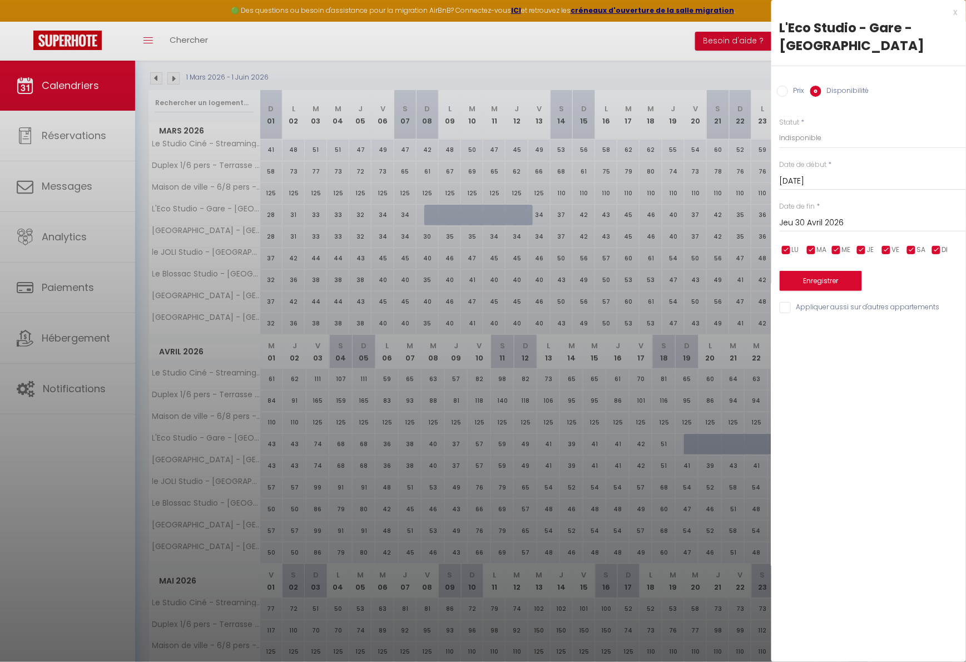
click at [832, 284] on button "Enregistrer" at bounding box center [821, 281] width 82 height 20
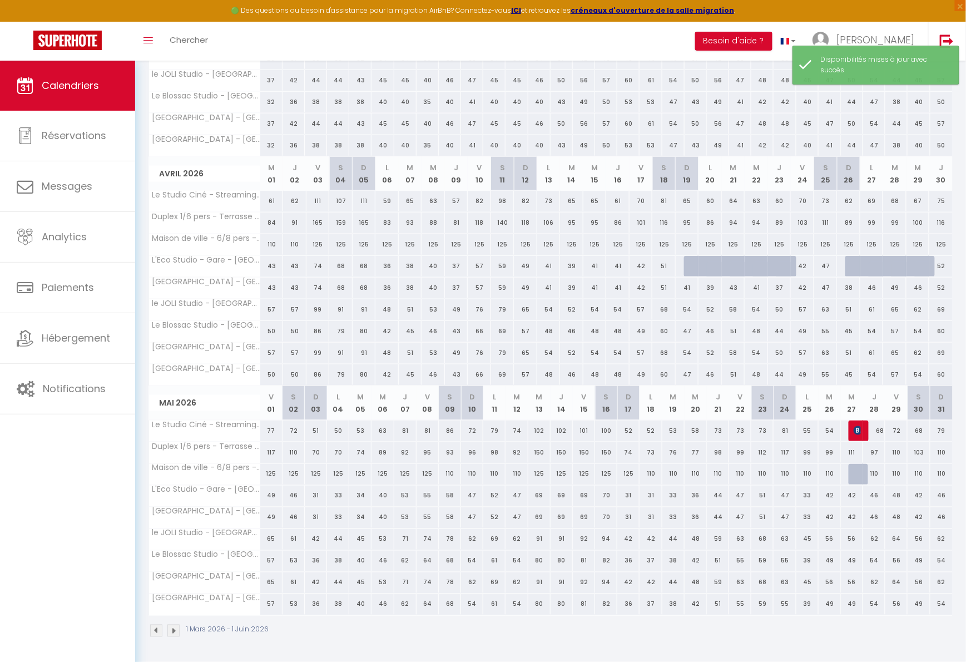
scroll to position [292, 0]
click at [316, 496] on div "31" at bounding box center [316, 496] width 22 height 21
select select "1"
type input "Dim 03 Mai 2026"
type input "Lun 04 Mai 2026"
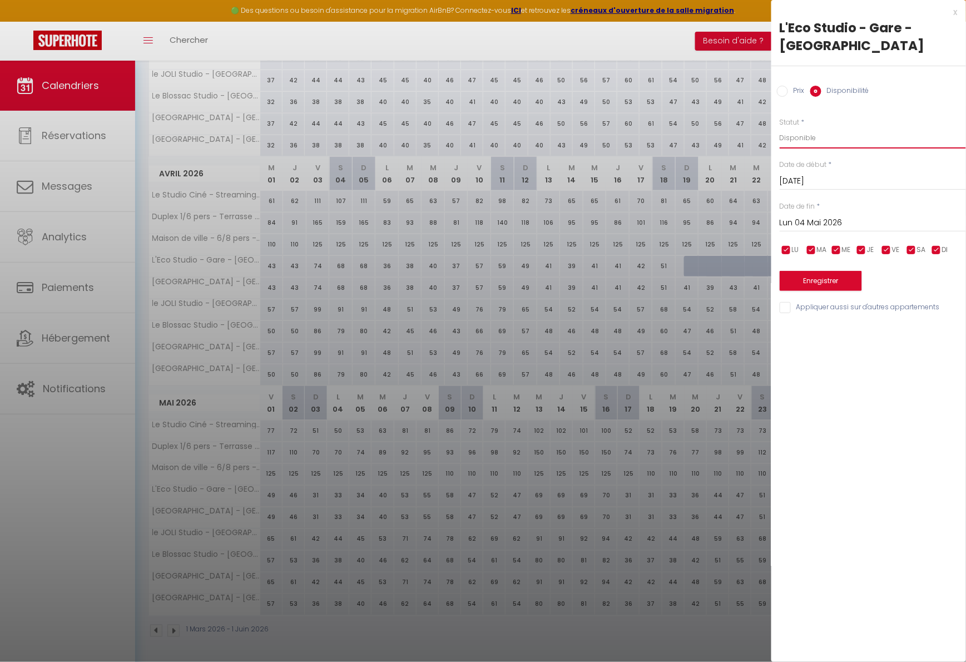
select select "0"
click at [802, 224] on input "Lun 04 Mai 2026" at bounding box center [873, 223] width 186 height 14
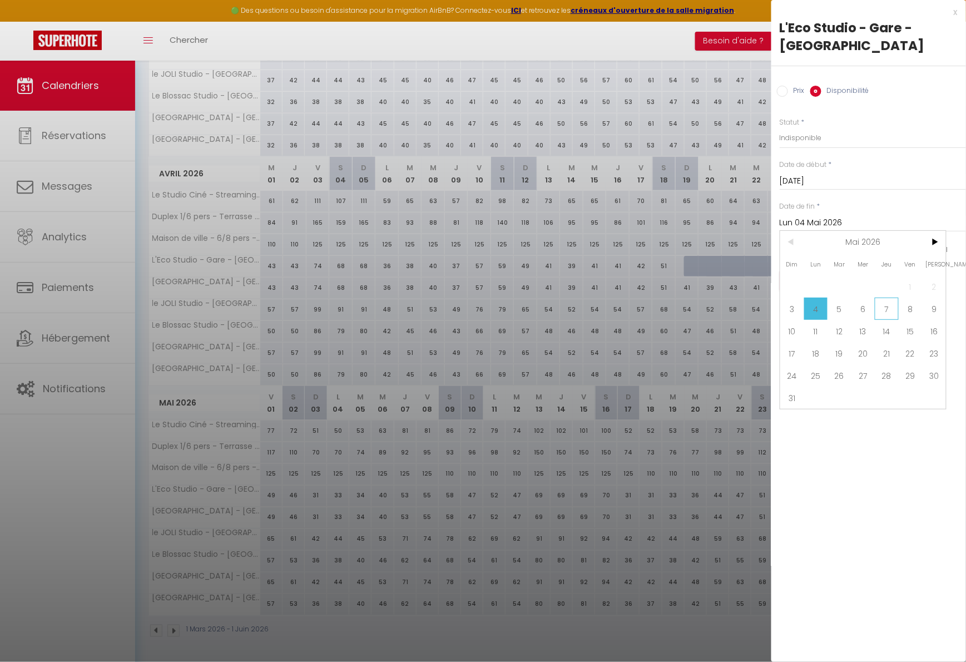
click at [889, 307] on span "7" at bounding box center [887, 309] width 24 height 22
type input "Jeu 07 Mai 2026"
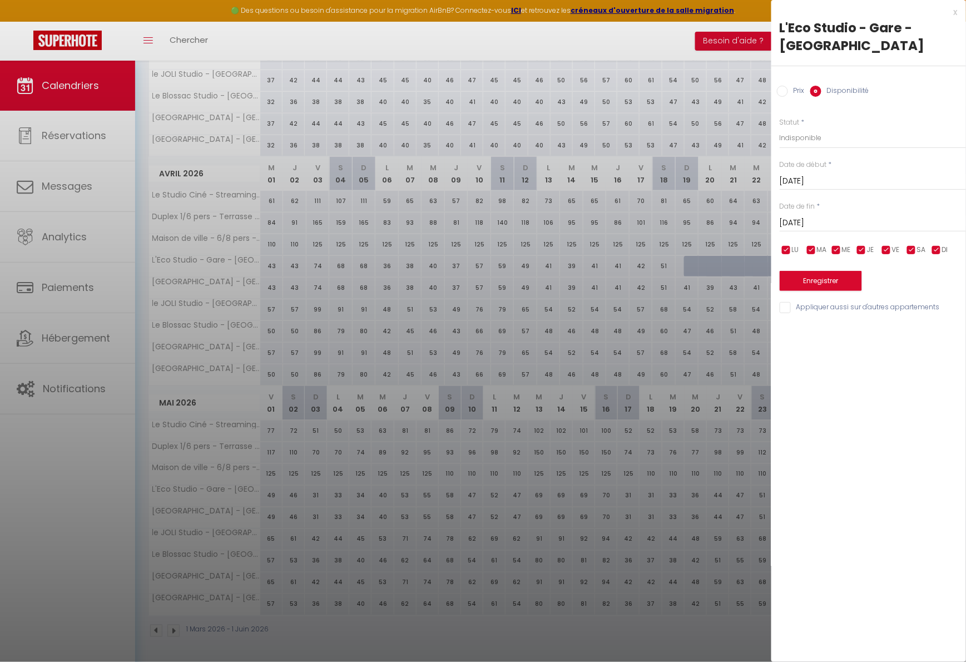
click at [795, 279] on button "Enregistrer" at bounding box center [821, 281] width 82 height 20
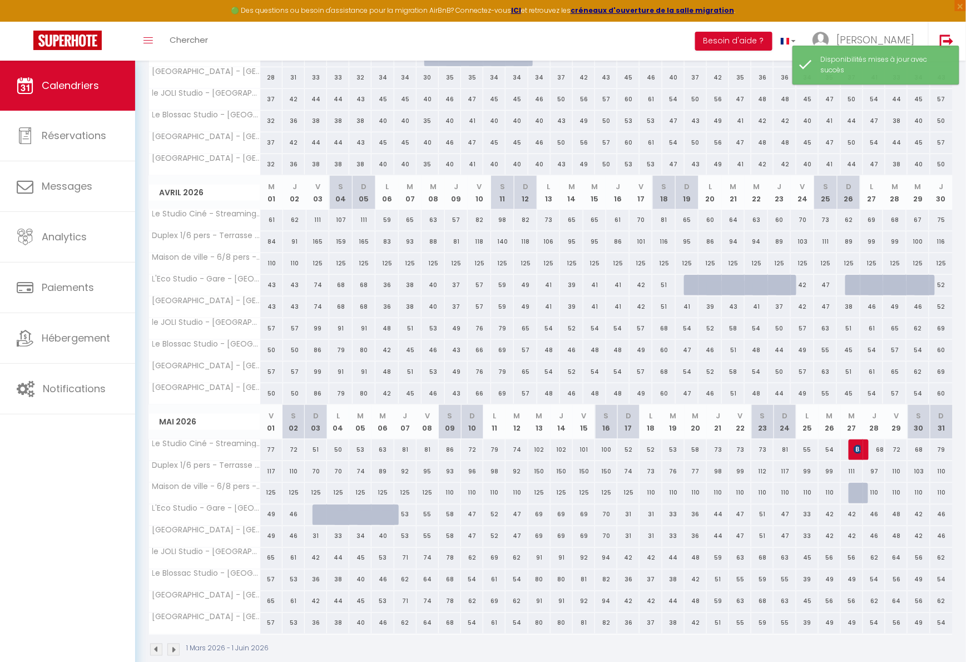
scroll to position [275, 0]
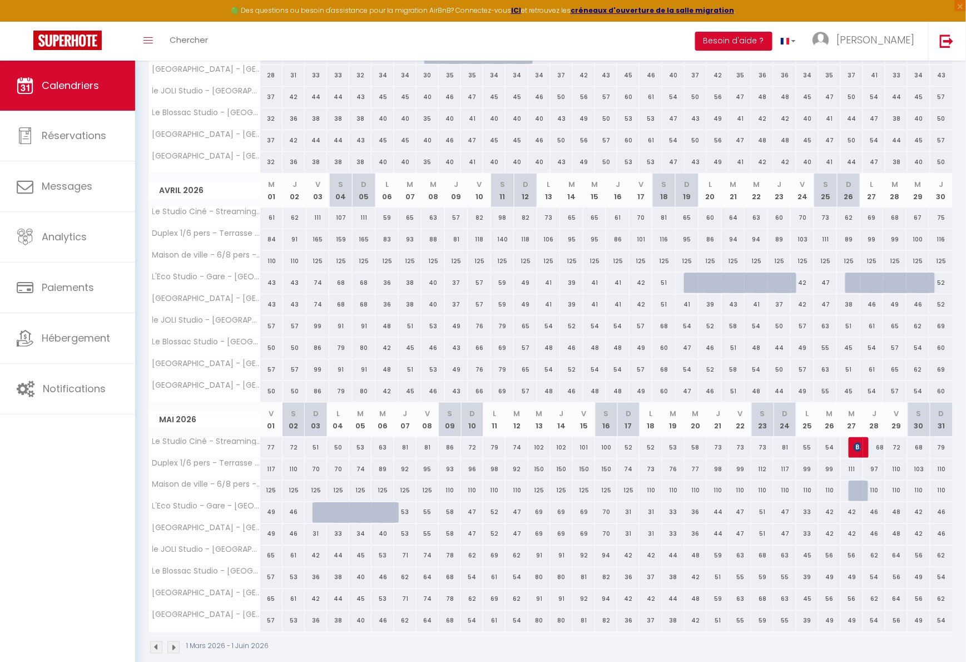
click at [629, 511] on div "31" at bounding box center [628, 512] width 22 height 21
select select "1"
type input "Dim 17 Mai 2026"
type input "Lun 18 Mai 2026"
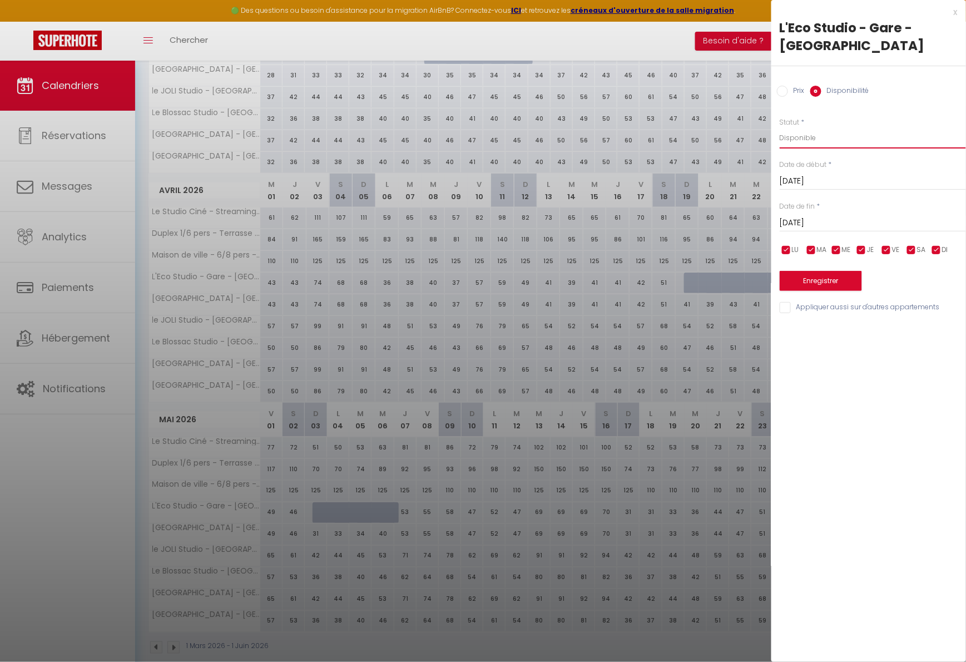
select select "0"
click at [807, 216] on input "Lun 18 Mai 2026" at bounding box center [873, 223] width 186 height 14
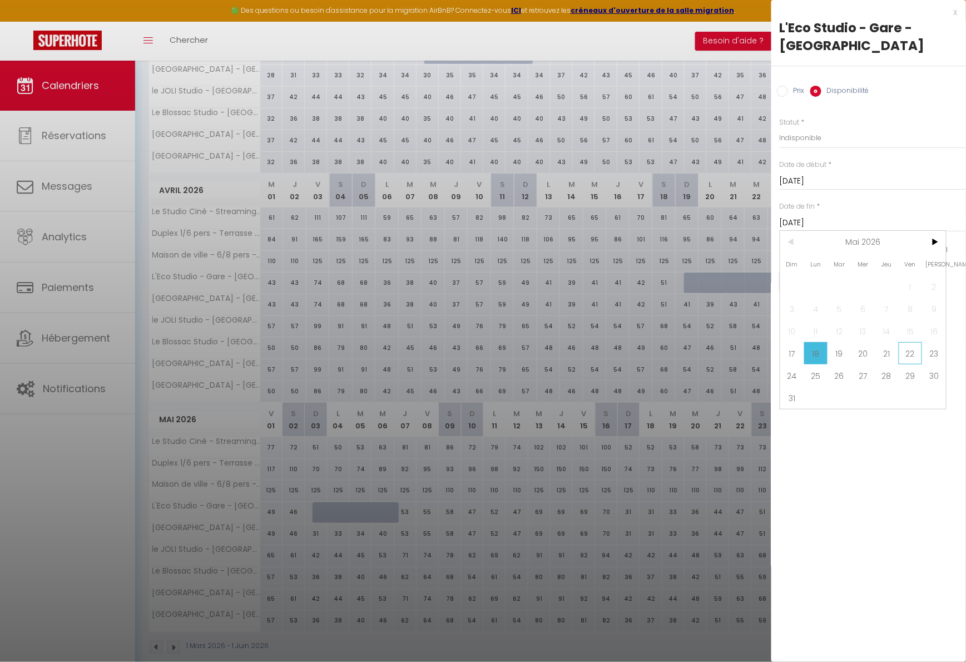
click at [910, 354] on span "22" at bounding box center [911, 353] width 24 height 22
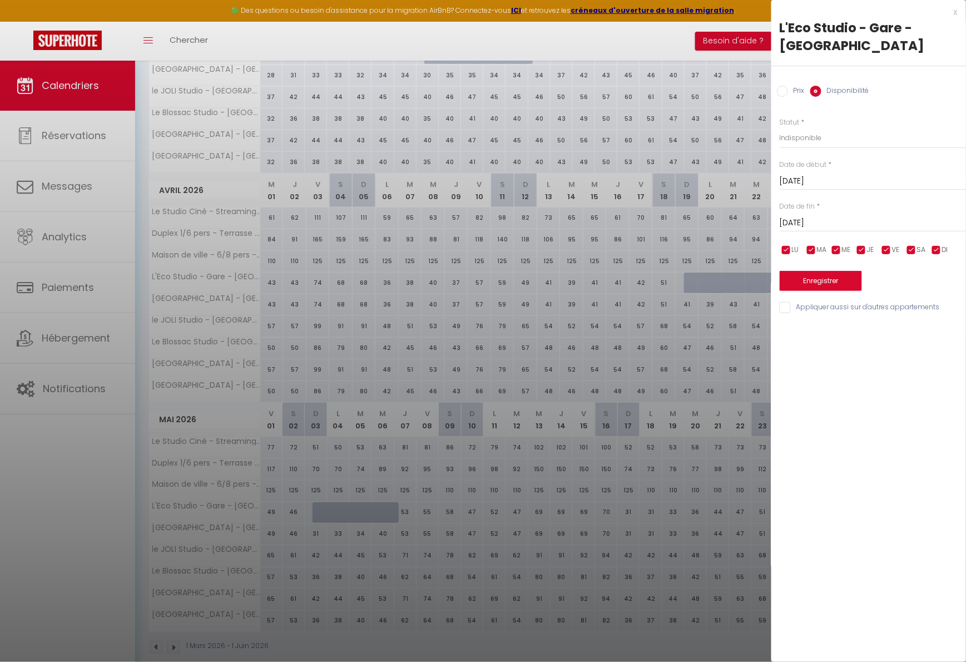
type input "Ven 22 Mai 2026"
click at [834, 269] on div "Enregistrer" at bounding box center [873, 274] width 186 height 34
click at [824, 280] on button "Enregistrer" at bounding box center [821, 281] width 82 height 20
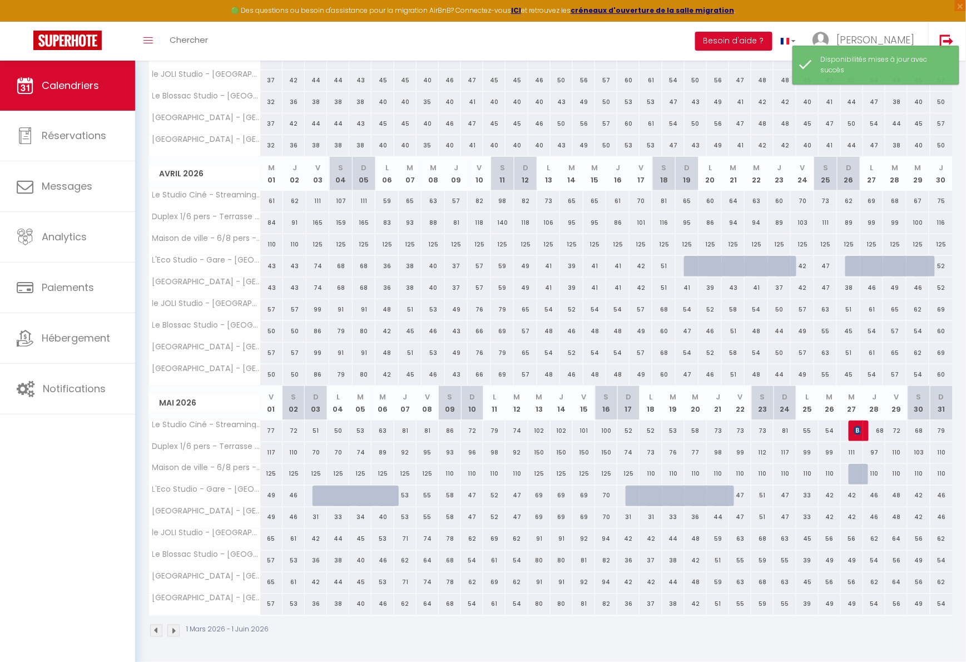
scroll to position [292, 0]
click at [787, 496] on div "47" at bounding box center [785, 496] width 22 height 21
select select "1"
type input "Dim 24 Mai 2026"
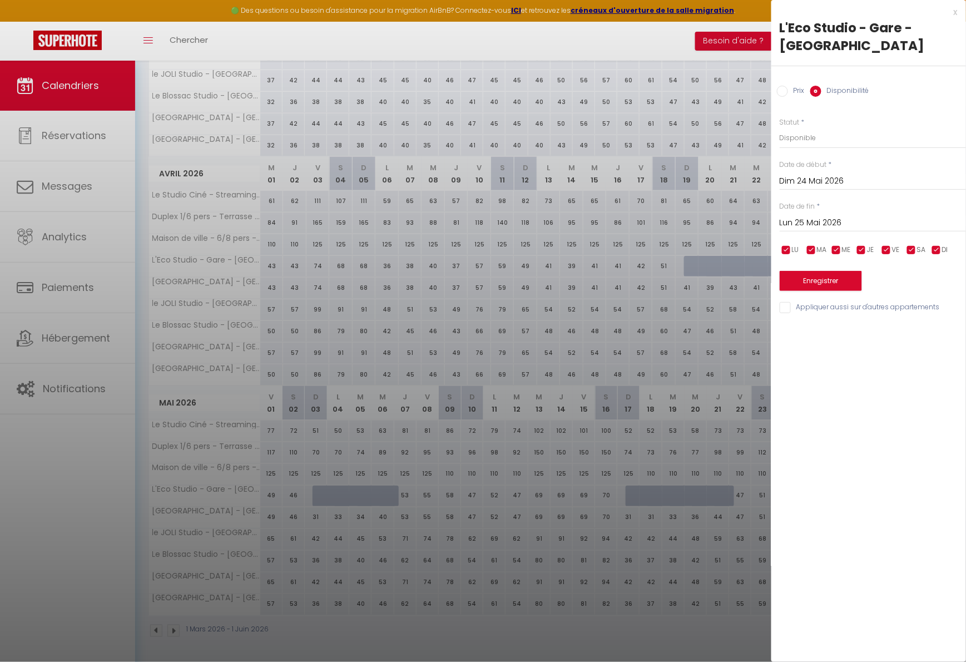
click at [826, 222] on input "Lun 25 Mai 2026" at bounding box center [873, 223] width 186 height 14
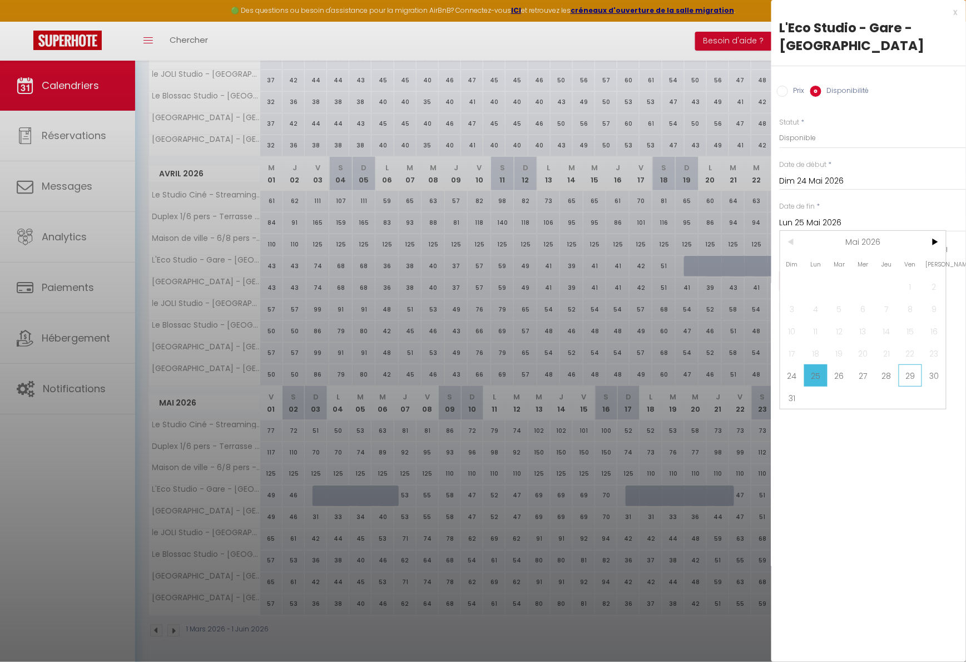
click at [911, 384] on span "29" at bounding box center [911, 375] width 24 height 22
type input "Ven 29 Mai 2026"
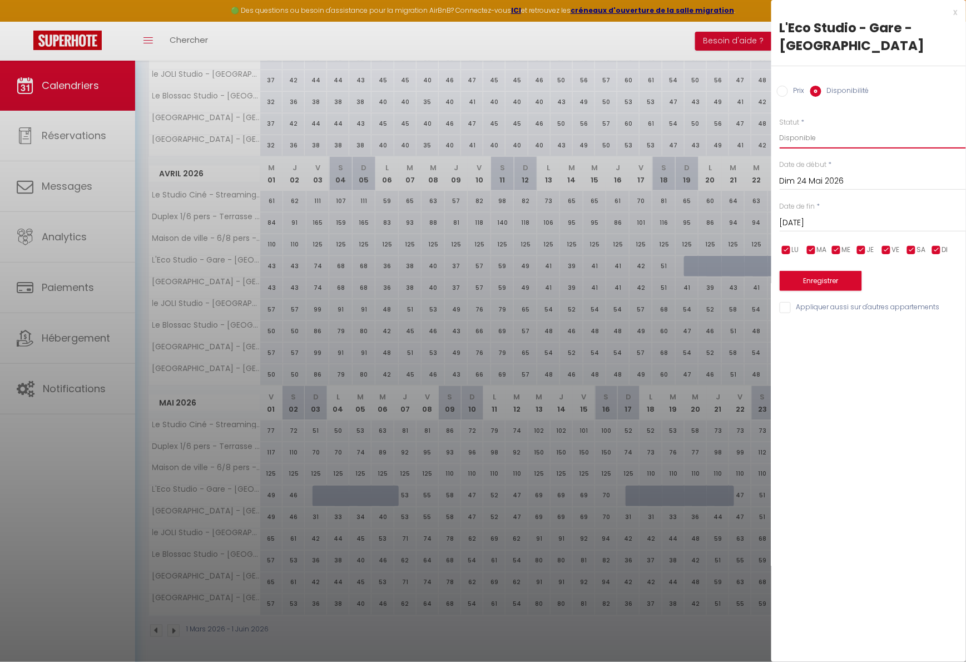
select select "0"
click at [825, 274] on button "Enregistrer" at bounding box center [821, 281] width 82 height 20
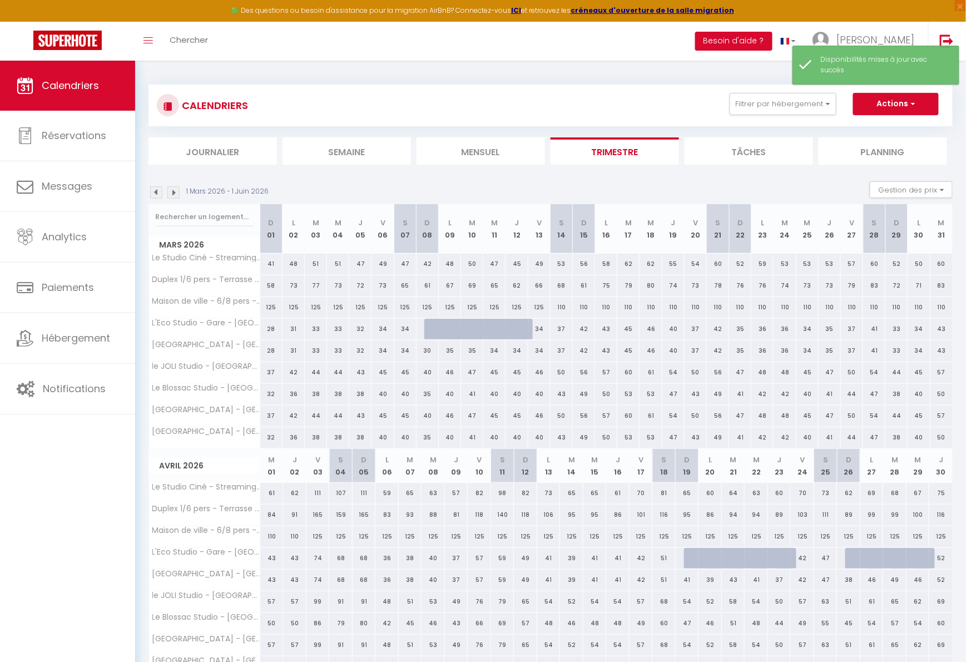
scroll to position [0, 0]
click at [160, 184] on div "1 Mars 2026 - 1 Juin 2026 Gestion des prix Nb Nuits minimum Règles Disponibilité" at bounding box center [551, 192] width 804 height 23
click at [157, 191] on img at bounding box center [156, 192] width 12 height 12
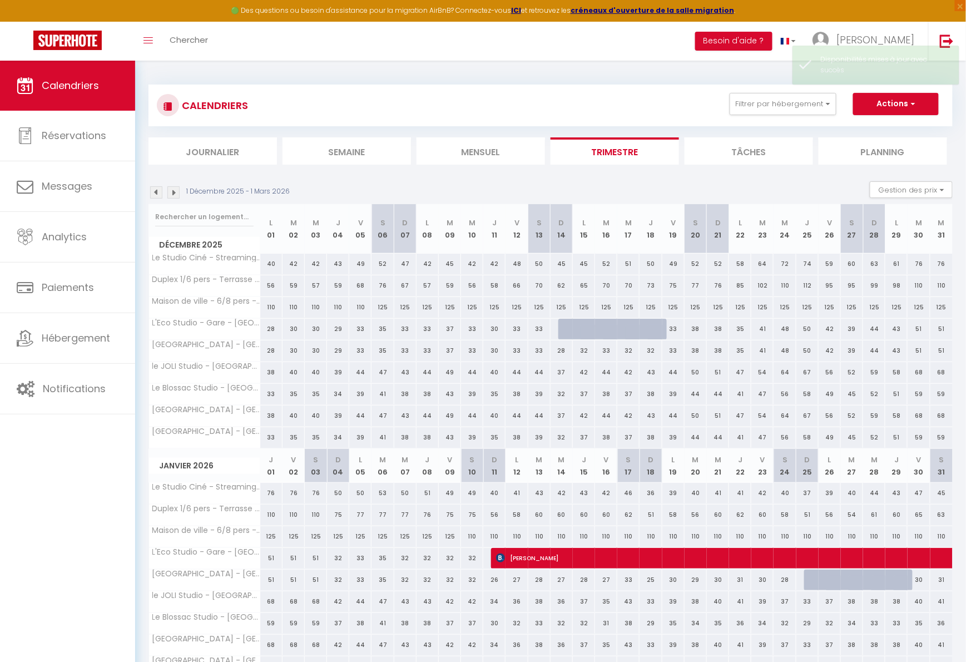
click at [157, 191] on img at bounding box center [156, 192] width 12 height 12
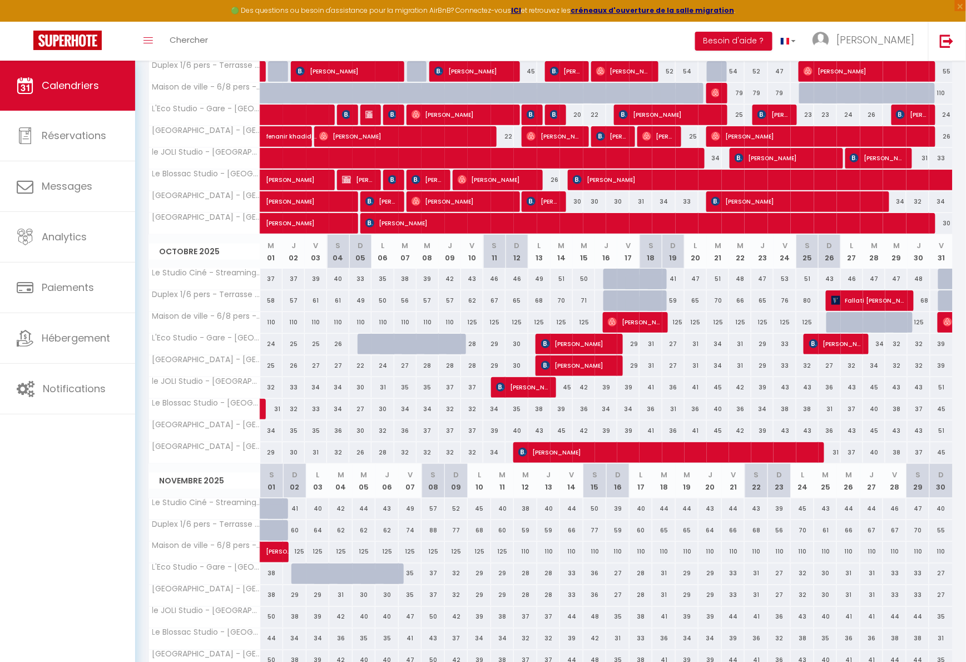
scroll to position [204, 0]
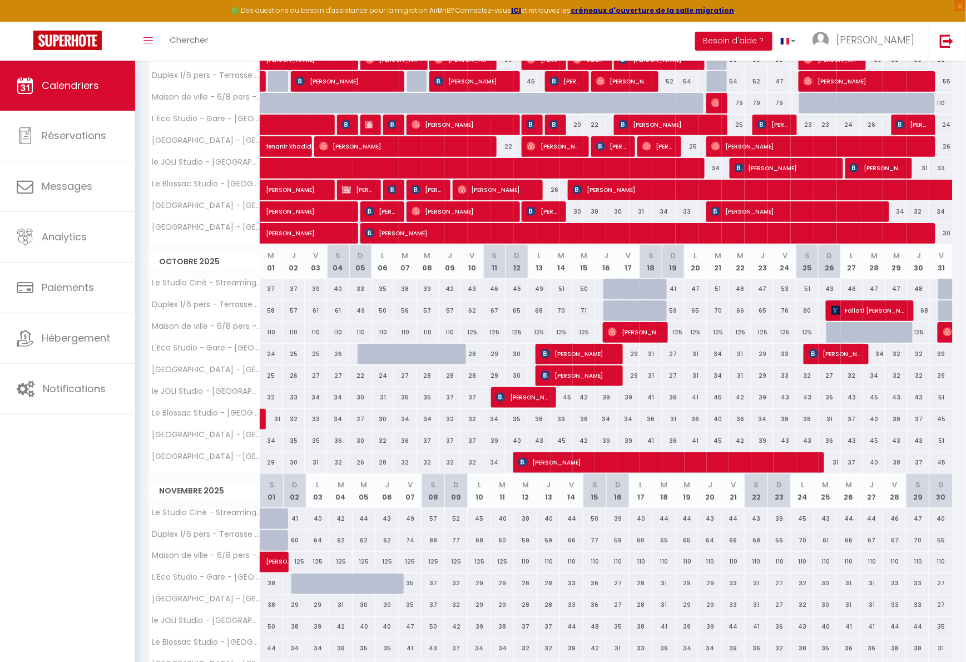
click at [549, 228] on span "[PERSON_NAME]" at bounding box center [642, 232] width 555 height 21
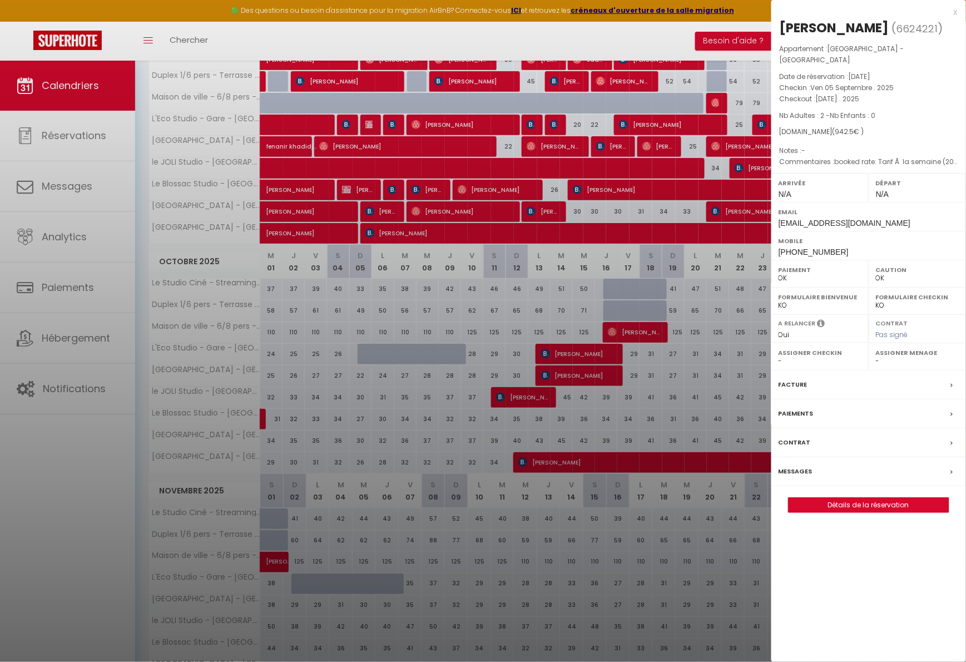
click at [952, 13] on div "x" at bounding box center [864, 12] width 186 height 13
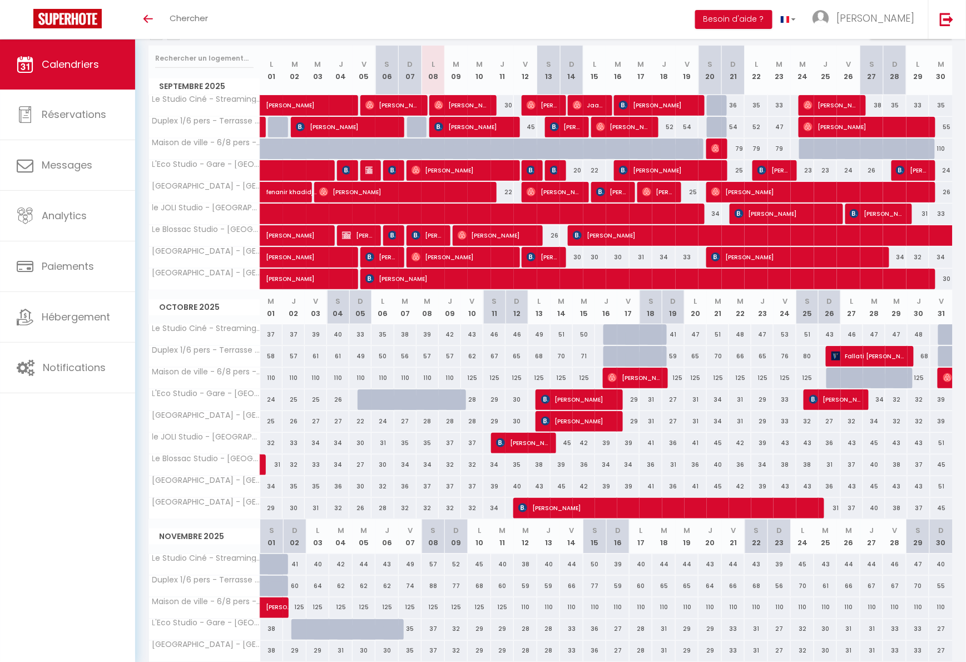
scroll to position [136, 0]
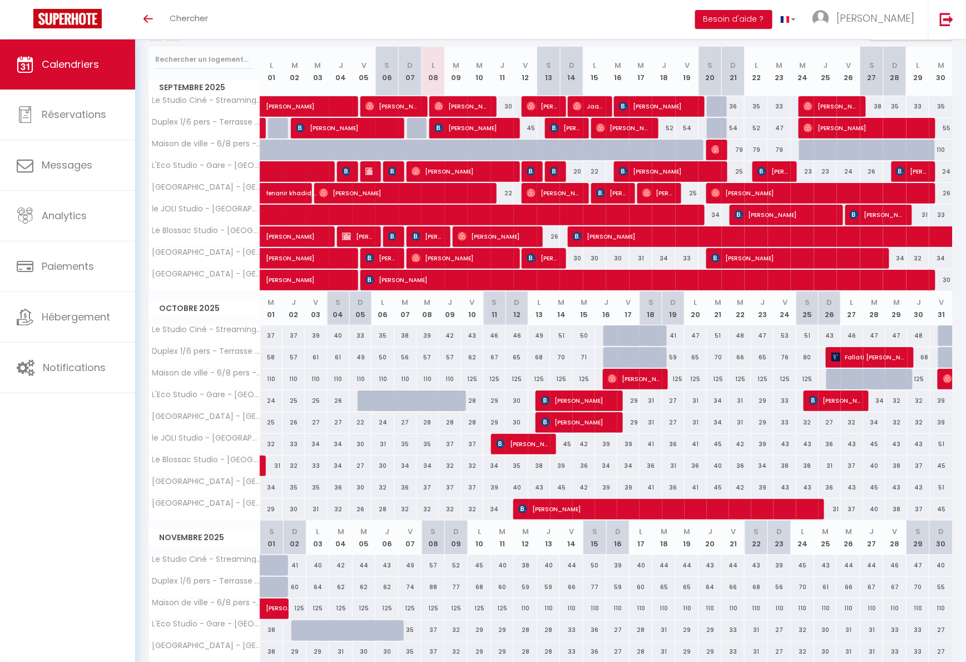
click at [945, 147] on div "110" at bounding box center [940, 150] width 23 height 21
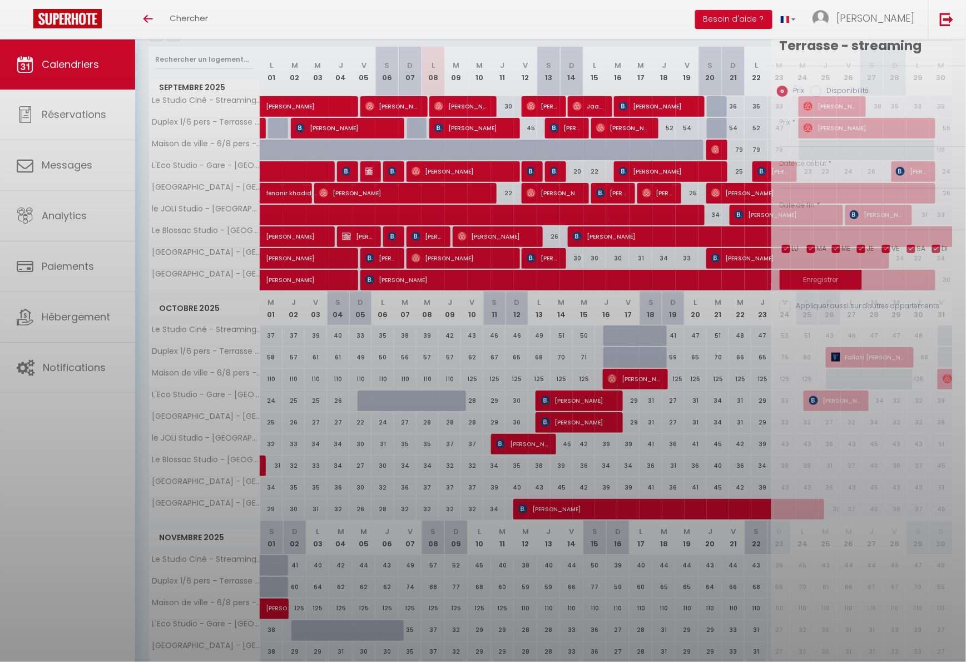
type input "110"
type input "Mar 30 Septembre 2025"
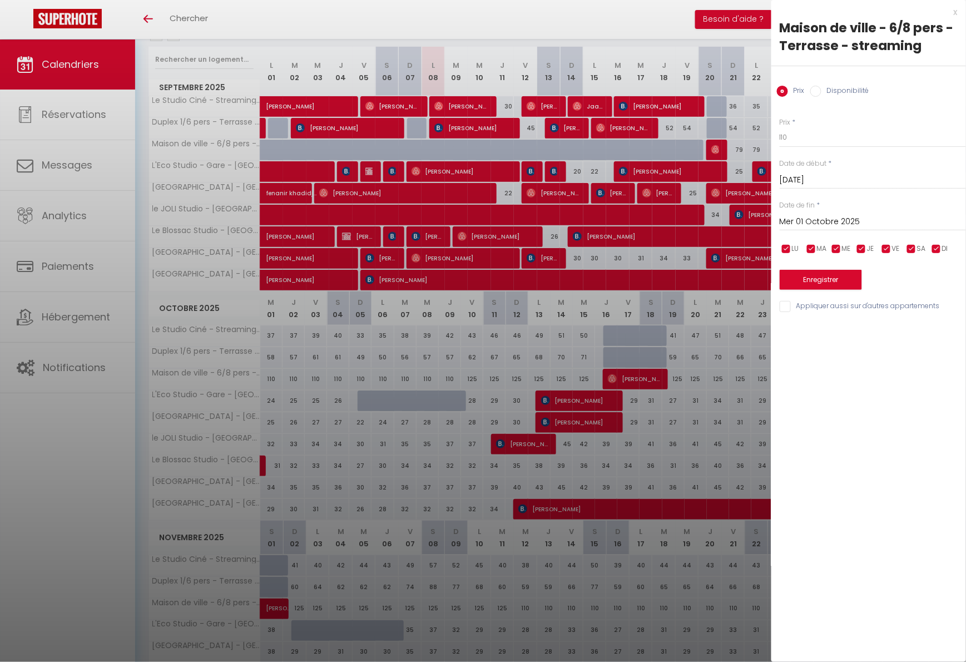
click at [825, 216] on input "Mer 01 Octobre 2025" at bounding box center [873, 222] width 186 height 14
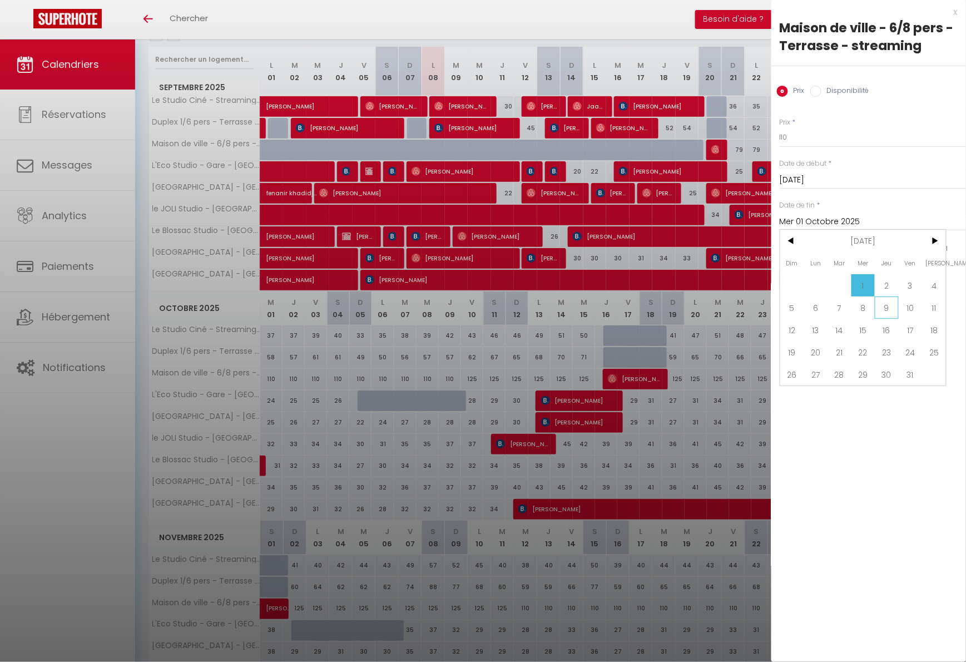
click at [883, 305] on span "9" at bounding box center [887, 307] width 24 height 22
type input "Jeu 09 Octobre 2025"
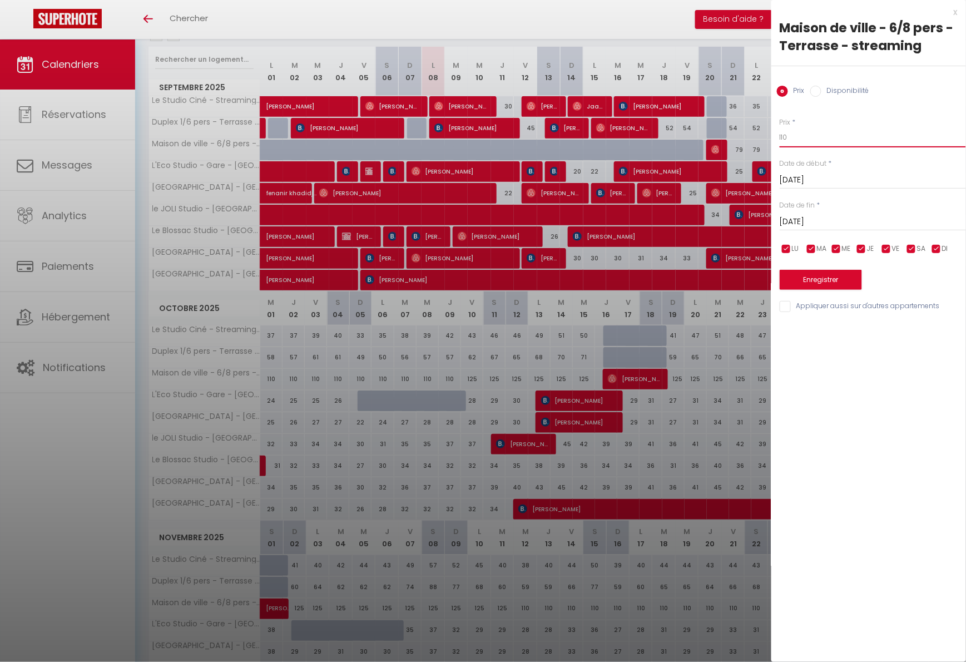
click at [831, 136] on input "110" at bounding box center [873, 137] width 186 height 20
type input "100"
click at [818, 288] on button "Enregistrer" at bounding box center [821, 280] width 82 height 20
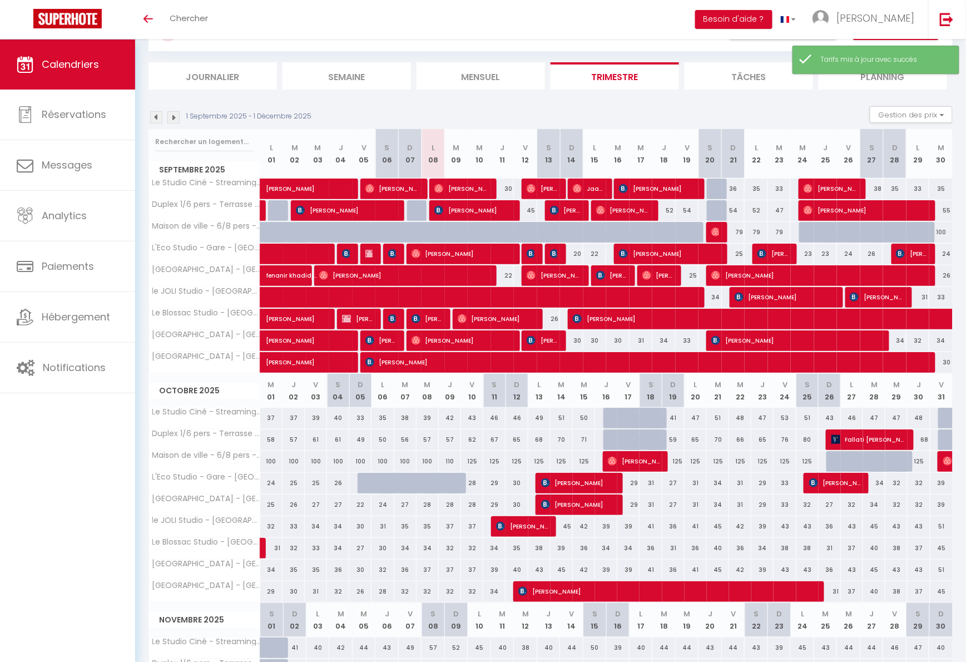
scroll to position [56, 0]
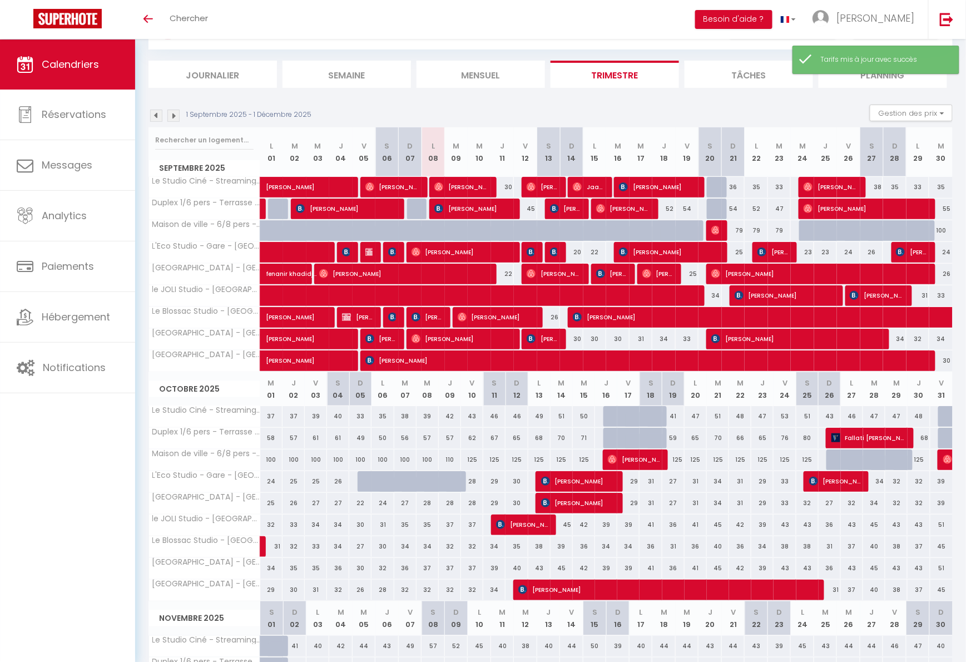
click at [449, 460] on div "110" at bounding box center [450, 459] width 22 height 21
type input "110"
type input "Jeu 09 Octobre 2025"
type input "Ven 10 Octobre 2025"
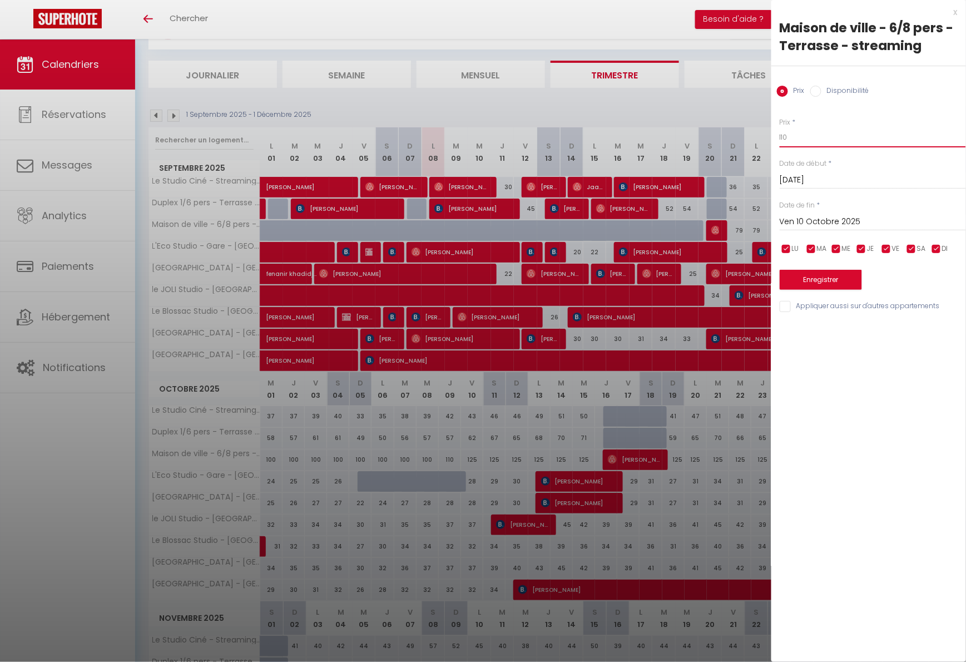
click at [800, 144] on input "110" at bounding box center [873, 137] width 186 height 20
type input "10à"
click at [820, 281] on button "Enregistrer" at bounding box center [821, 280] width 82 height 20
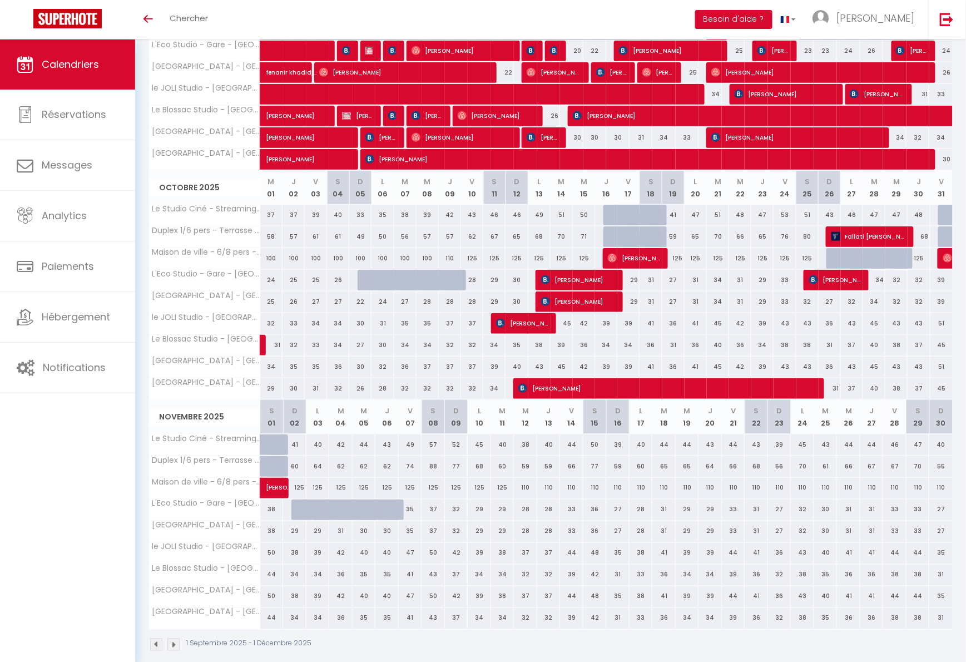
scroll to position [255, 0]
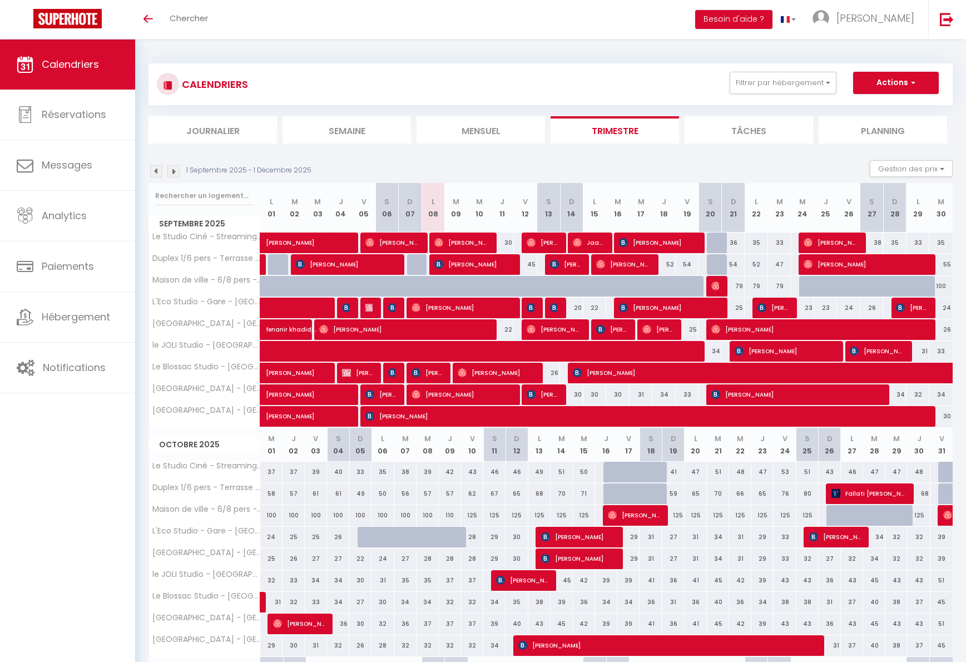
select select
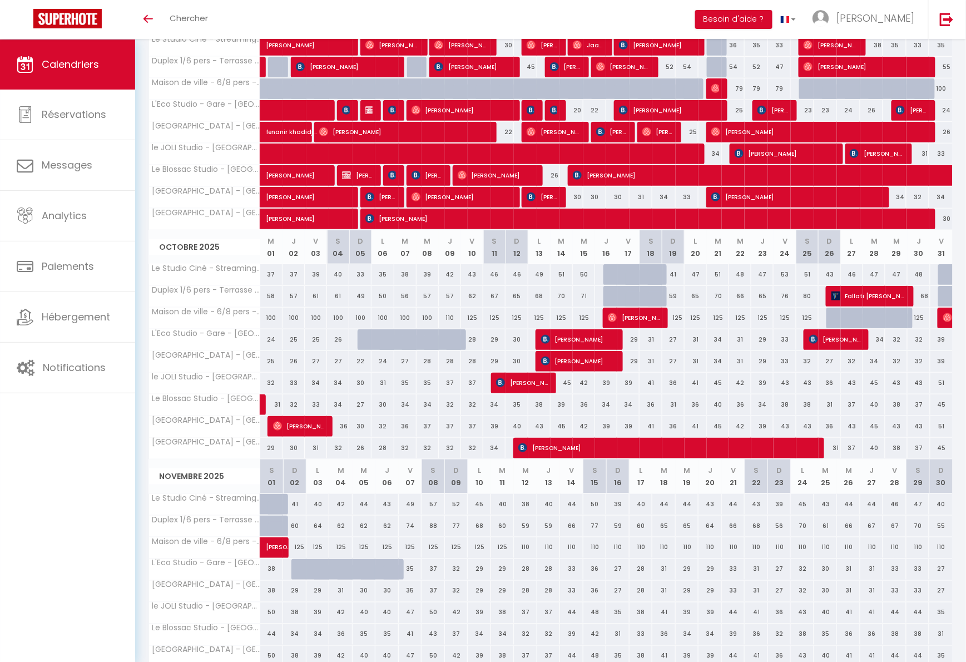
click at [276, 402] on link at bounding box center [277, 407] width 22 height 15
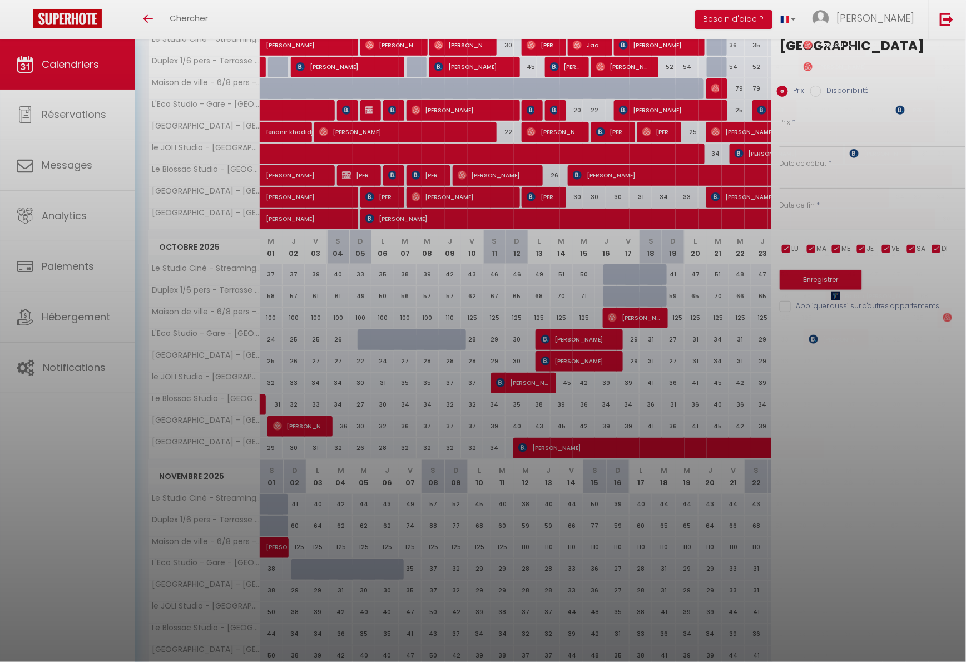
type input "31"
select select "1"
type input "Mer 01 Octobre 2025"
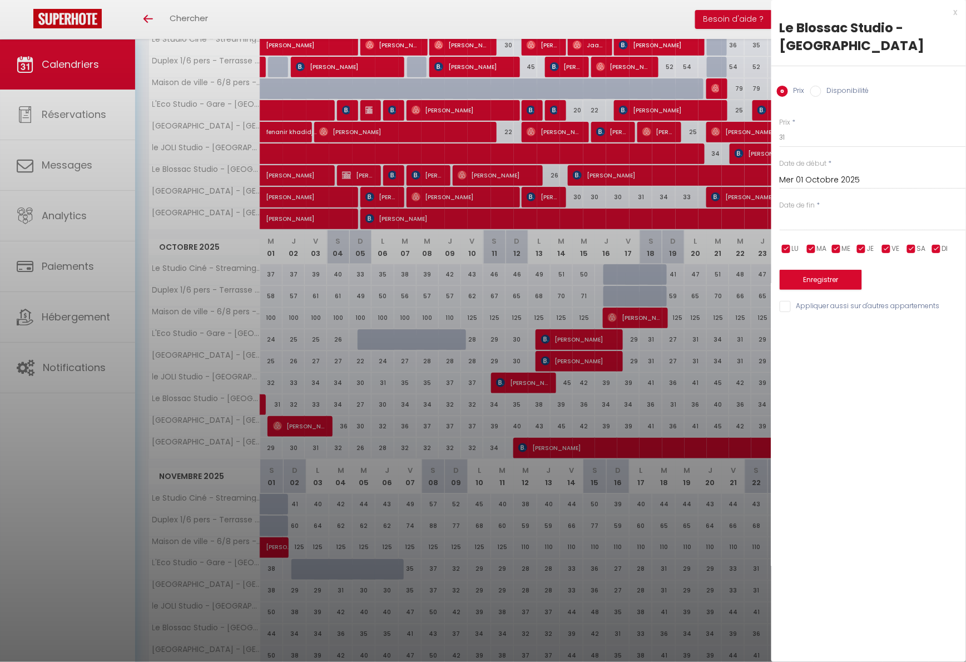
click at [800, 220] on input "text" at bounding box center [873, 222] width 186 height 14
click at [844, 202] on div "Date de fin * < [DATE] > Dim Lun Mar Mer Jeu Ven Sam 1 2 3 4 5 6 7 8 9 10 11 12…" at bounding box center [873, 215] width 186 height 31
click at [817, 215] on input "text" at bounding box center [873, 222] width 186 height 14
click at [941, 246] on span ">" at bounding box center [934, 241] width 24 height 22
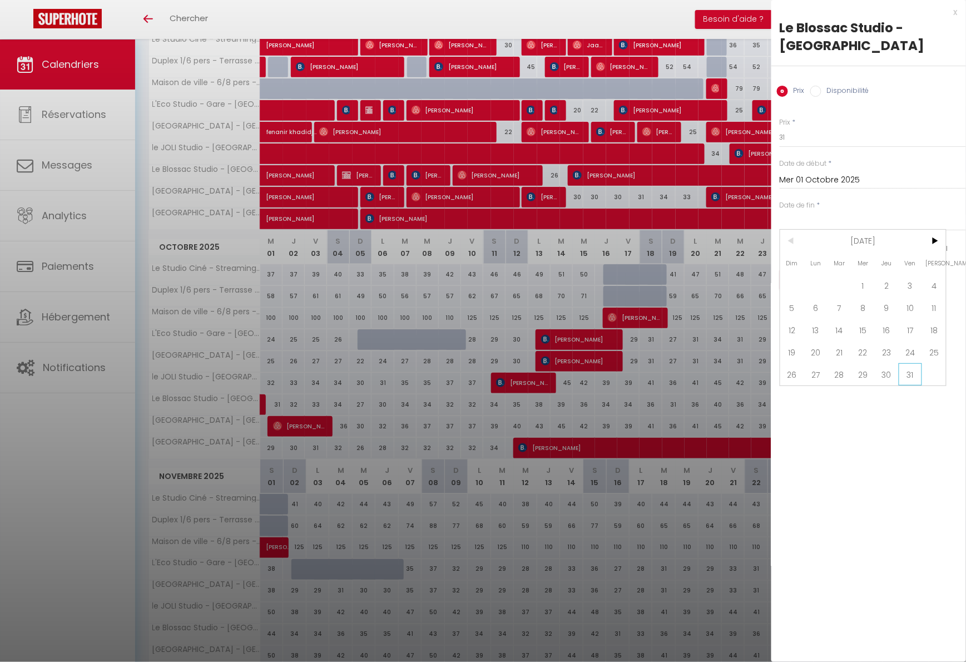
click at [910, 369] on span "31" at bounding box center [911, 374] width 24 height 22
type input "Ven 31 Octobre 2025"
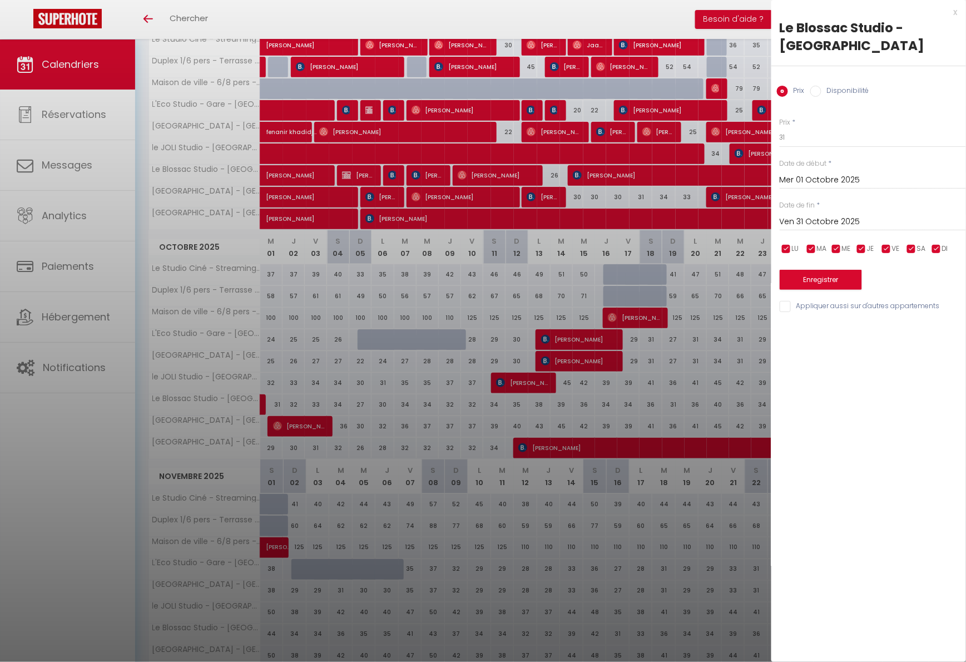
click at [824, 94] on label "Disponibilité" at bounding box center [846, 92] width 48 height 12
click at [822, 94] on input "Disponibilité" at bounding box center [815, 91] width 11 height 11
radio input "true"
radio input "false"
select select "0"
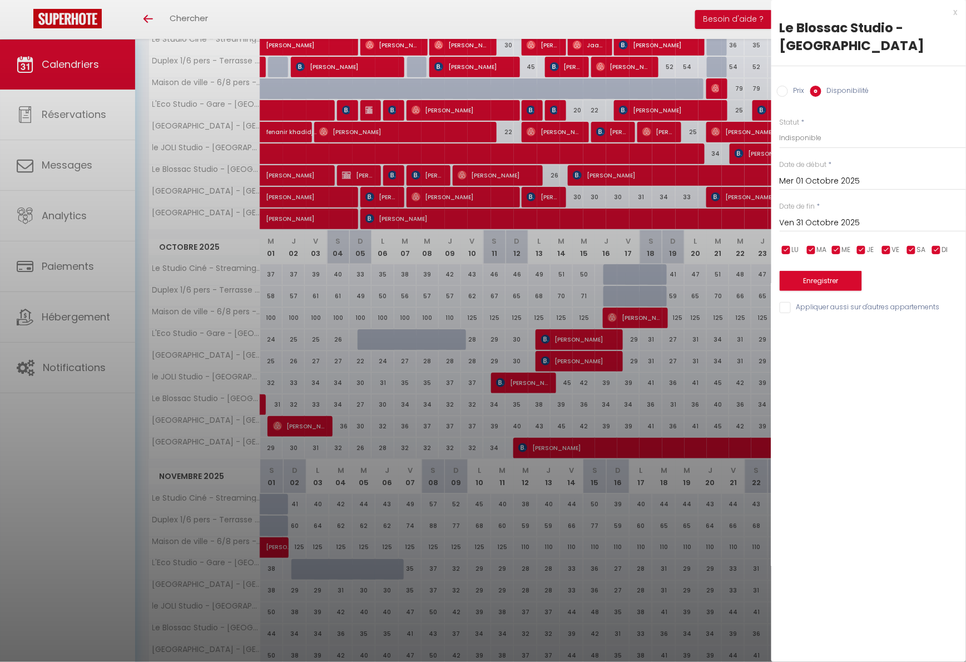
click at [831, 282] on button "Enregistrer" at bounding box center [821, 281] width 82 height 20
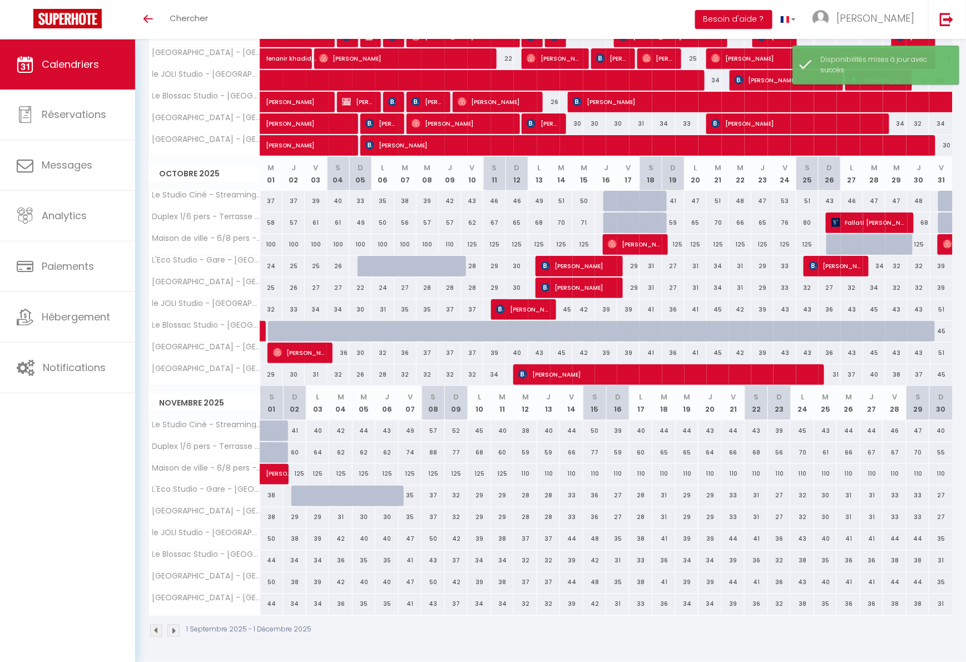
scroll to position [271, 0]
click at [323, 358] on span "[PERSON_NAME]" at bounding box center [299, 352] width 53 height 21
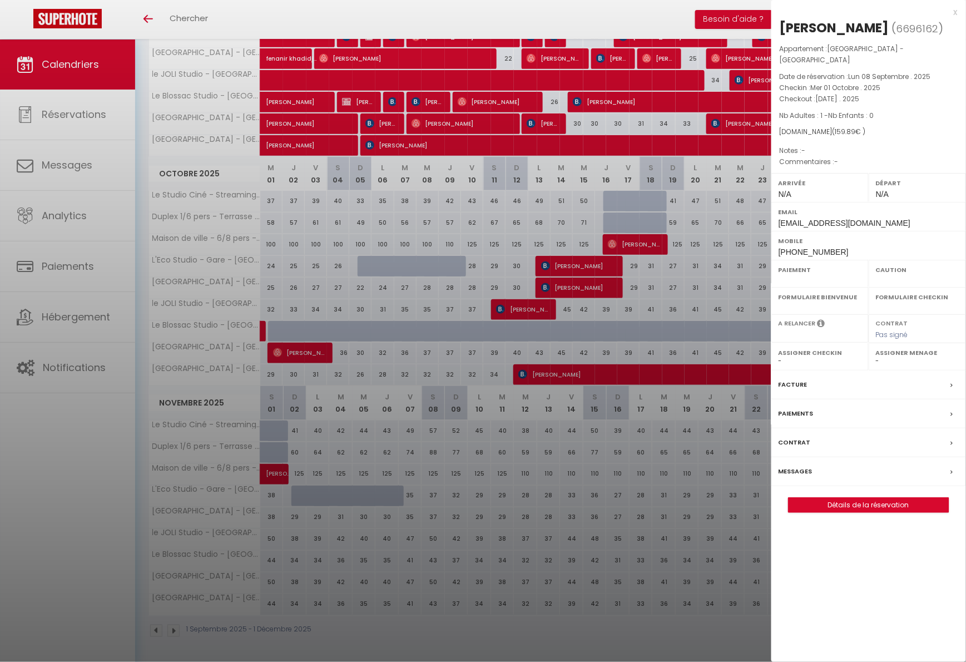
select select "OK"
select select "0"
select select "1"
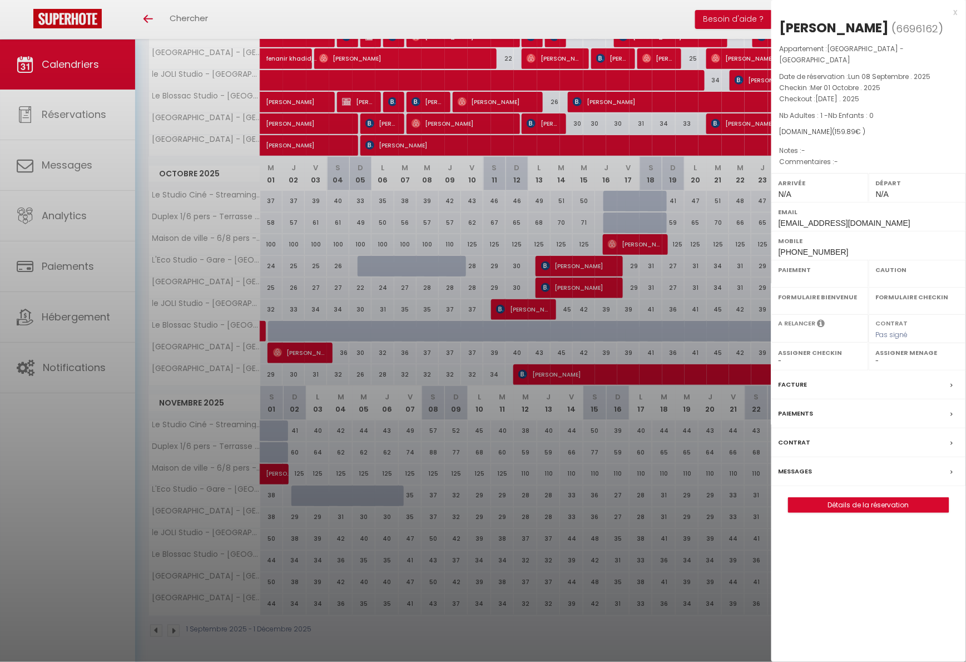
select select
select select "27694"
click at [481, 279] on div at bounding box center [483, 331] width 966 height 662
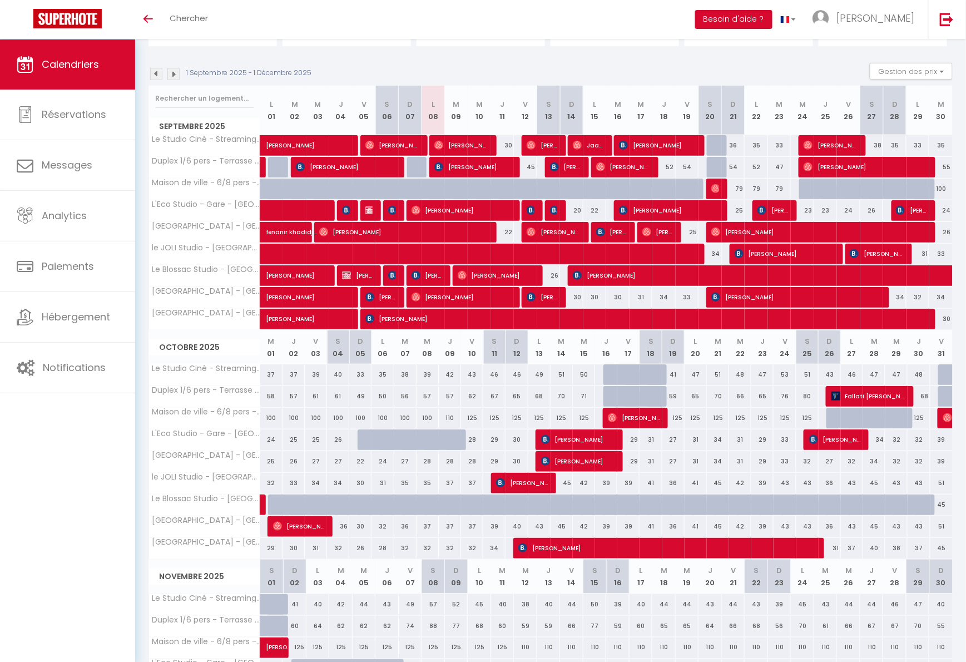
scroll to position [96, 0]
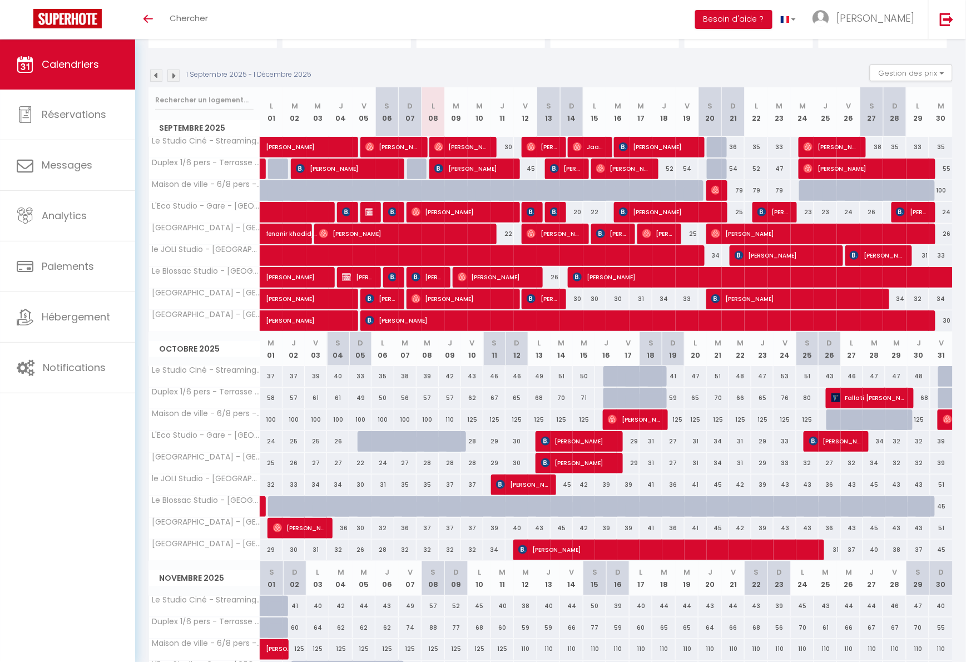
scroll to position [102, 0]
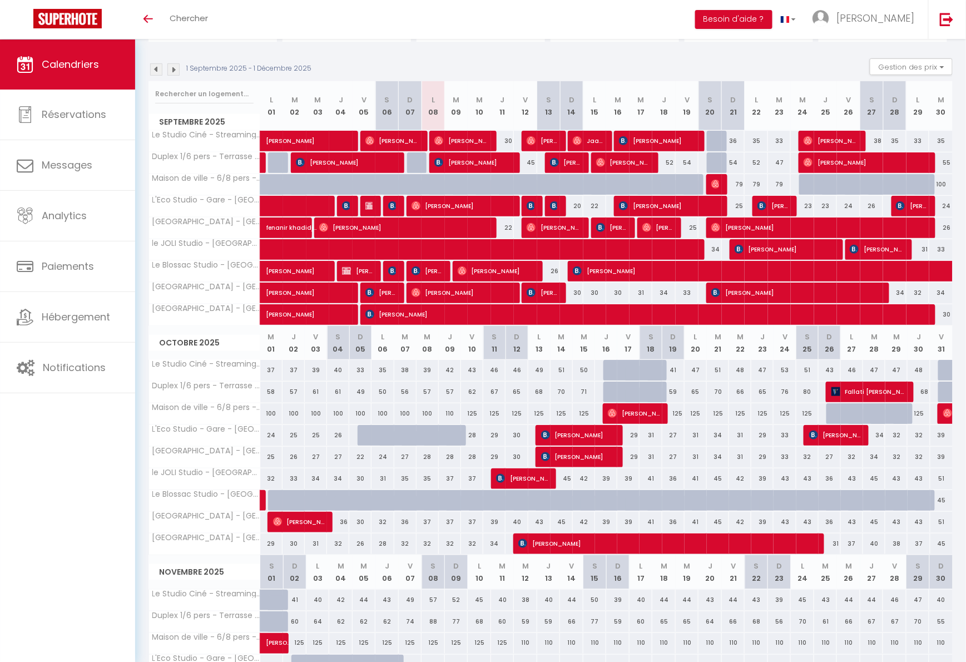
click at [447, 413] on div "110" at bounding box center [450, 413] width 22 height 21
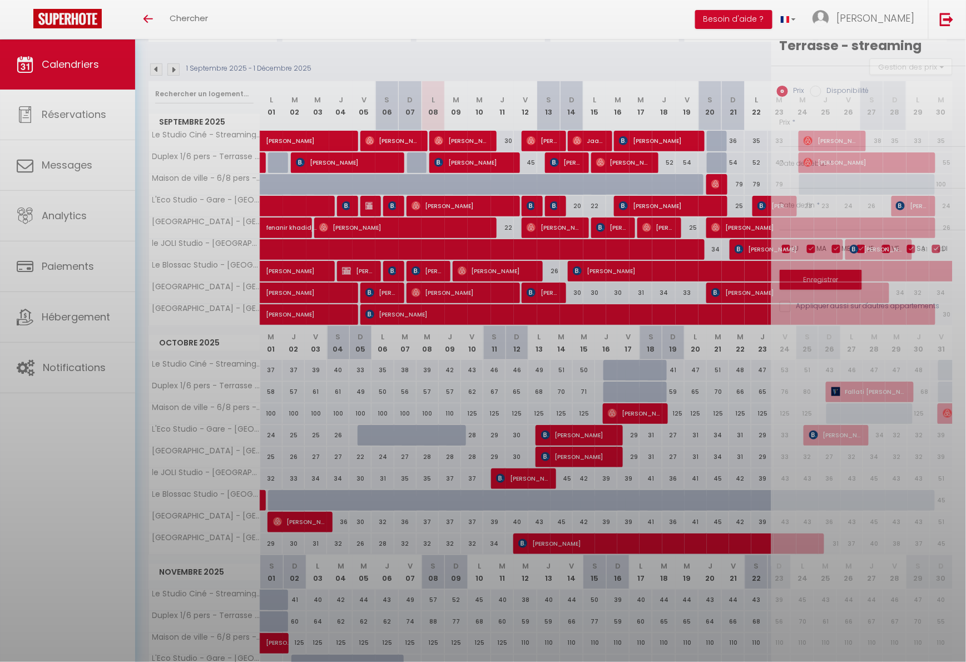
type input "110"
type input "Jeu 09 Octobre 2025"
type input "Ven 10 Octobre 2025"
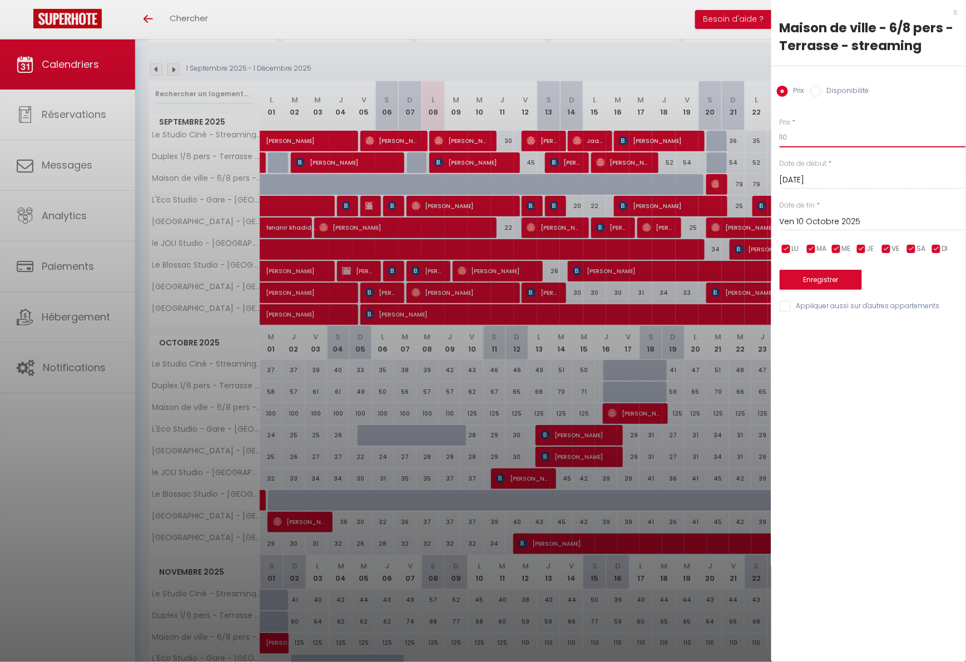
click at [809, 141] on input "110" at bounding box center [873, 137] width 186 height 20
type input "100"
click at [820, 288] on button "Enregistrer" at bounding box center [821, 280] width 82 height 20
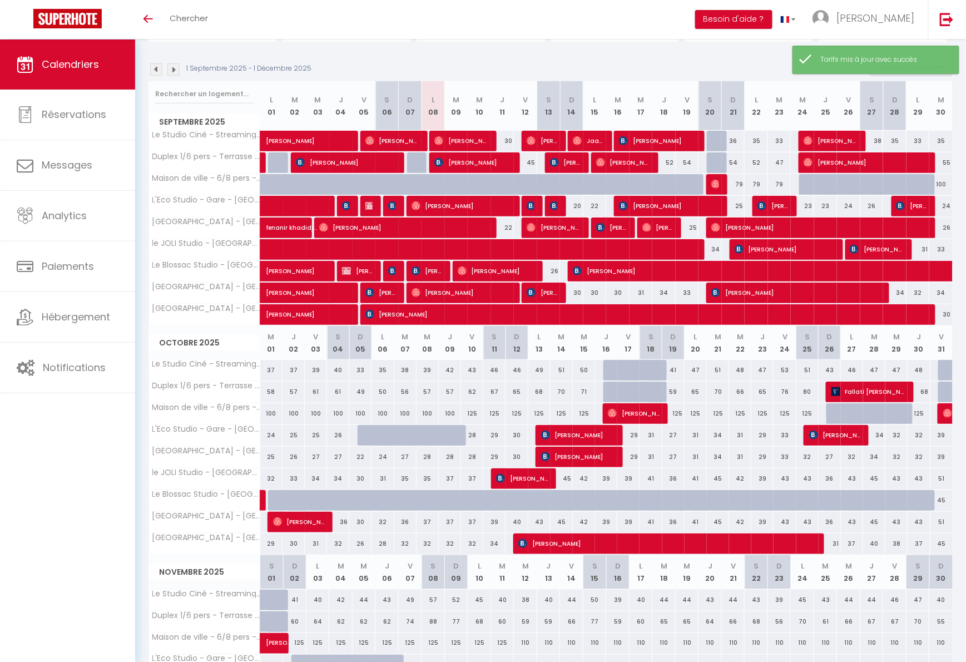
scroll to position [39, 0]
